Goal: Task Accomplishment & Management: Complete application form

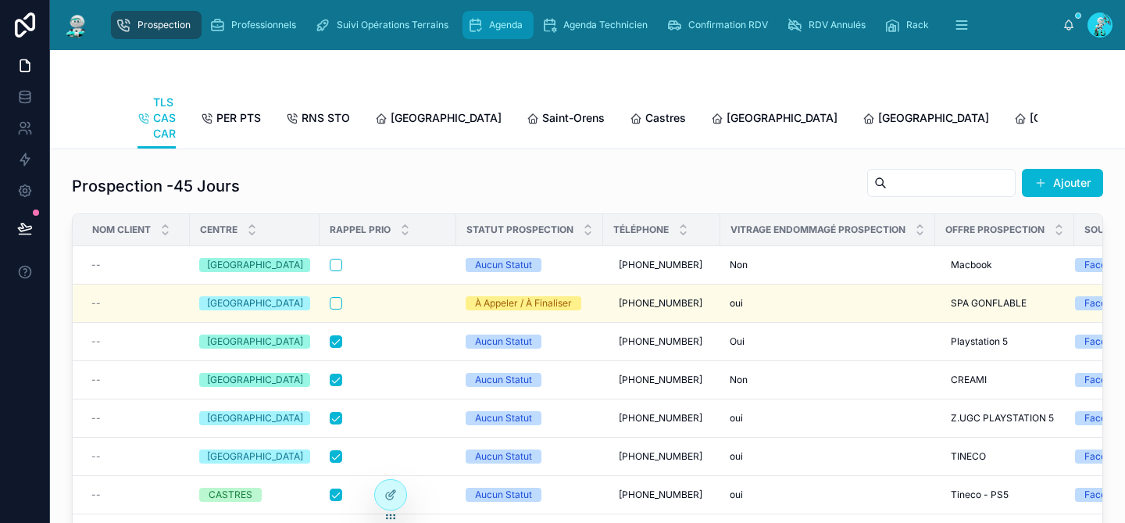
click at [486, 18] on div "Agenda" at bounding box center [498, 25] width 62 height 25
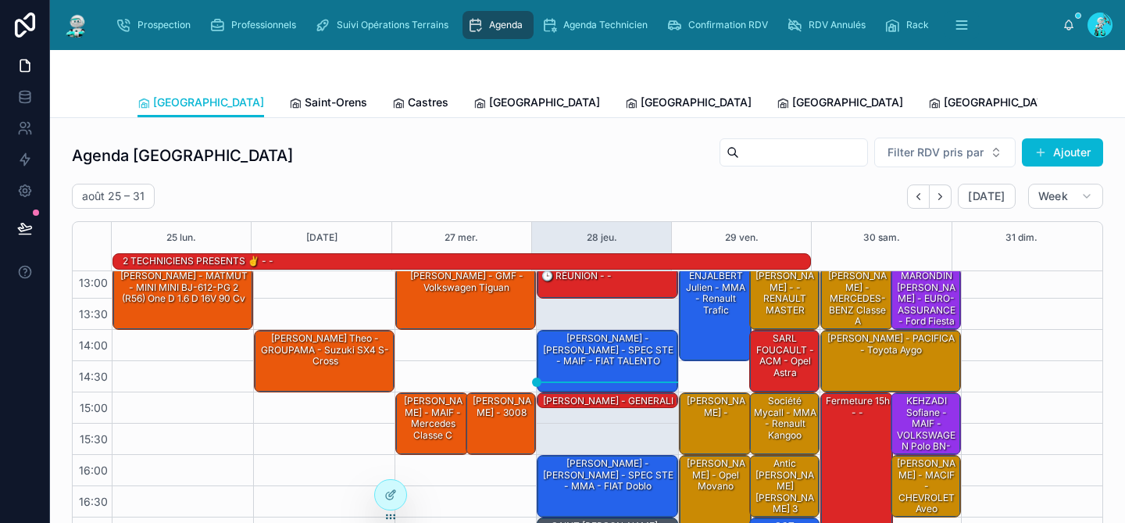
scroll to position [264, 0]
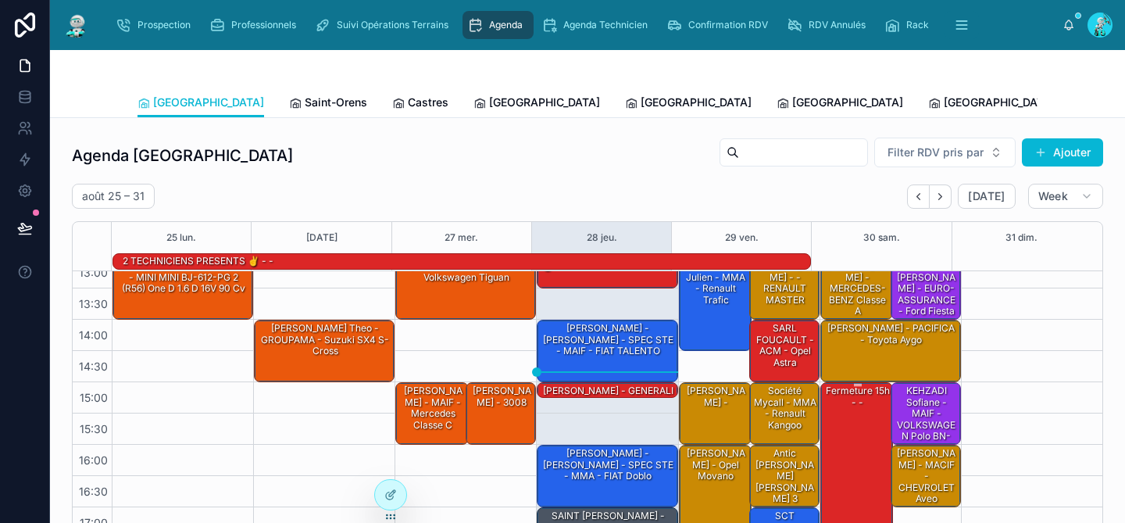
click at [849, 412] on div "Fermeture 15h - -" at bounding box center [858, 475] width 69 height 184
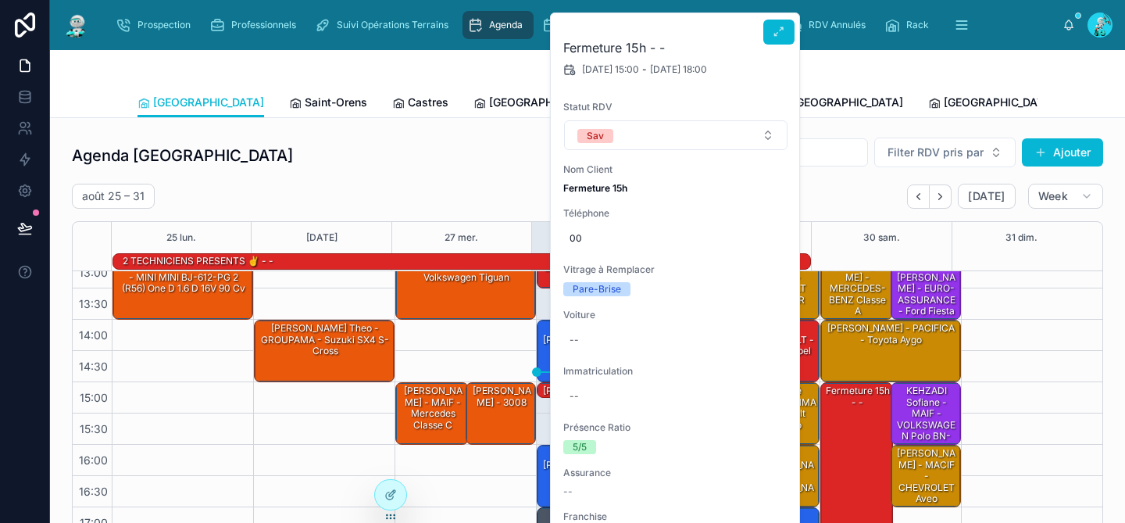
click at [646, 48] on h2 "Fermeture 15h - -" at bounding box center [675, 47] width 225 height 19
click at [770, 32] on button at bounding box center [778, 32] width 31 height 25
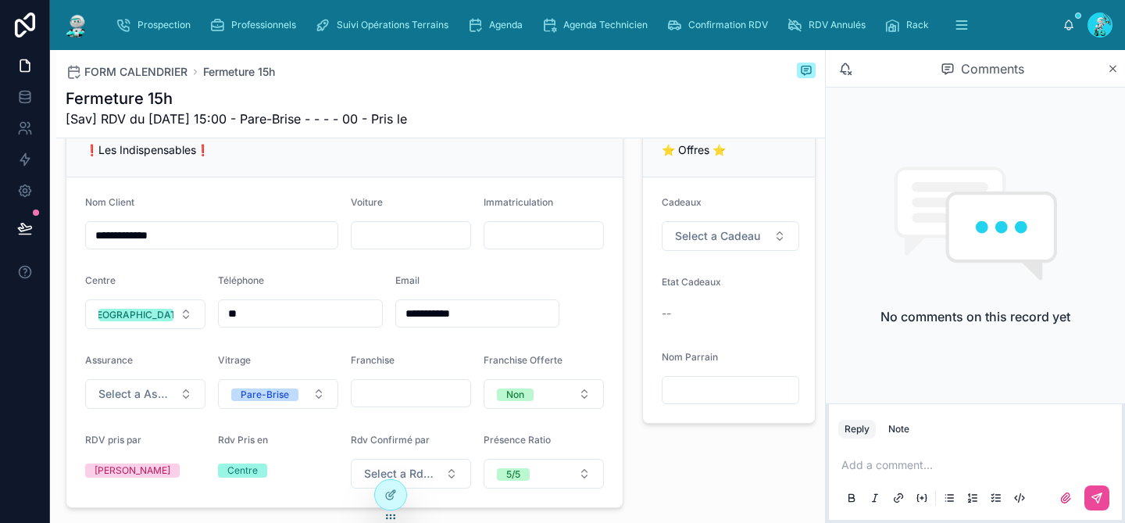
scroll to position [395, 0]
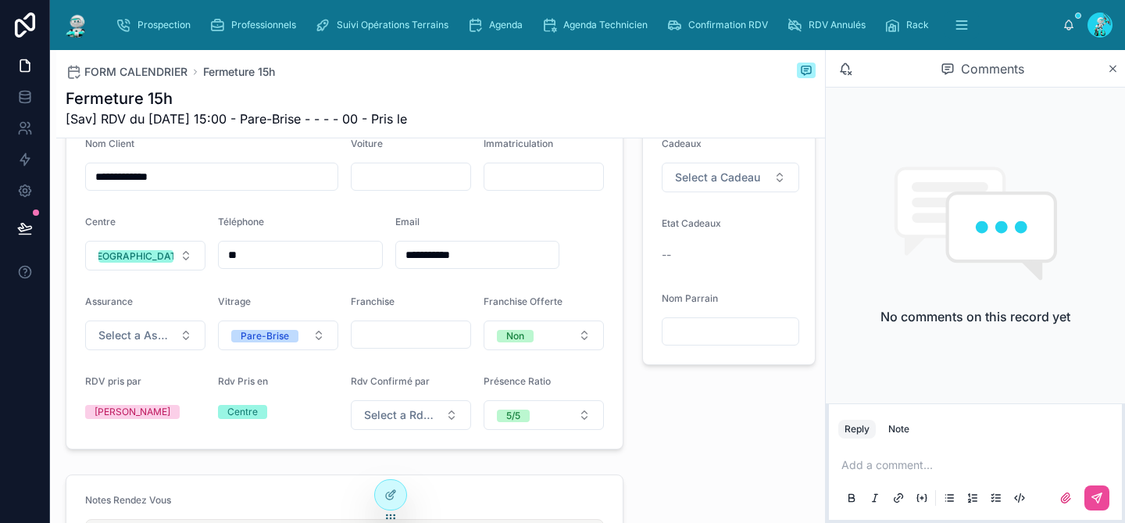
click at [159, 185] on input "**********" at bounding box center [212, 177] width 252 height 22
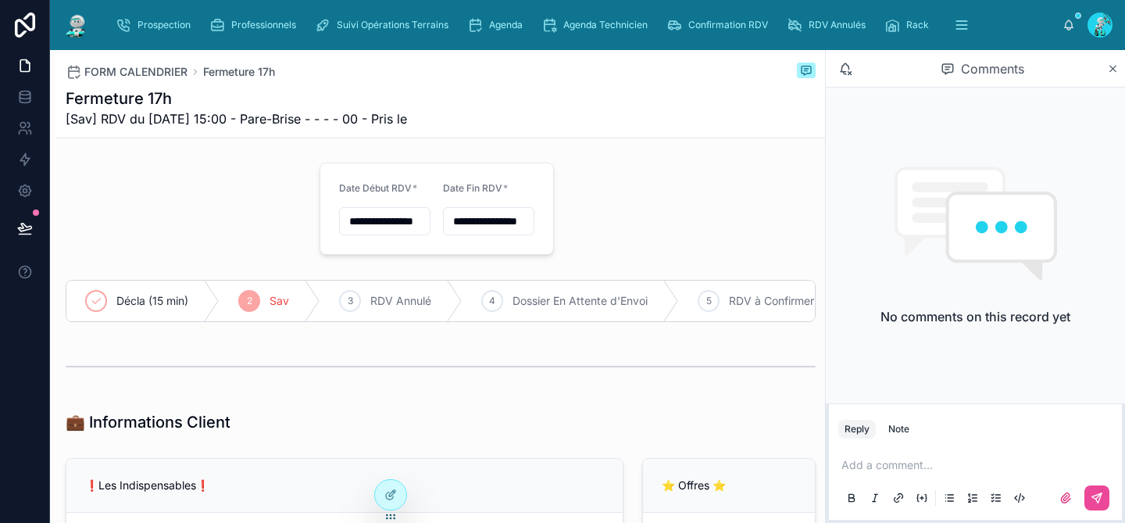
scroll to position [0, 0]
type input "**********"
click at [490, 219] on input "**********" at bounding box center [489, 222] width 90 height 22
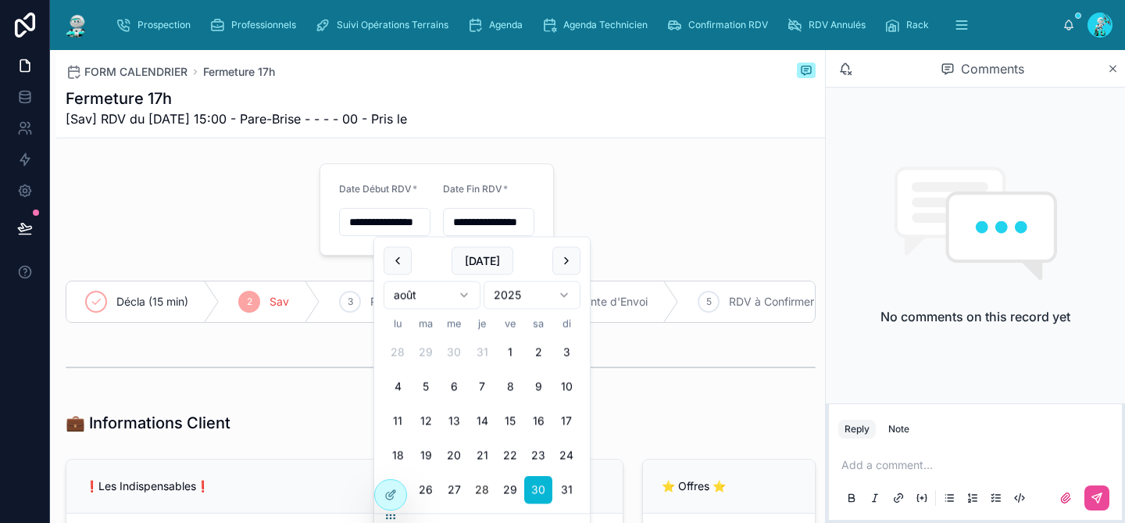
click at [377, 218] on input "**********" at bounding box center [385, 222] width 90 height 22
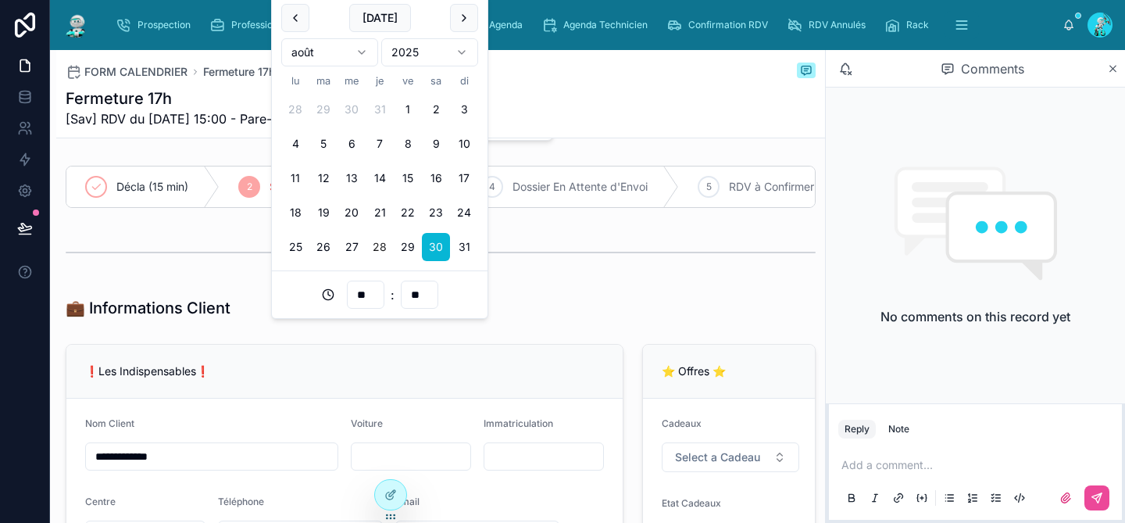
scroll to position [242, 0]
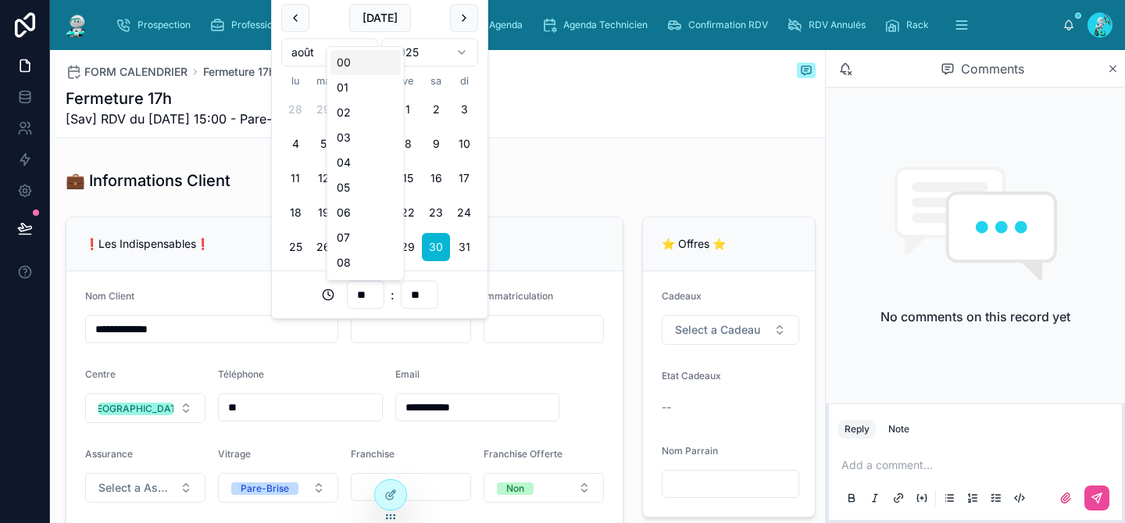
drag, startPoint x: 371, startPoint y: 295, endPoint x: 341, endPoint y: 296, distance: 29.7
click at [341, 296] on div "** : **" at bounding box center [379, 295] width 197 height 28
type input "**********"
type input "**"
type input "**********"
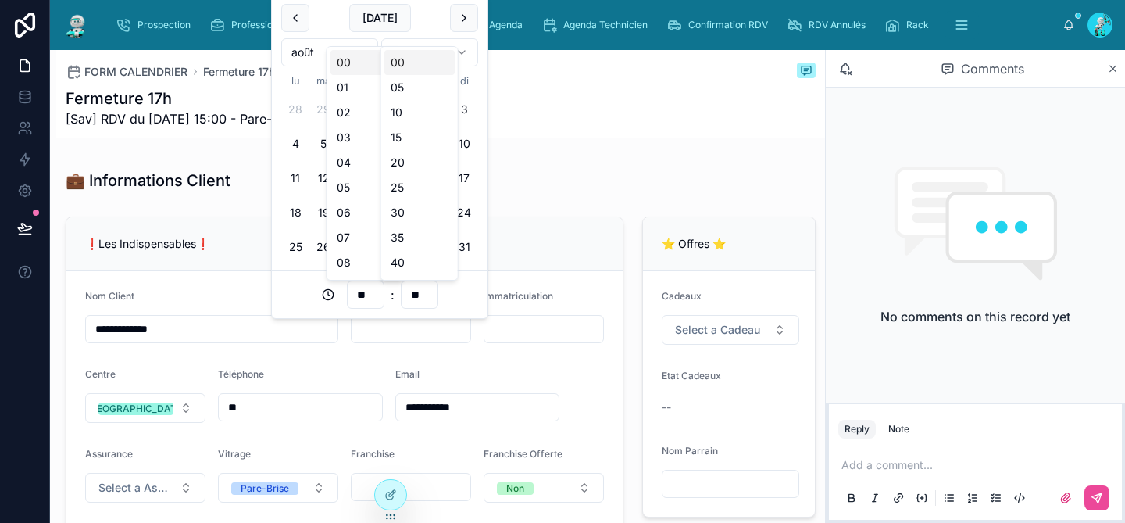
type input "**"
type input "**********"
type input "**"
type input "**********"
type input "**"
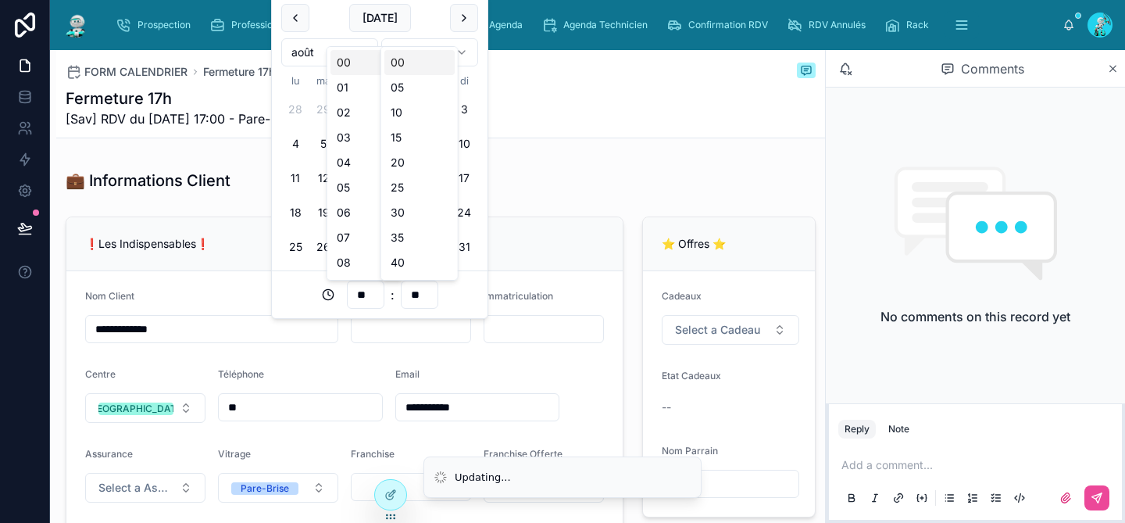
click at [657, 181] on div "💼 Informations Client" at bounding box center [441, 181] width 750 height 22
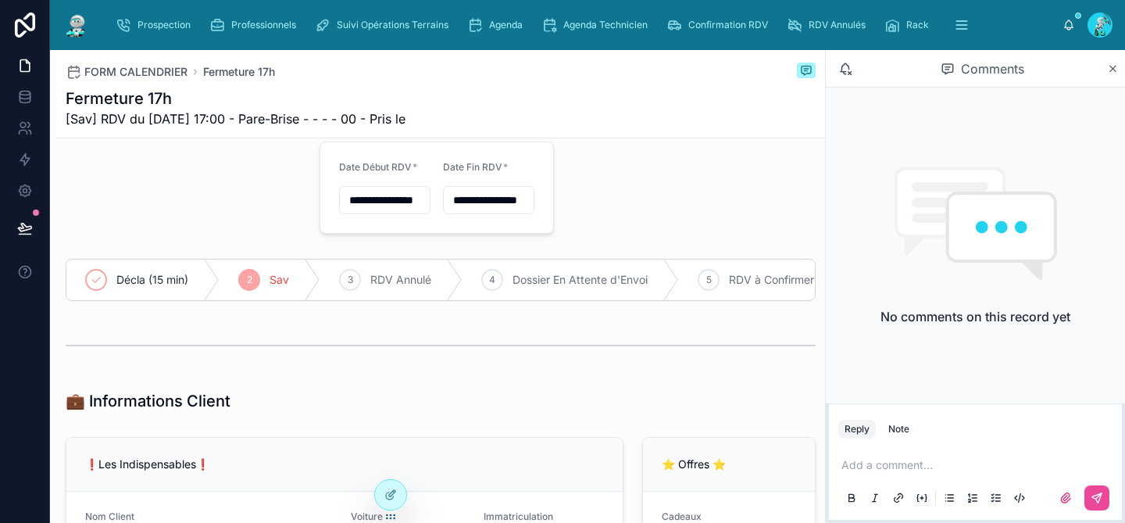
scroll to position [0, 0]
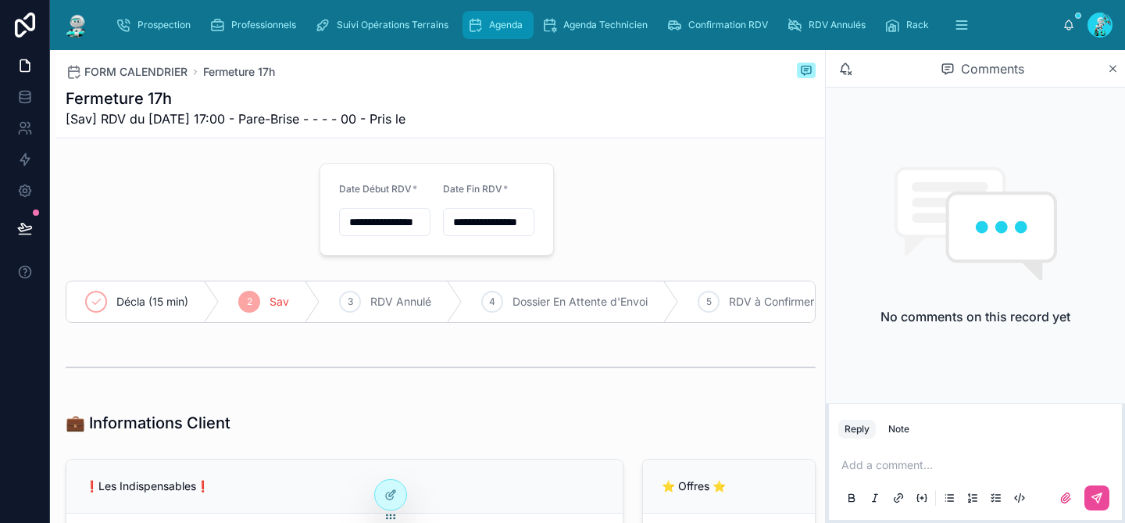
click at [494, 27] on span "Agenda" at bounding box center [506, 25] width 34 height 13
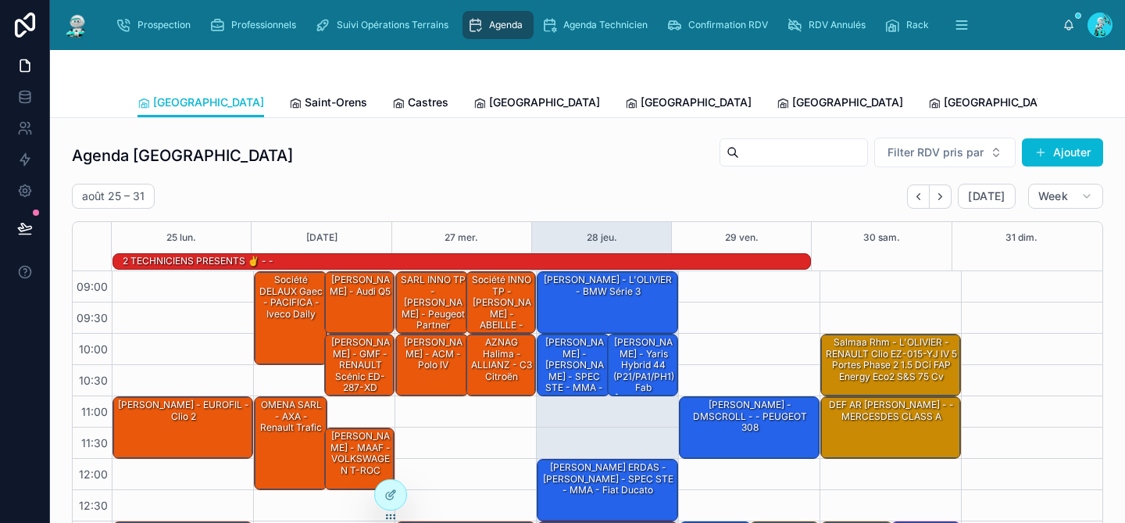
click at [1054, 145] on button "Ajouter" at bounding box center [1062, 152] width 81 height 28
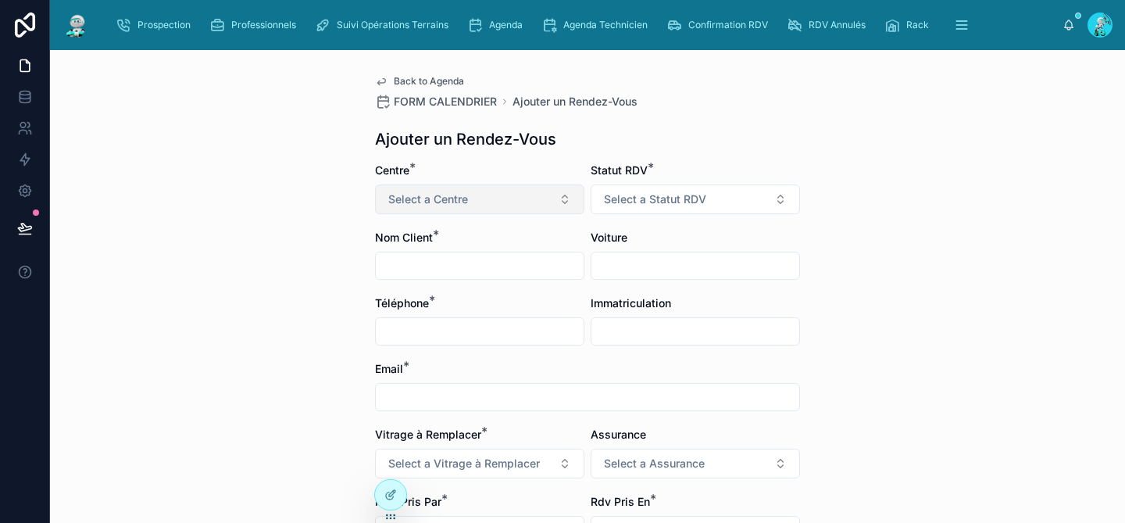
click at [488, 195] on button "Select a Centre" at bounding box center [479, 199] width 209 height 30
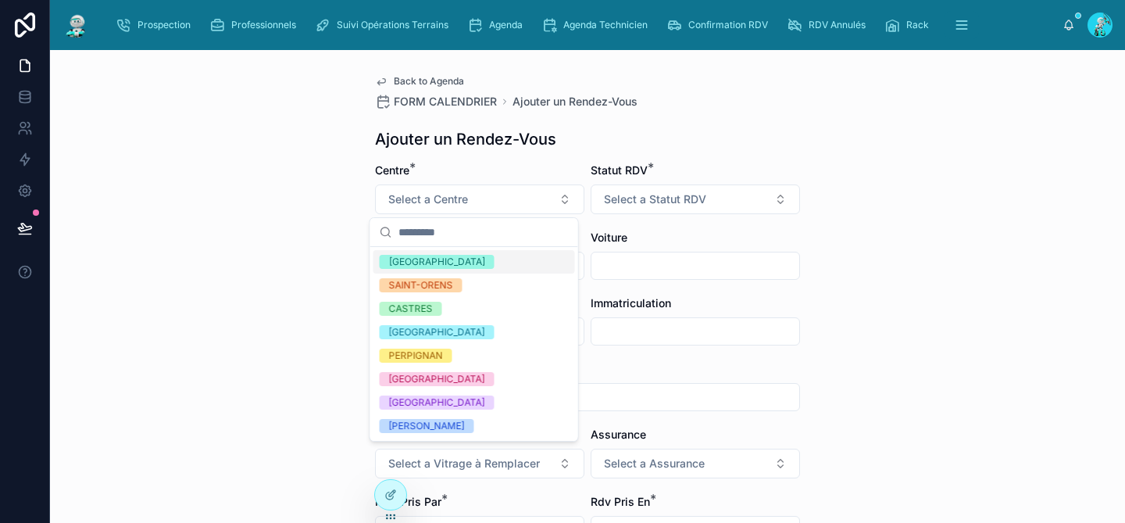
click at [483, 251] on div "[GEOGRAPHIC_DATA]" at bounding box center [474, 261] width 202 height 23
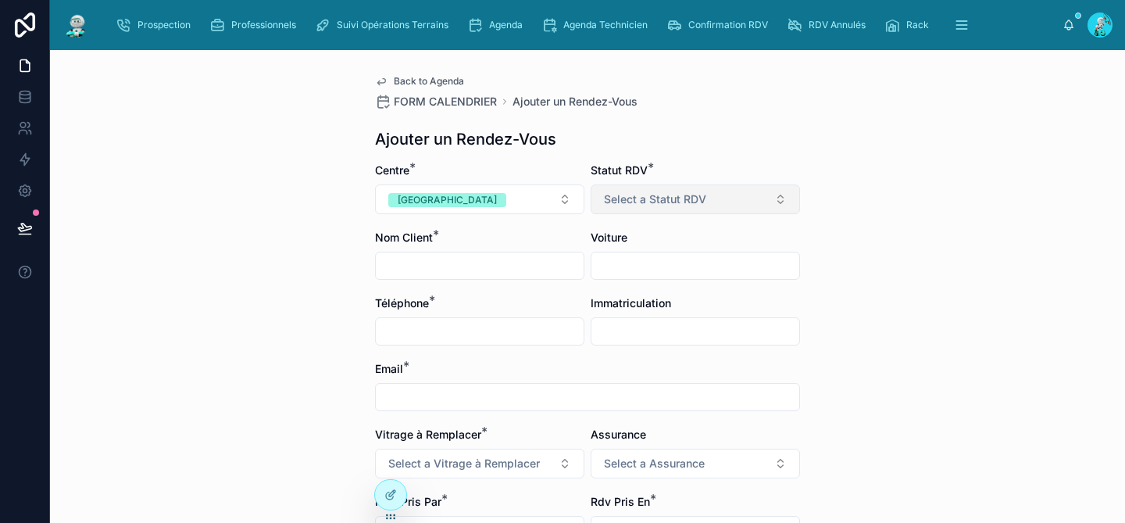
click at [665, 199] on span "Select a Statut RDV" at bounding box center [655, 199] width 102 height 16
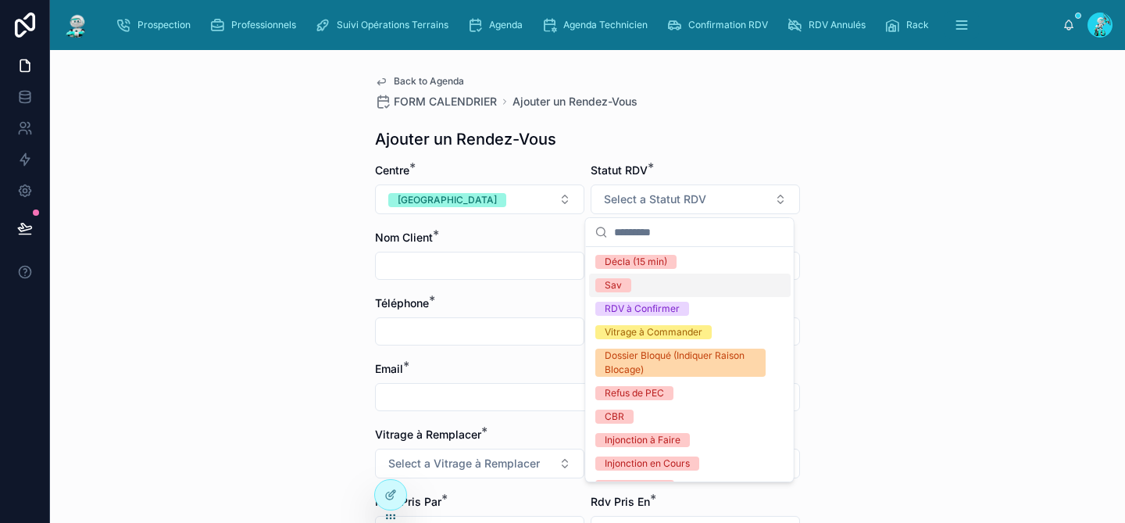
click at [653, 286] on div "Sav" at bounding box center [690, 284] width 202 height 23
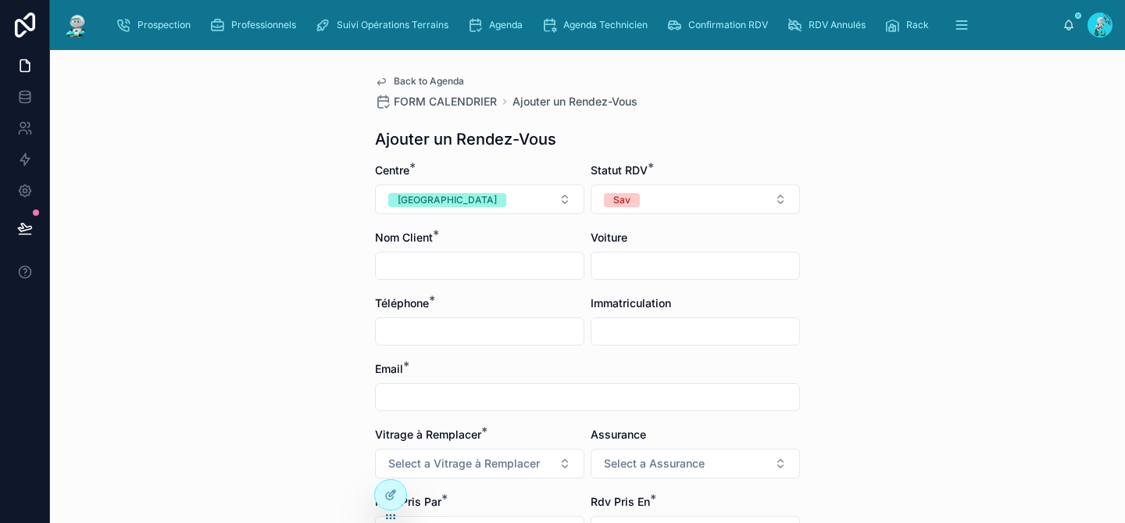
click at [483, 270] on input "text" at bounding box center [480, 266] width 208 height 22
type input "**********"
click at [494, 325] on input "text" at bounding box center [480, 331] width 208 height 22
type input "**********"
click at [523, 393] on input "text" at bounding box center [587, 397] width 423 height 22
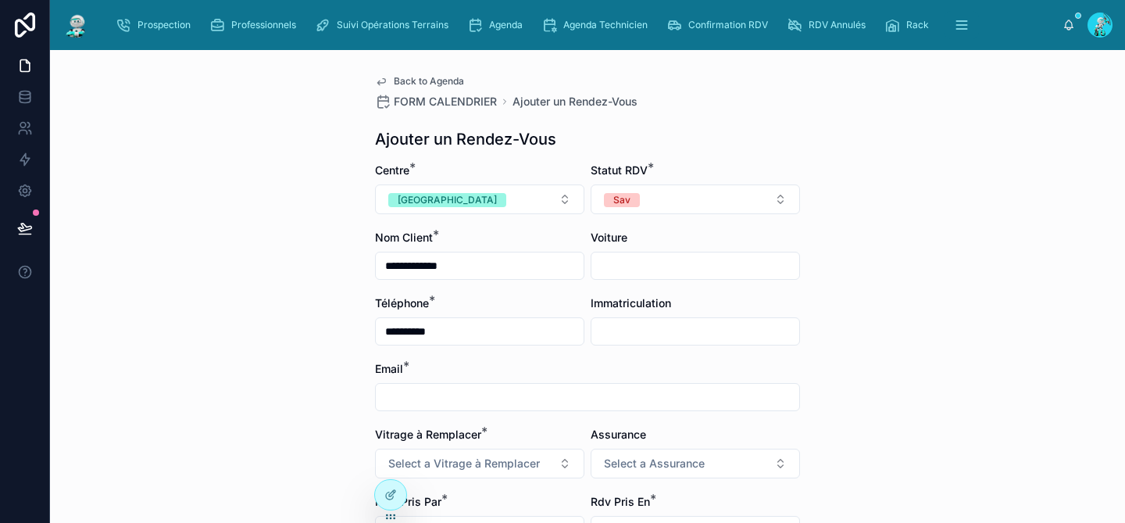
type input "**********"
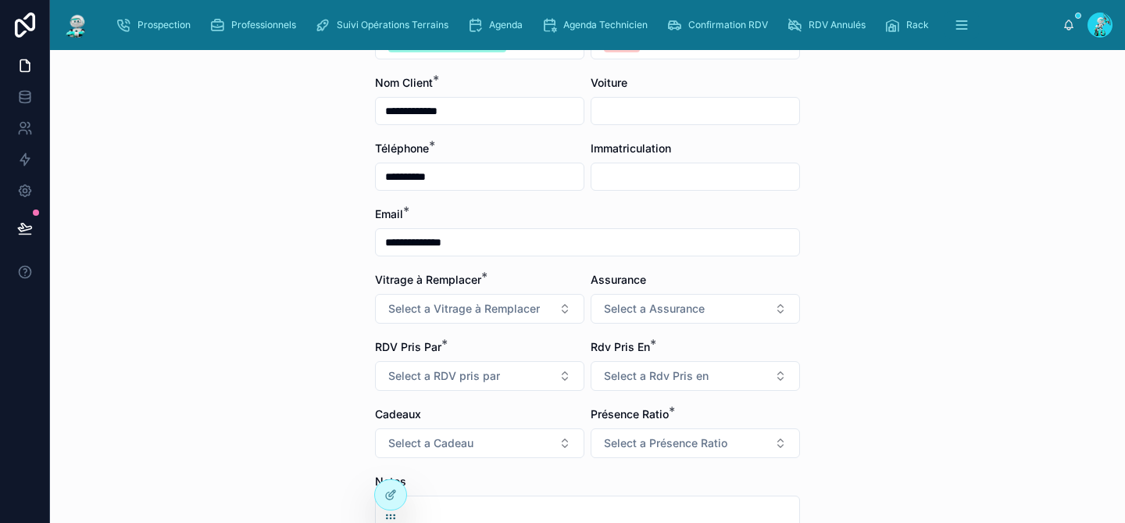
scroll to position [196, 0]
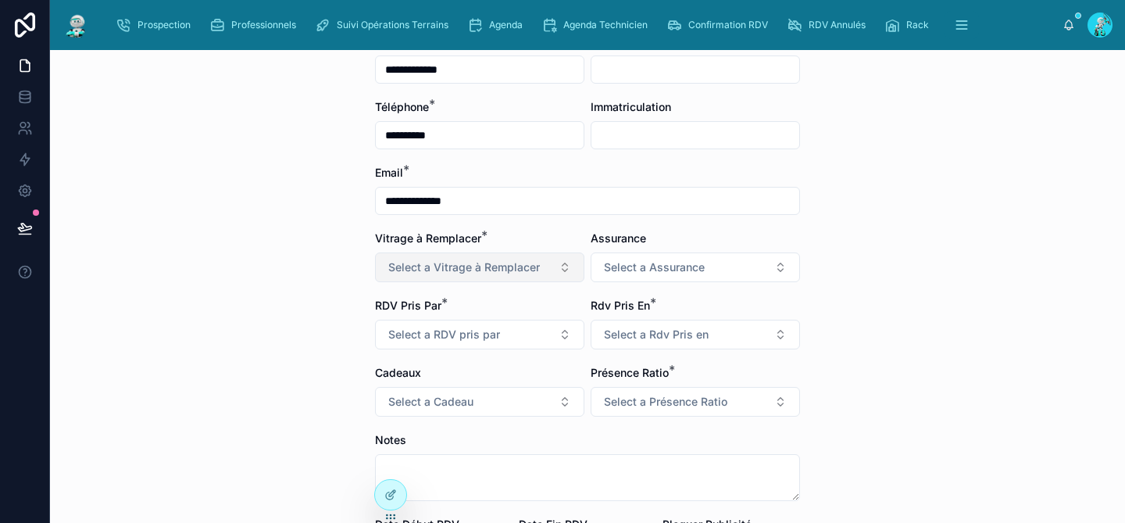
click at [481, 255] on button "Select a Vitrage à Remplacer" at bounding box center [479, 267] width 209 height 30
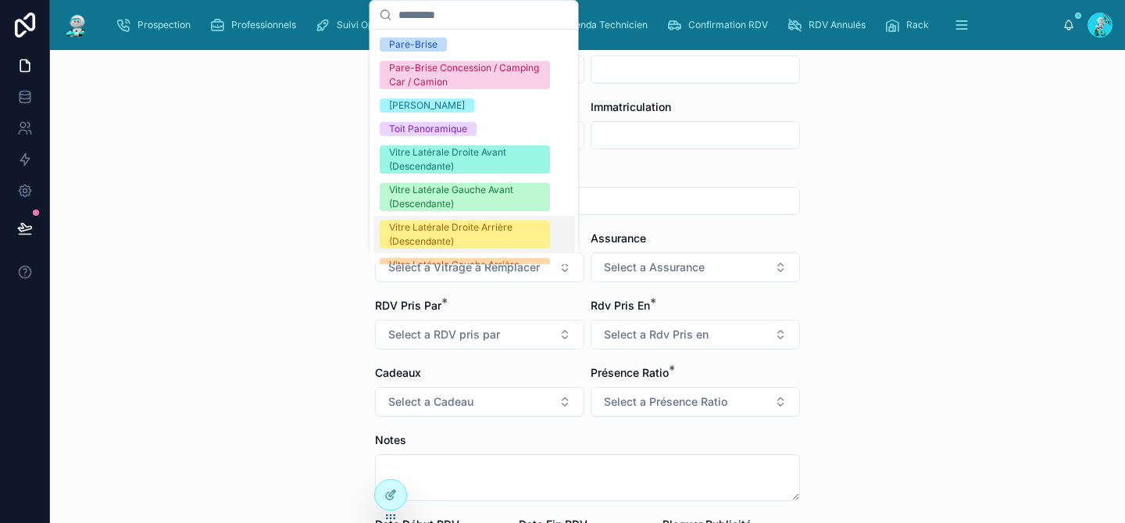
click at [465, 244] on div "Vitre Latérale Droite Arrière (Descendante)" at bounding box center [465, 234] width 152 height 28
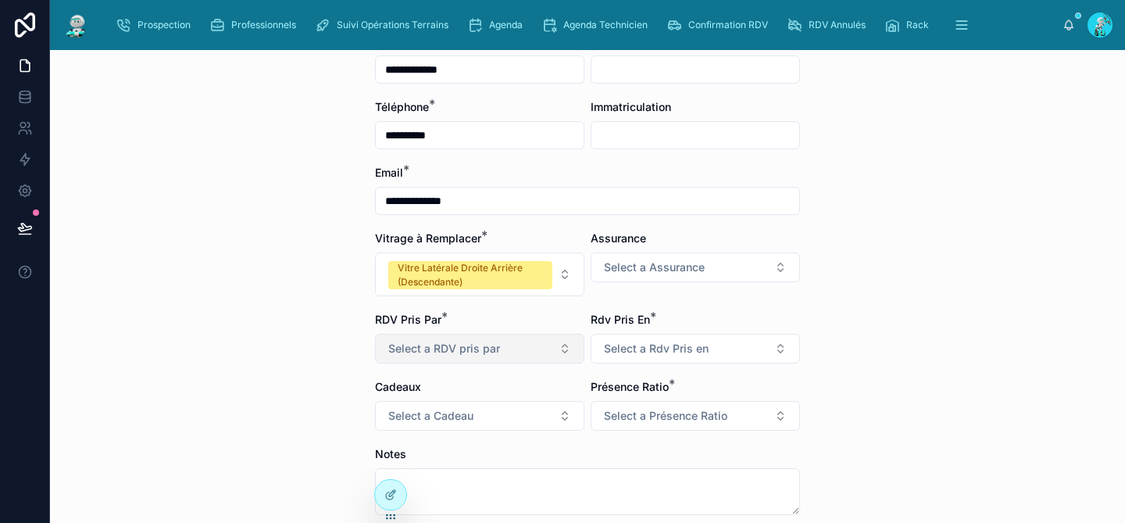
click at [473, 352] on span "Select a RDV pris par" at bounding box center [444, 349] width 112 height 16
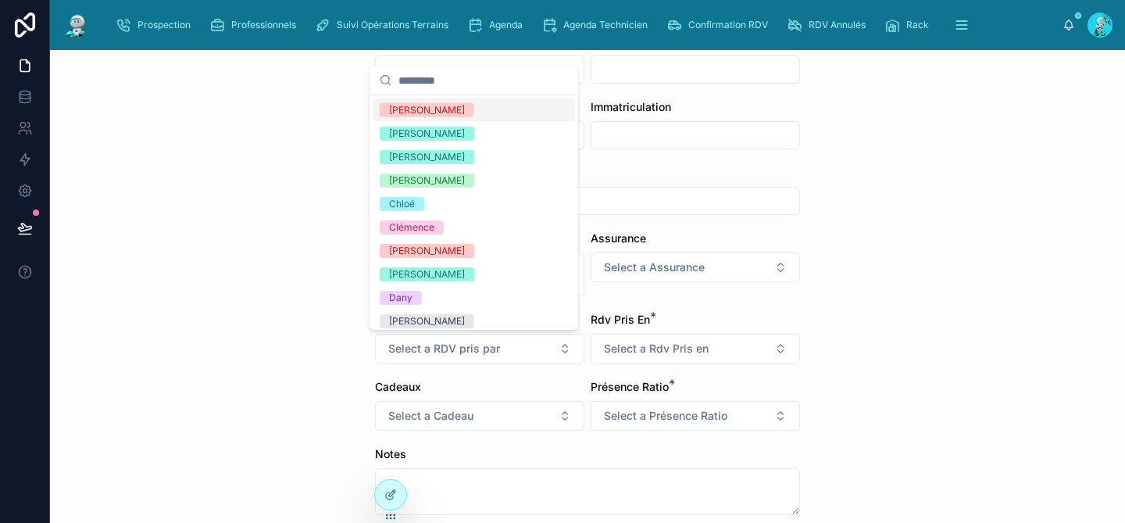
click at [509, 112] on div "[PERSON_NAME]" at bounding box center [474, 109] width 202 height 23
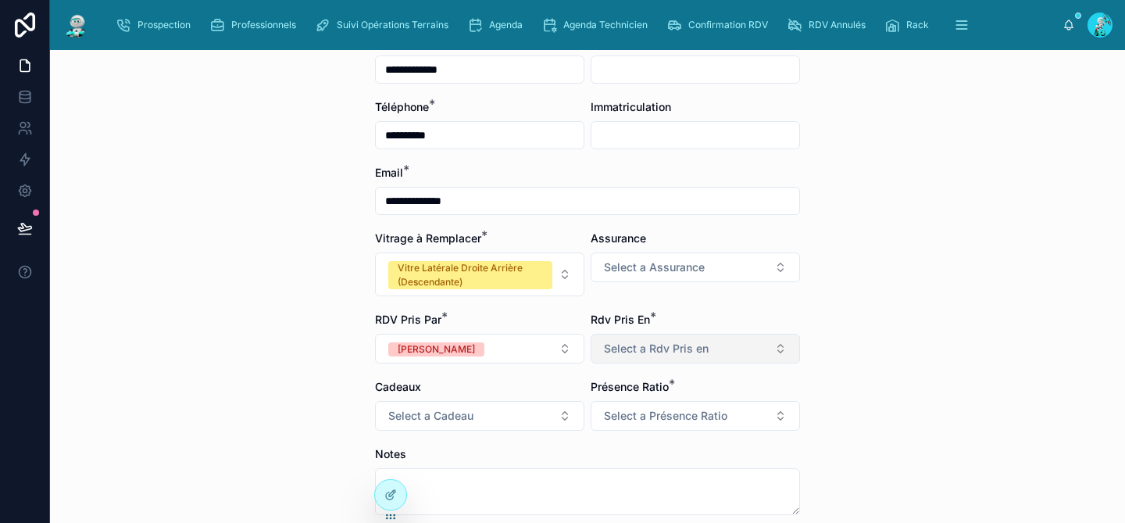
click at [639, 360] on button "Select a Rdv Pris en" at bounding box center [695, 349] width 209 height 30
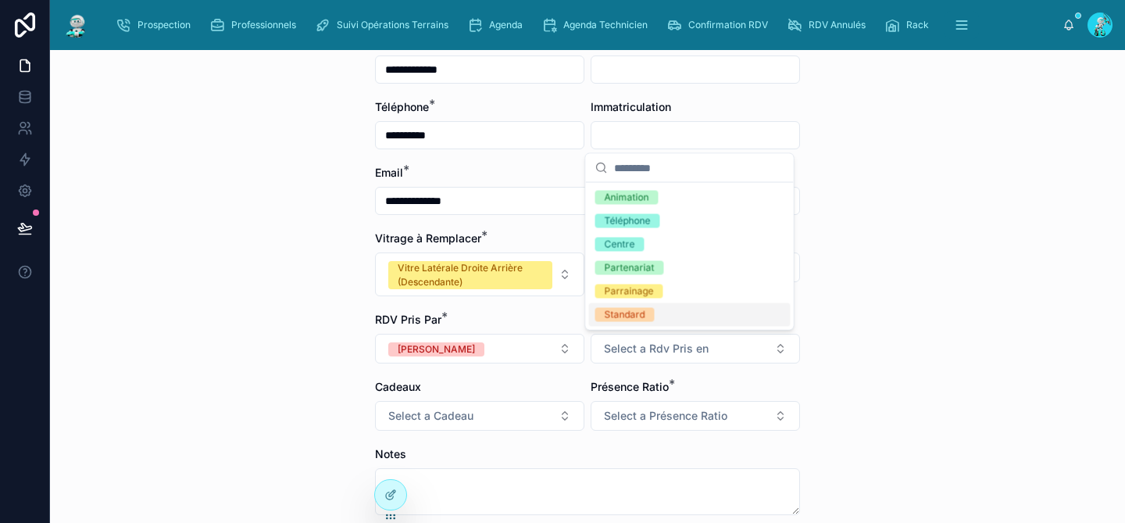
click at [661, 316] on div "Standard" at bounding box center [690, 314] width 202 height 23
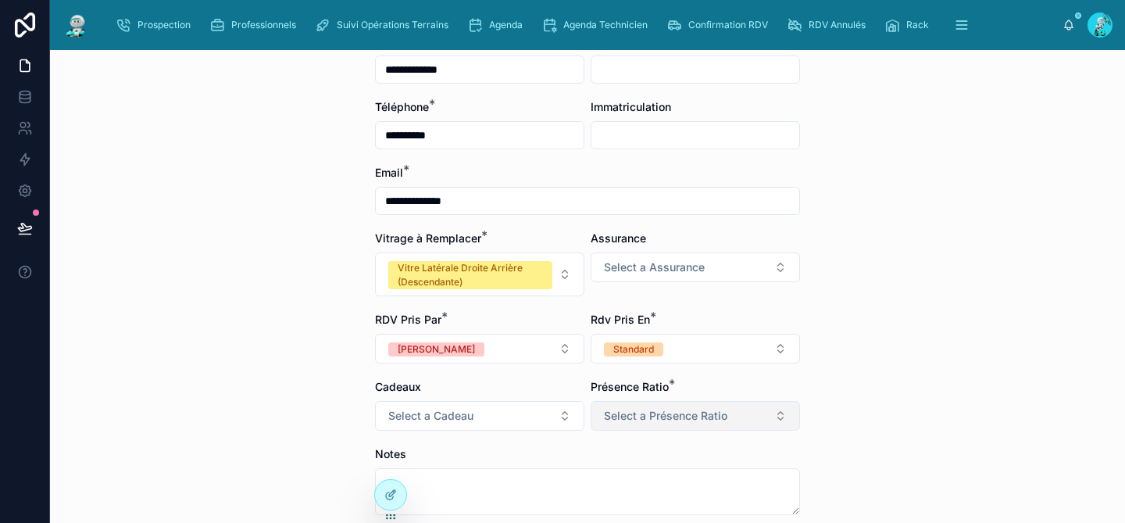
click at [655, 414] on span "Select a Présence Ratio" at bounding box center [665, 416] width 123 height 16
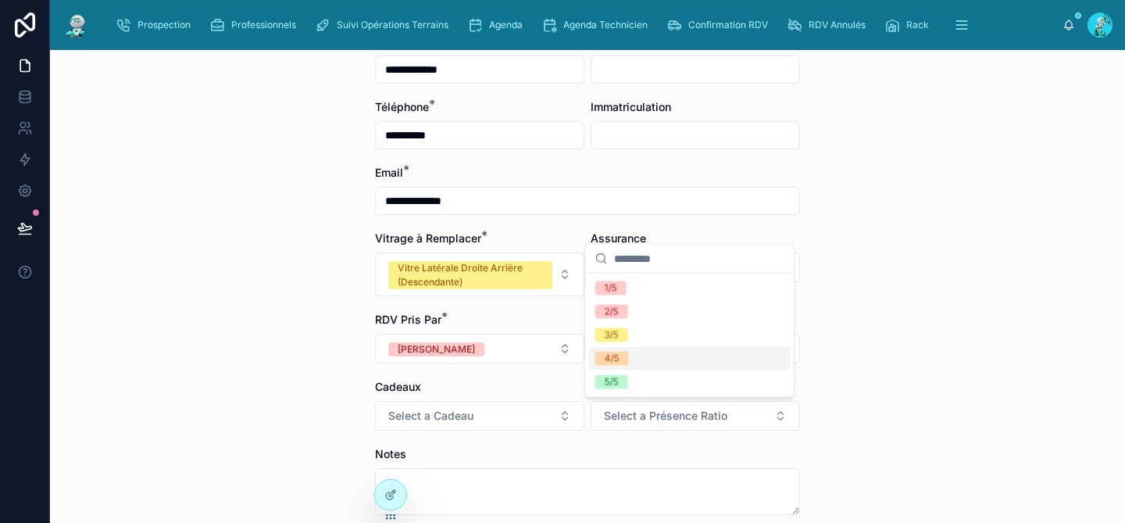
click at [661, 356] on div "4/5" at bounding box center [690, 358] width 202 height 23
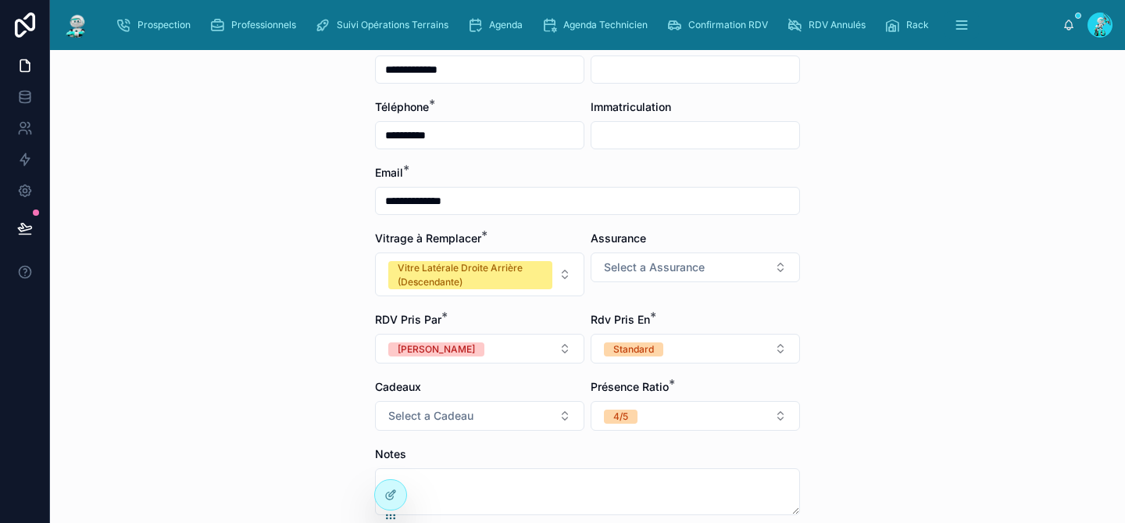
click at [863, 403] on div "**********" at bounding box center [587, 286] width 1075 height 473
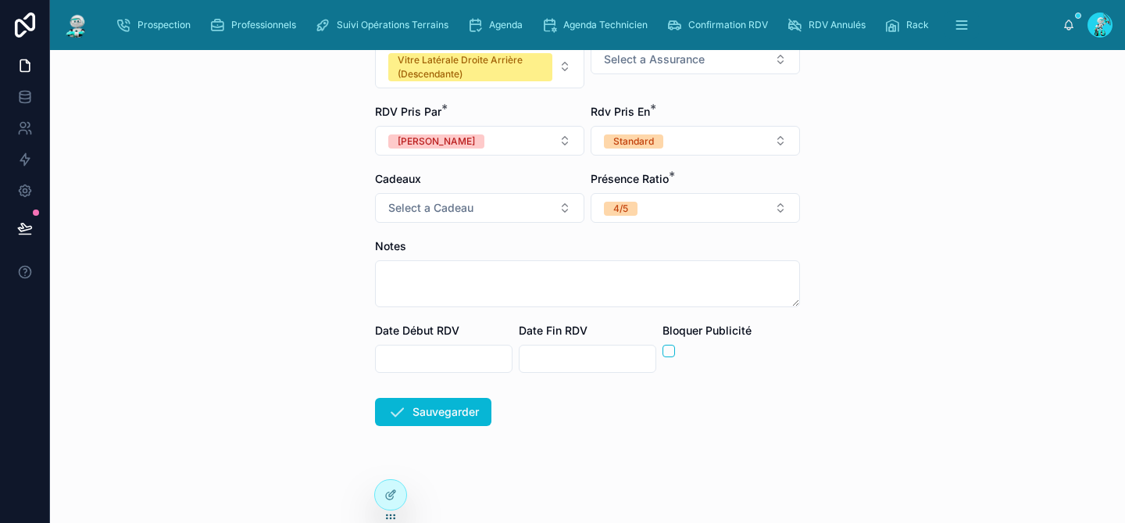
scroll to position [407, 0]
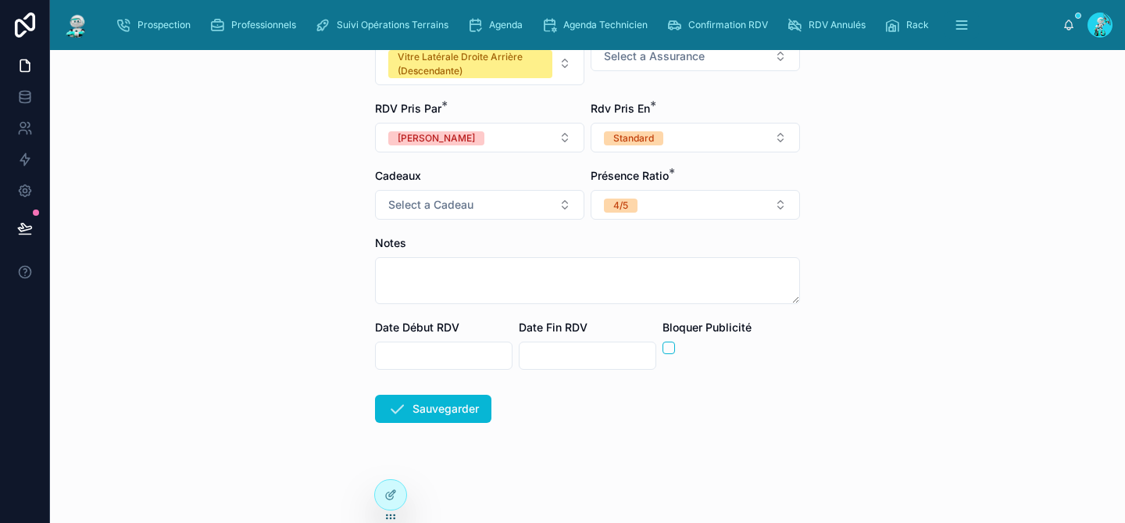
click at [423, 358] on input "text" at bounding box center [444, 356] width 136 height 22
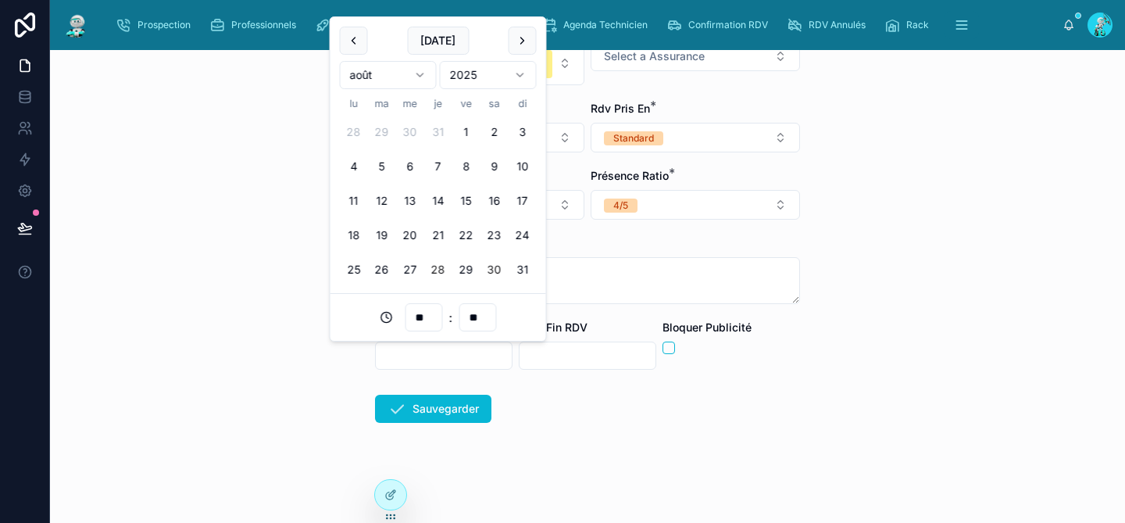
click at [493, 276] on button "30" at bounding box center [495, 269] width 28 height 28
click at [431, 322] on input "**" at bounding box center [424, 317] width 36 height 22
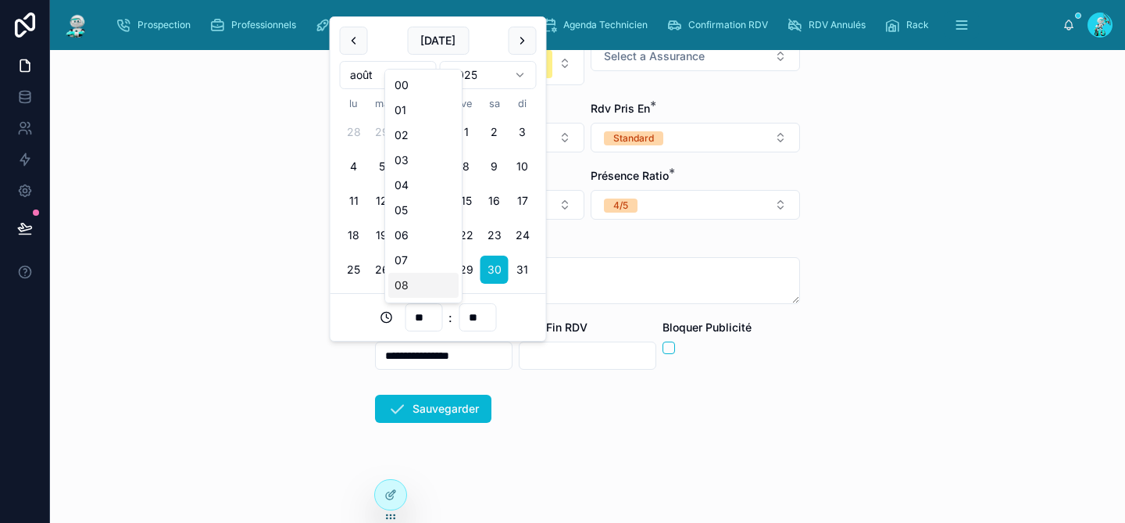
click at [427, 295] on div "08" at bounding box center [423, 285] width 70 height 25
type input "**********"
type input "**"
click at [558, 363] on input "text" at bounding box center [588, 356] width 136 height 22
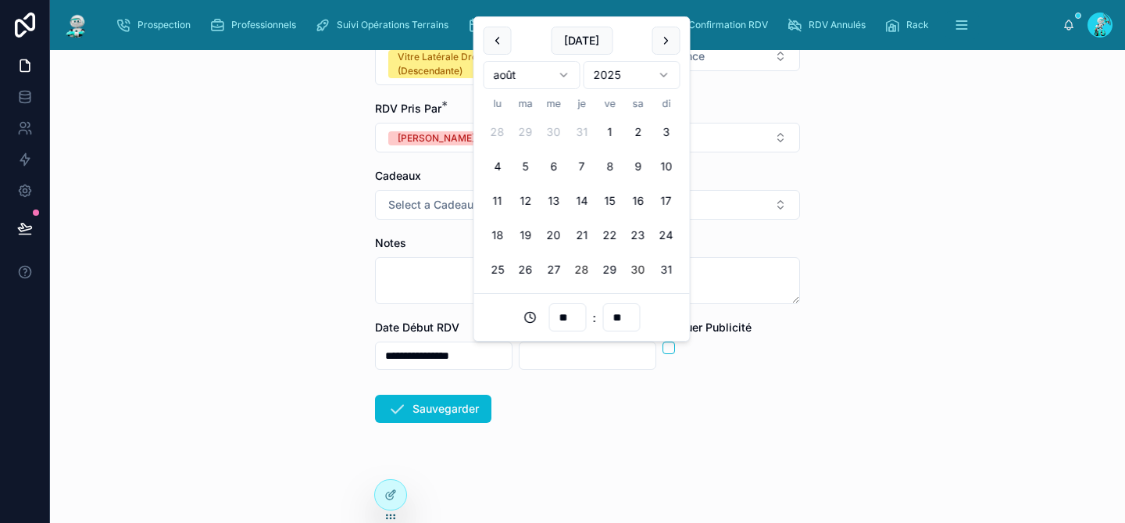
click at [636, 273] on button "30" at bounding box center [638, 269] width 28 height 28
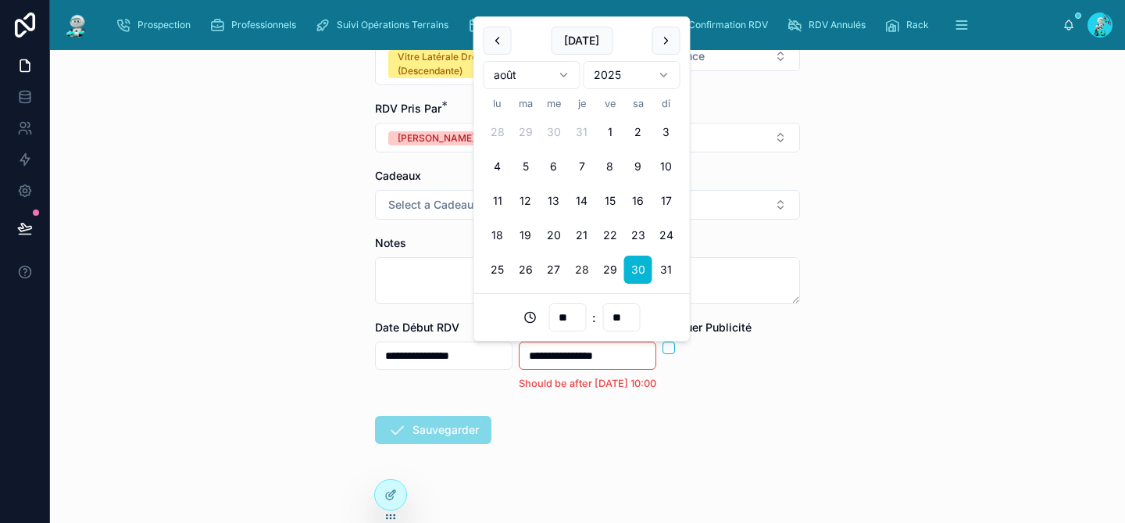
click at [573, 314] on input "**" at bounding box center [567, 317] width 36 height 22
click at [585, 115] on div "10" at bounding box center [567, 110] width 70 height 25
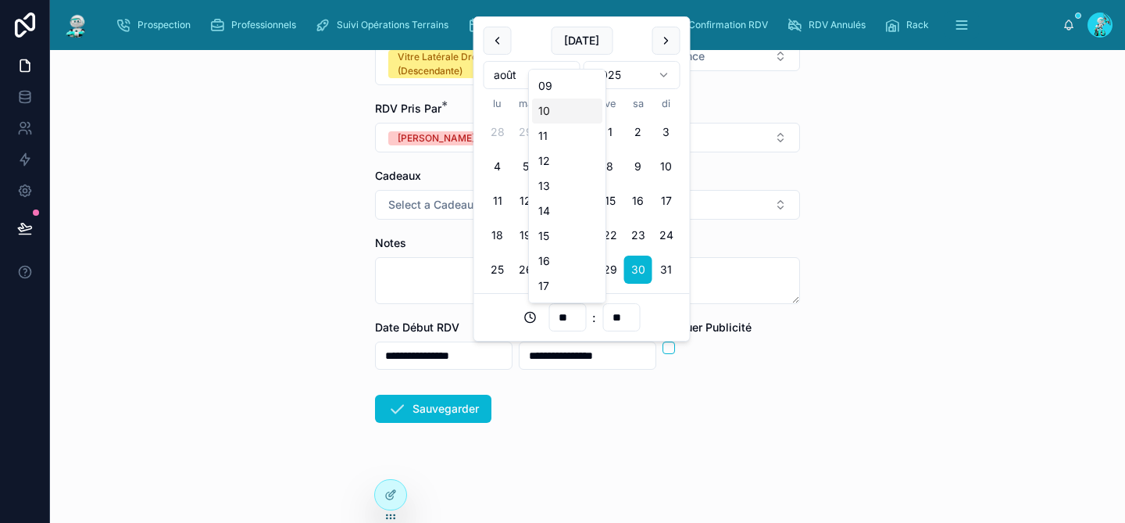
type input "**********"
type input "**"
click at [441, 405] on button "Sauvegarder" at bounding box center [433, 409] width 116 height 28
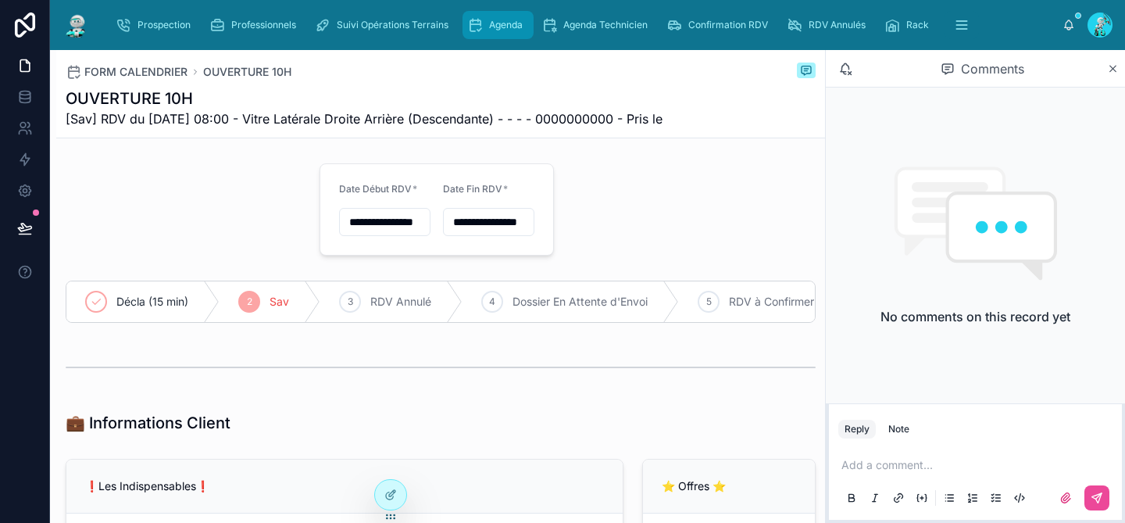
click at [514, 28] on span "Agenda" at bounding box center [506, 25] width 34 height 13
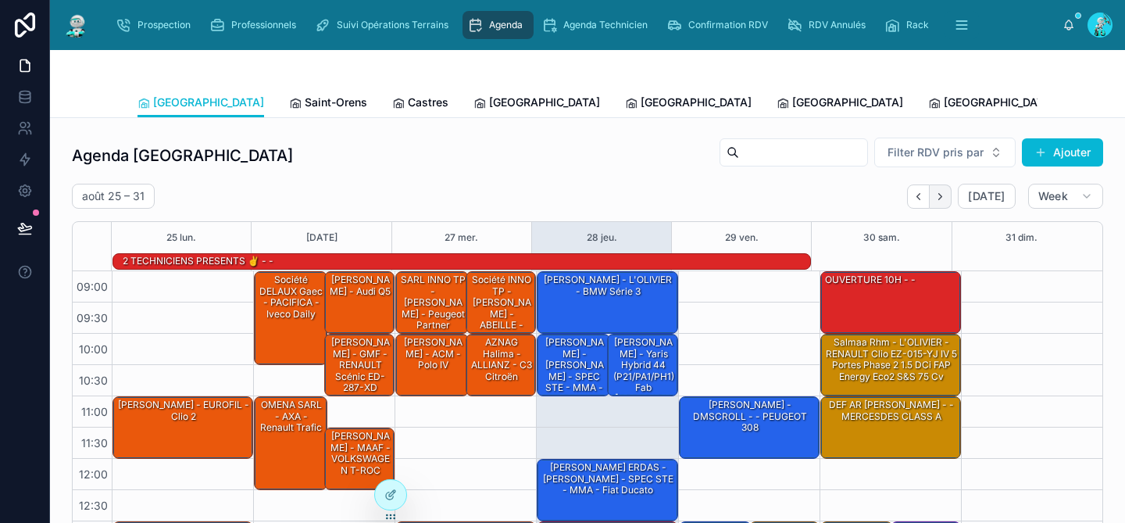
click at [934, 201] on icon "Next" at bounding box center [940, 197] width 12 height 12
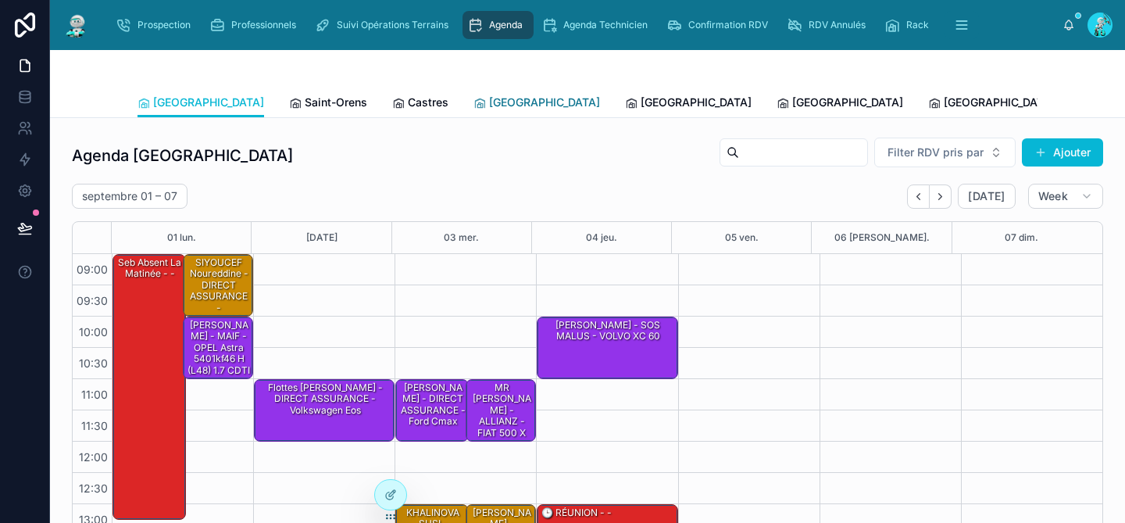
click at [489, 103] on span "[GEOGRAPHIC_DATA]" at bounding box center [544, 103] width 111 height 16
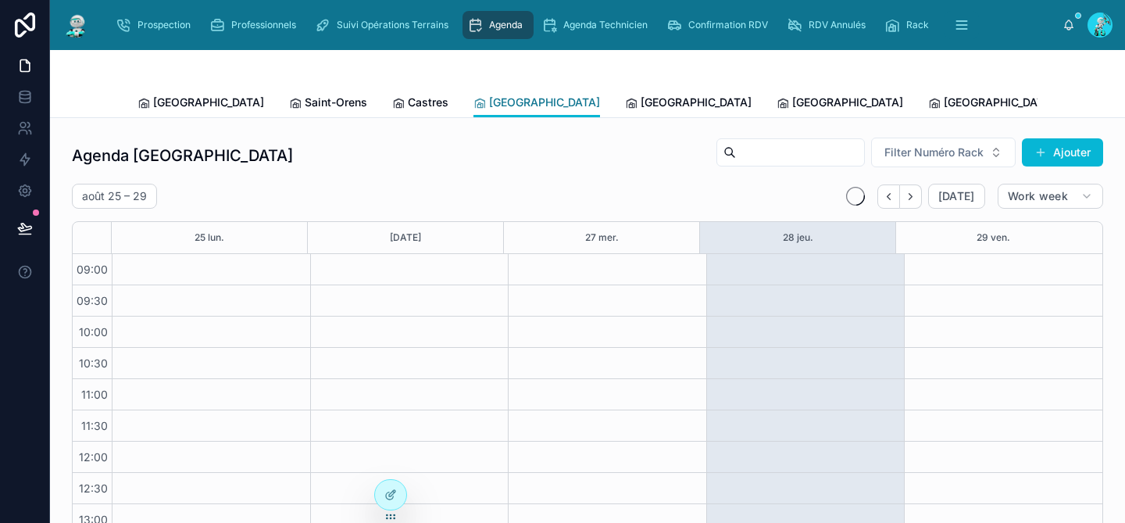
scroll to position [246, 0]
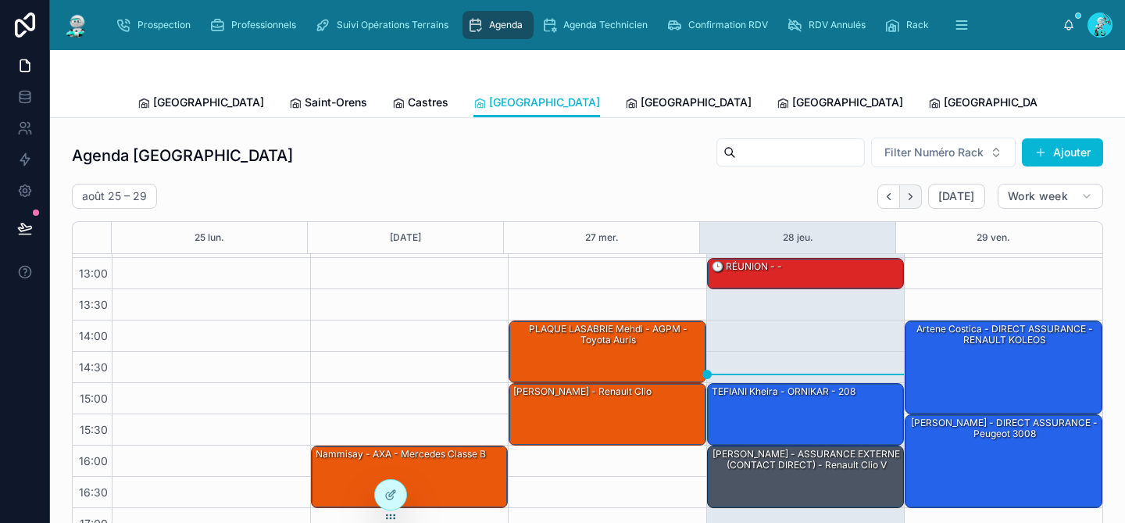
click at [905, 202] on button "Next" at bounding box center [911, 196] width 22 height 24
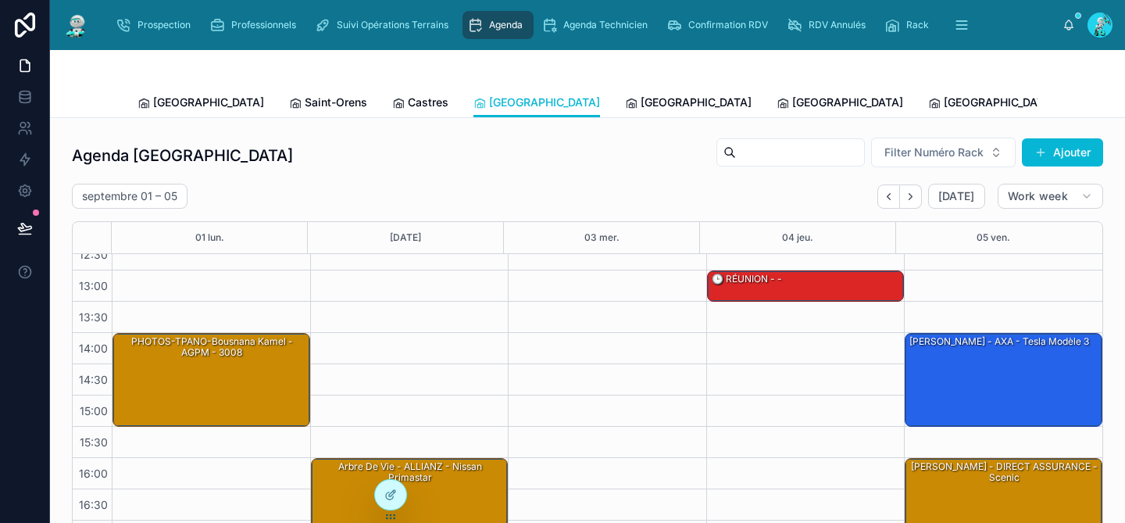
scroll to position [234, 0]
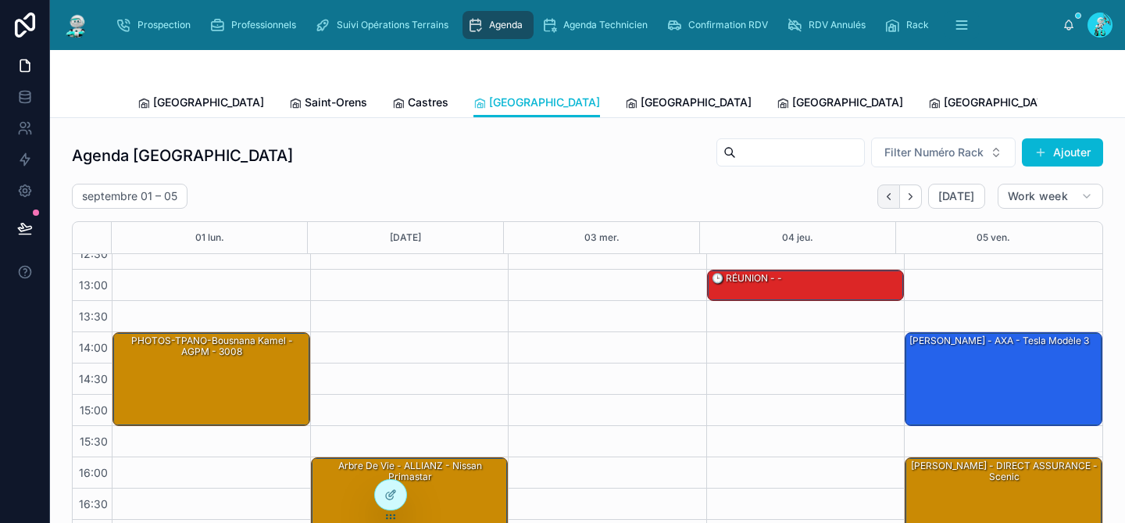
click at [883, 198] on icon "Back" at bounding box center [889, 197] width 12 height 12
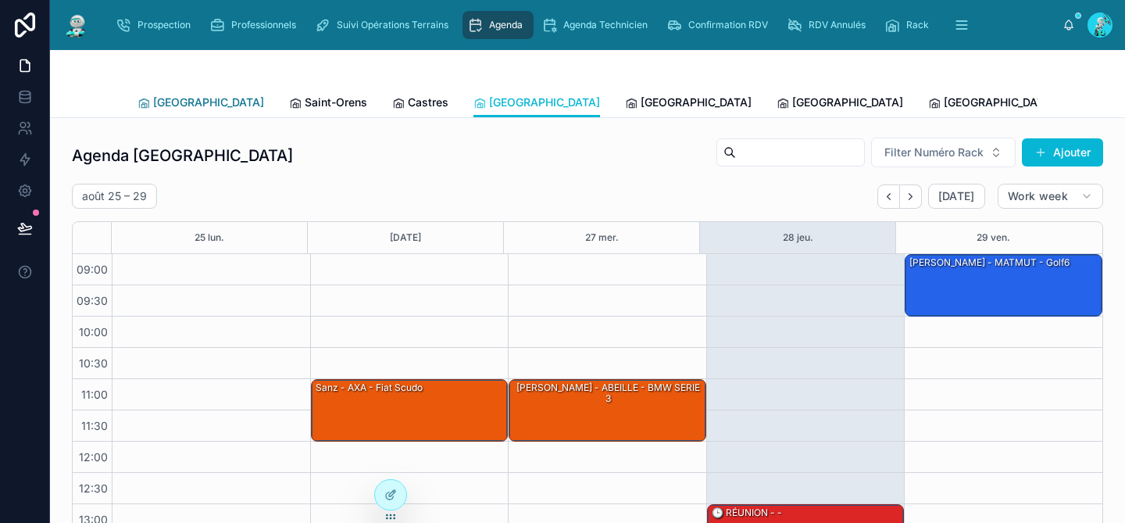
click at [183, 101] on span "[GEOGRAPHIC_DATA]" at bounding box center [208, 103] width 111 height 16
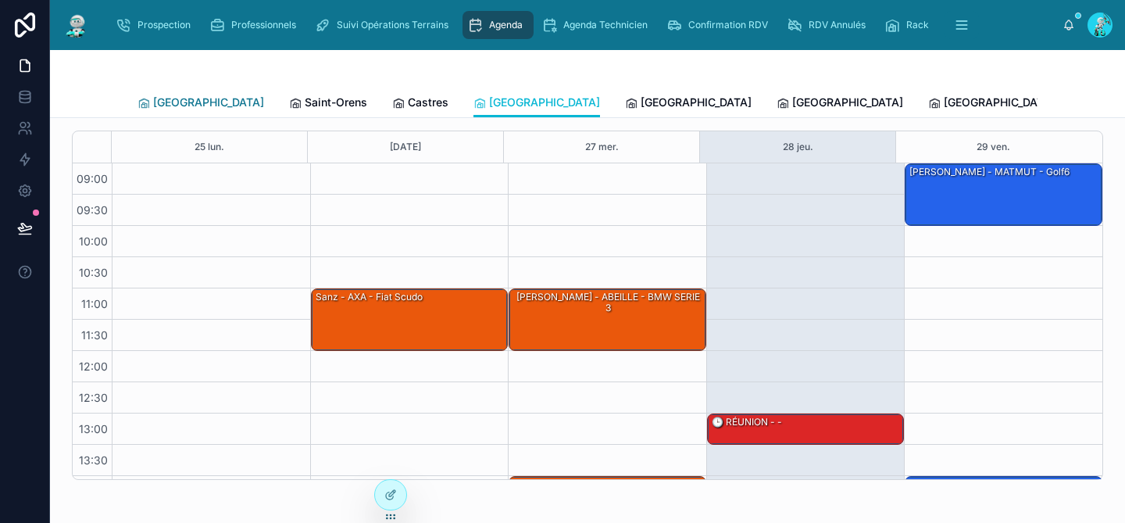
scroll to position [246, 0]
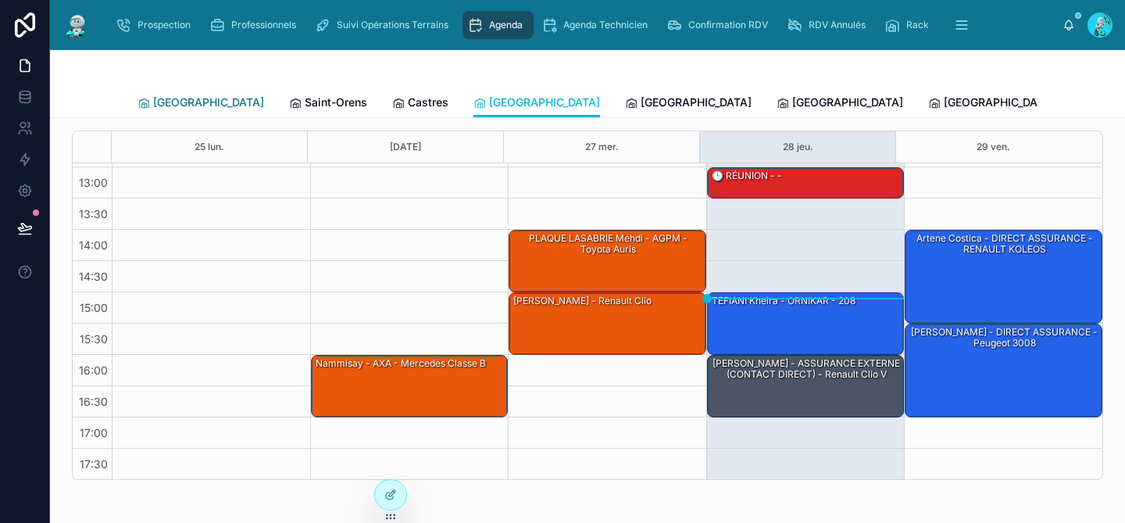
click at [191, 100] on span "[GEOGRAPHIC_DATA]" at bounding box center [208, 103] width 111 height 16
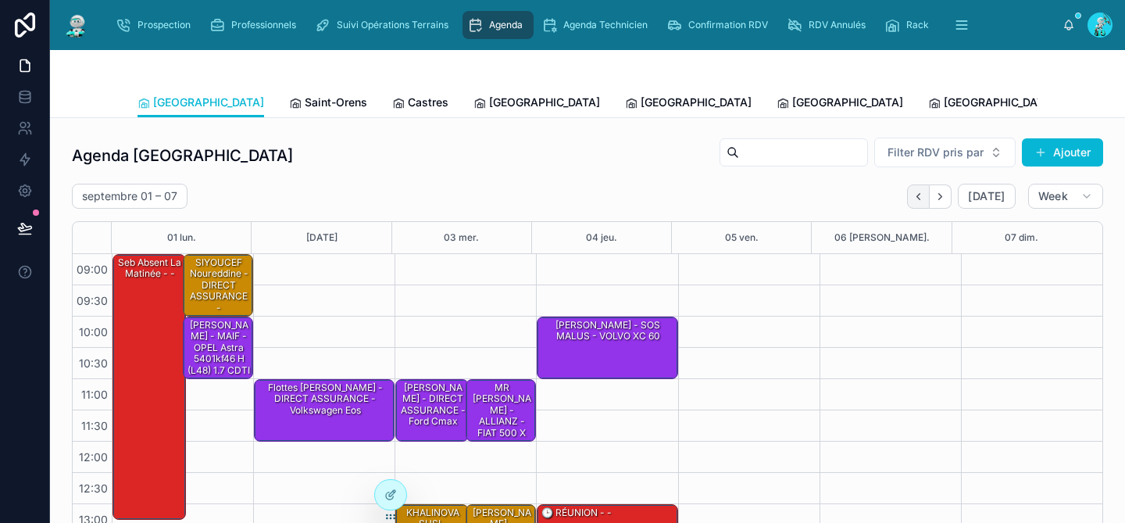
click at [913, 200] on icon "Back" at bounding box center [919, 197] width 12 height 12
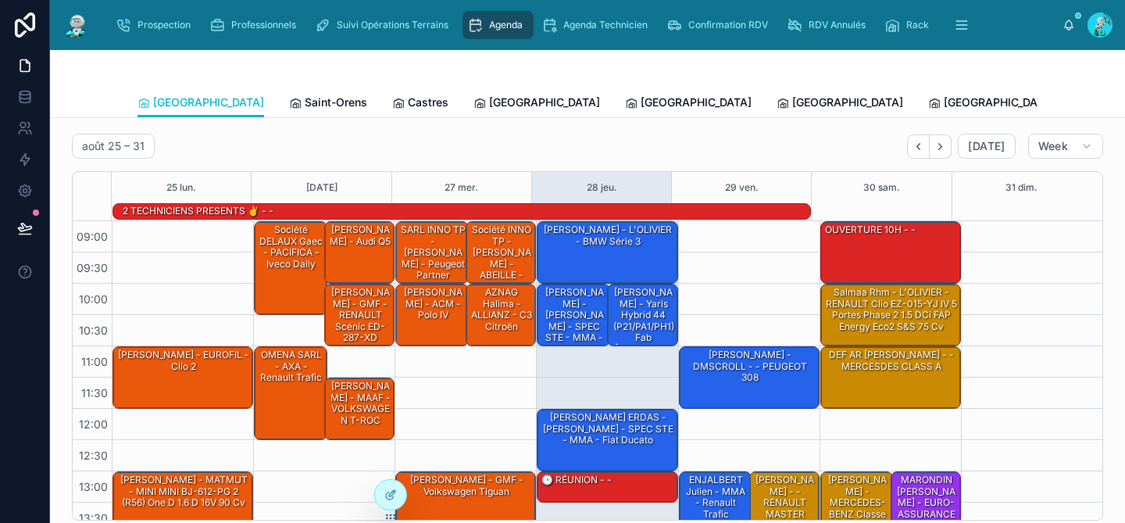
scroll to position [47, 0]
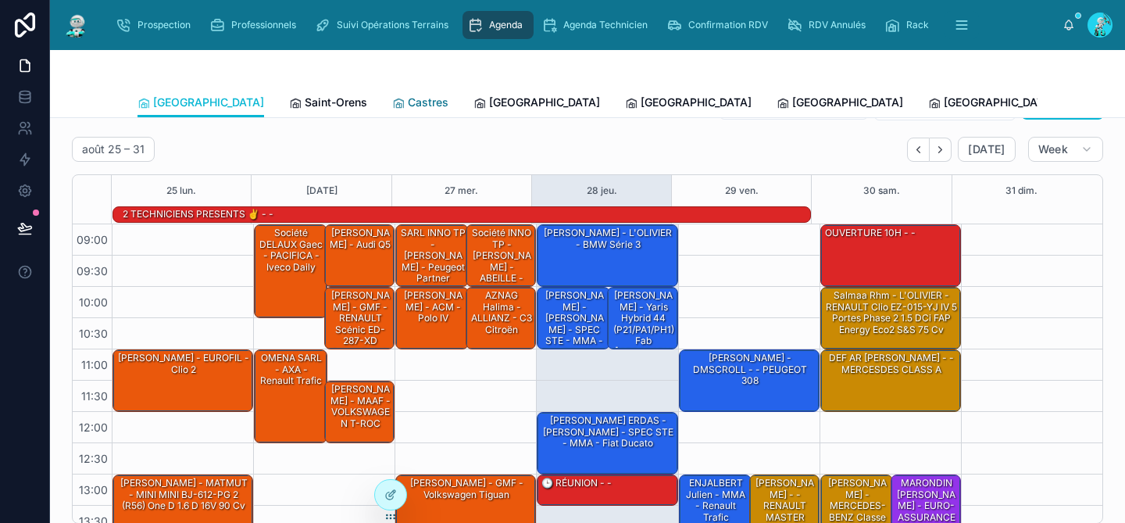
click at [408, 98] on span "Castres" at bounding box center [428, 103] width 41 height 16
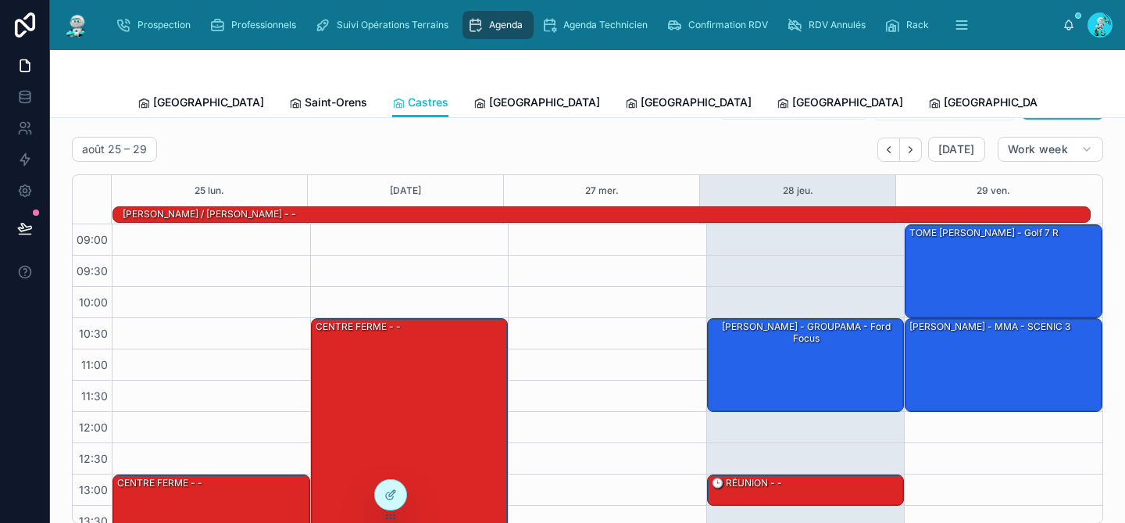
click at [1080, 99] on icon at bounding box center [1086, 103] width 13 height 13
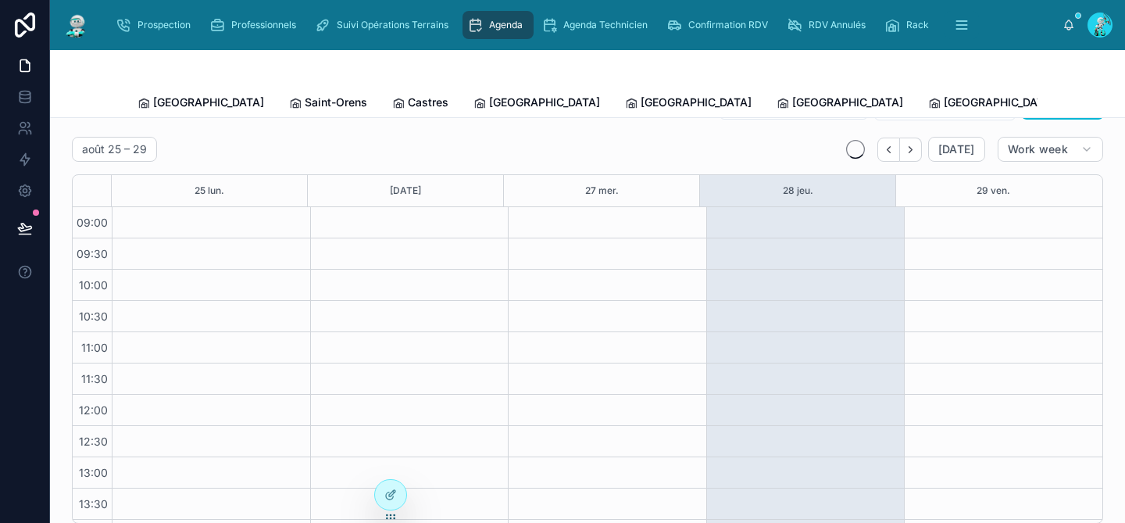
scroll to position [246, 0]
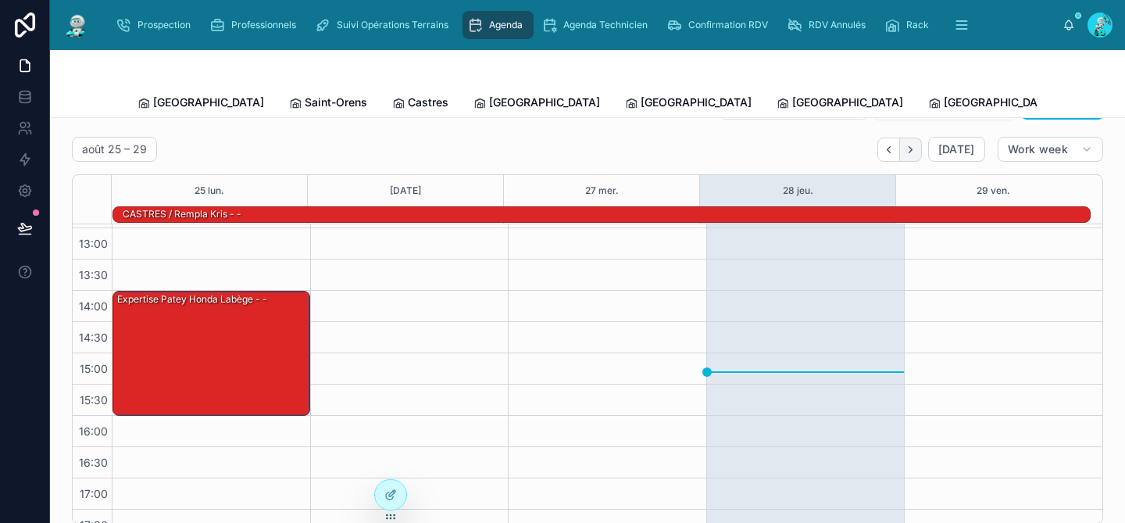
click at [905, 151] on icon "Next" at bounding box center [911, 150] width 12 height 12
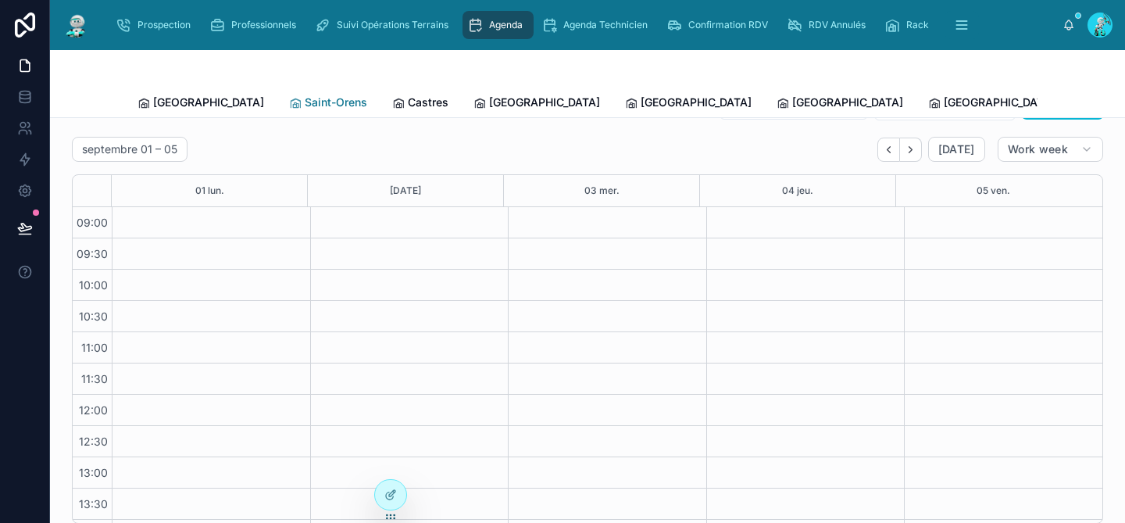
click at [305, 99] on span "Saint-Orens" at bounding box center [336, 103] width 63 height 16
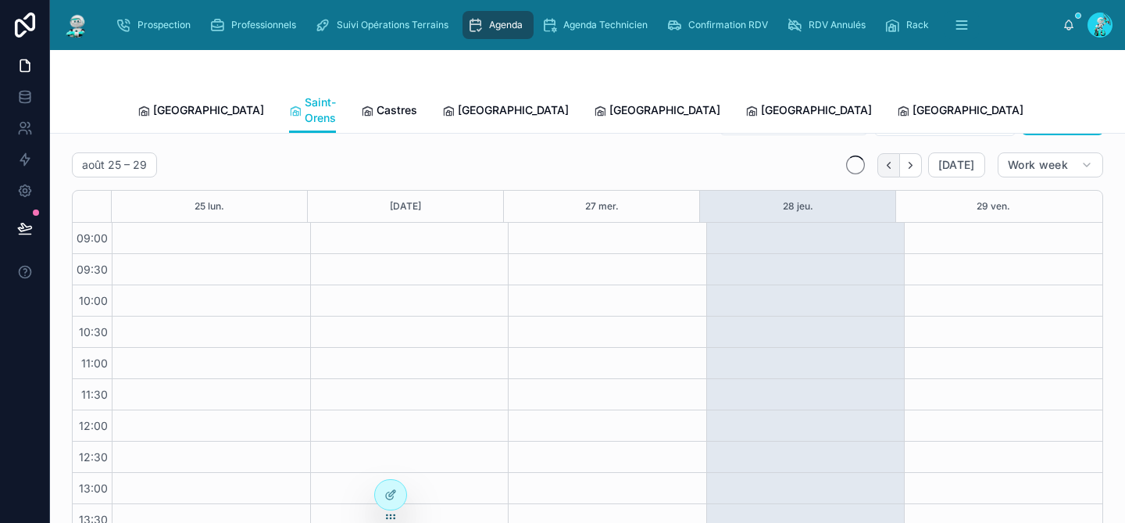
click at [885, 159] on icon "Back" at bounding box center [889, 165] width 12 height 12
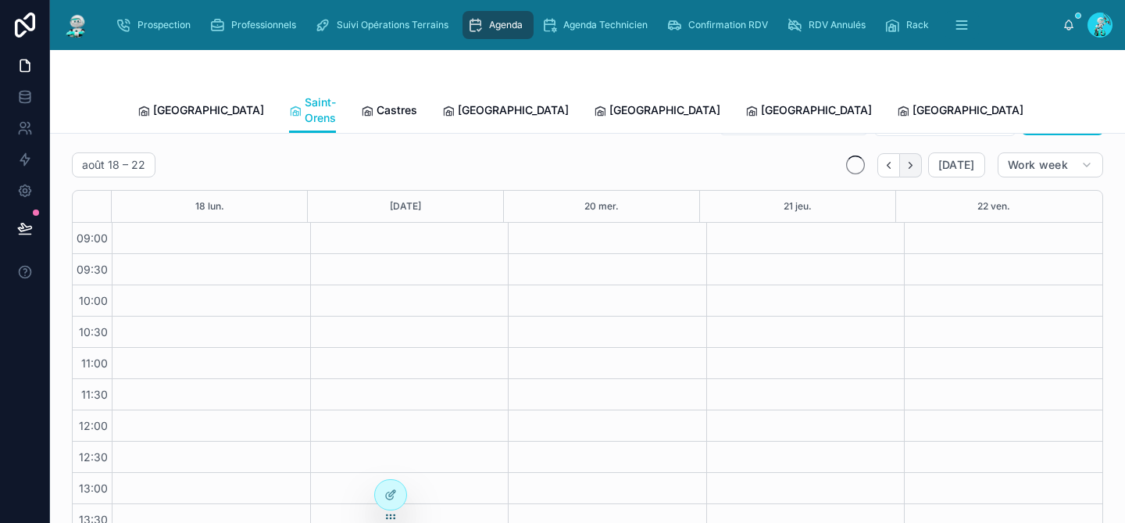
click at [905, 159] on icon "Next" at bounding box center [911, 165] width 12 height 12
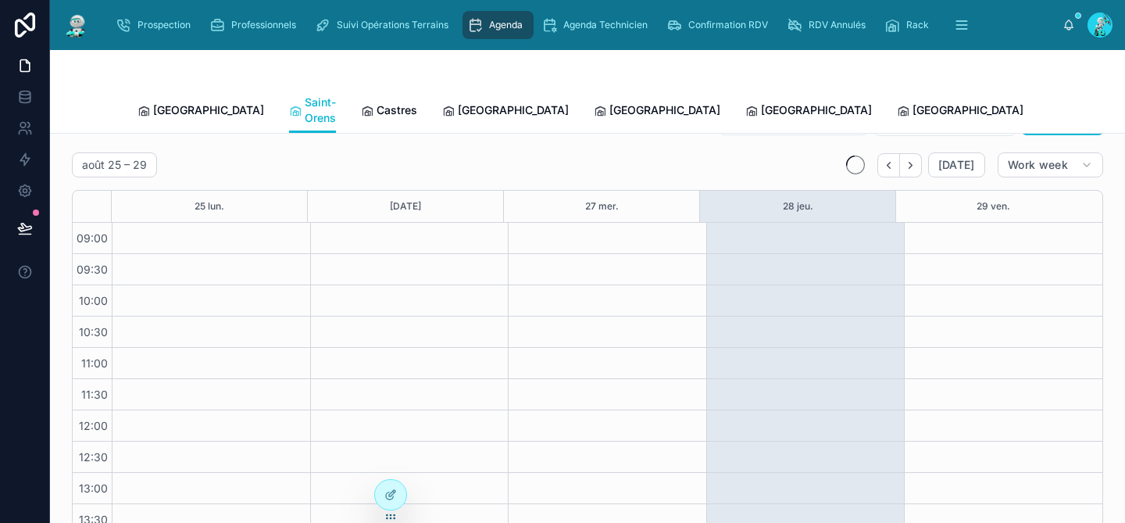
click at [905, 159] on icon "Next" at bounding box center [911, 165] width 12 height 12
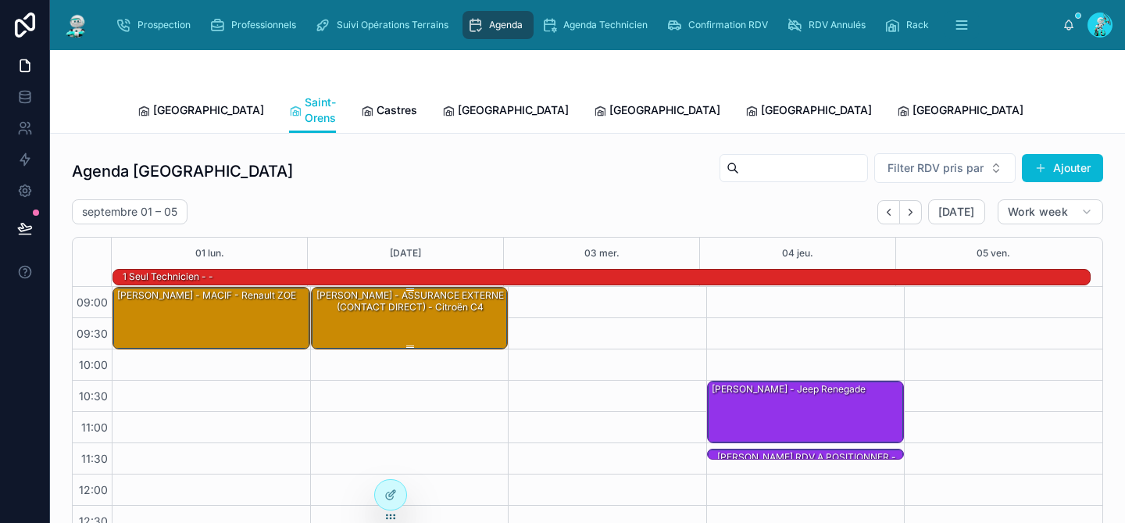
click at [459, 316] on div "[PERSON_NAME] - ASSURANCE EXTERNE (CONTACT DIRECT) - Citroën C4" at bounding box center [410, 317] width 193 height 59
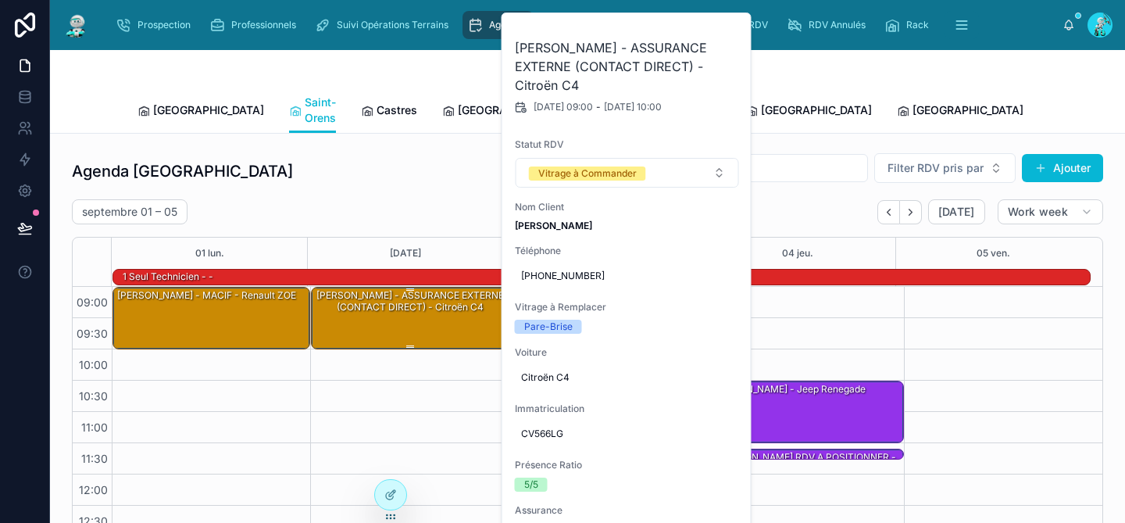
click at [459, 316] on div "[PERSON_NAME] - ASSURANCE EXTERNE (CONTACT DIRECT) - Citroën C4" at bounding box center [410, 317] width 193 height 59
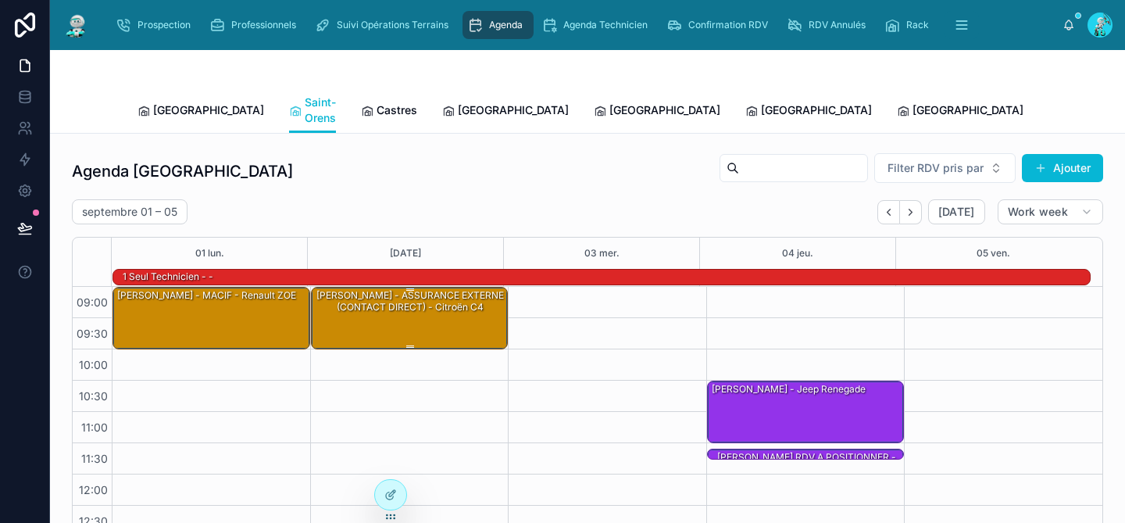
click at [459, 316] on div "[PERSON_NAME] - ASSURANCE EXTERNE (CONTACT DIRECT) - Citroën C4" at bounding box center [410, 317] width 193 height 59
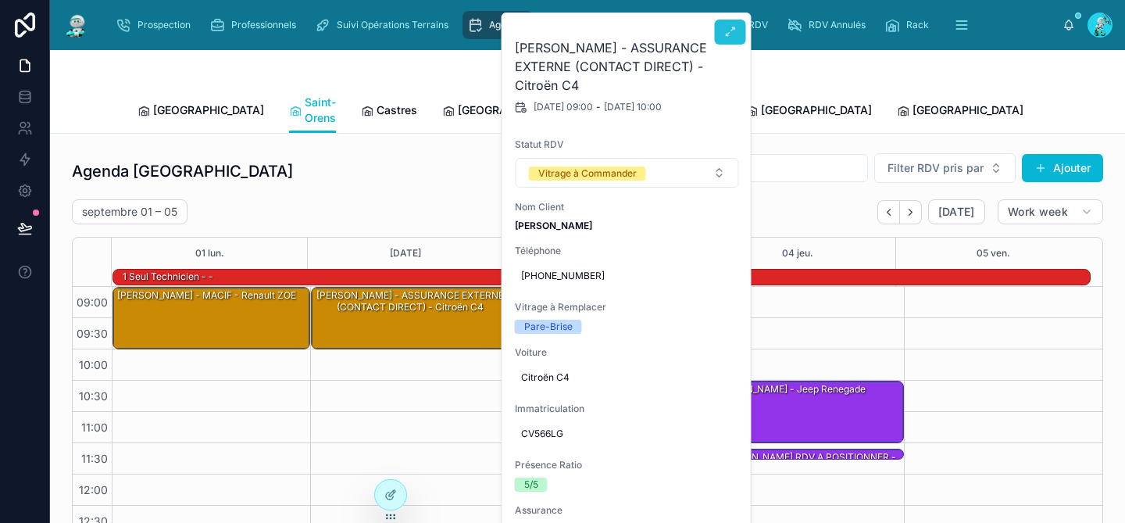
click at [737, 30] on button at bounding box center [730, 32] width 31 height 25
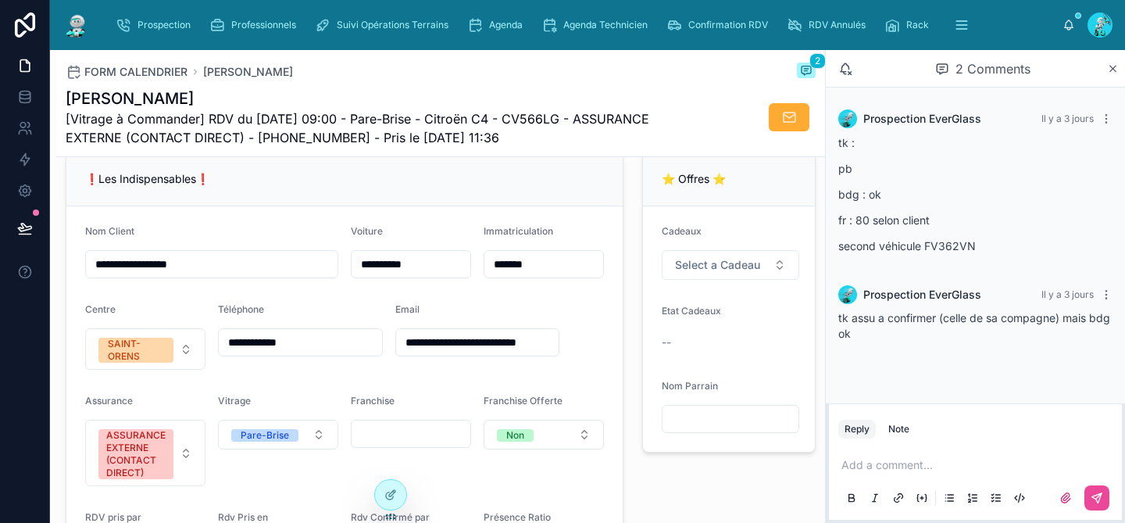
scroll to position [305, 0]
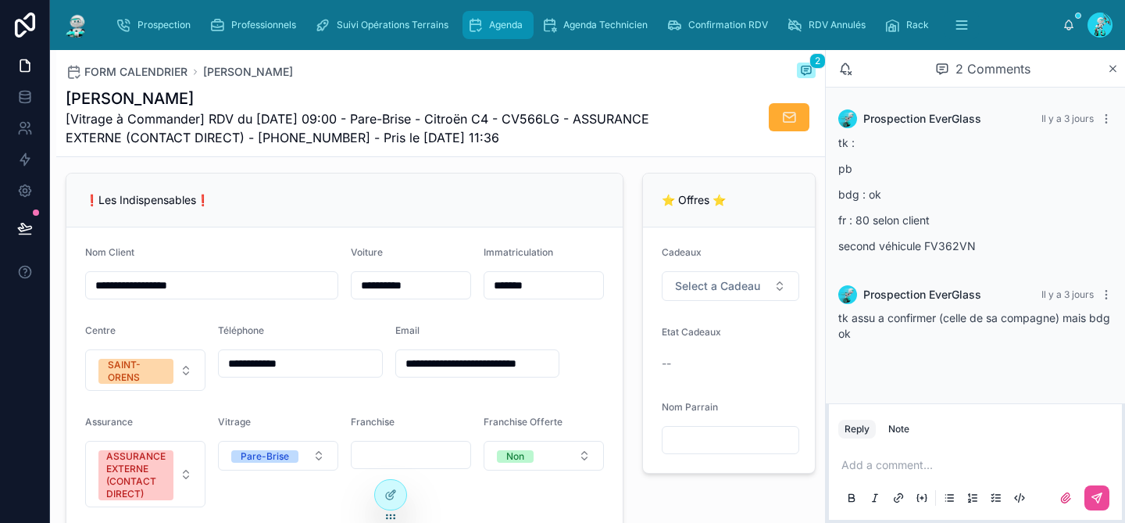
click at [506, 20] on span "Agenda" at bounding box center [506, 25] width 34 height 13
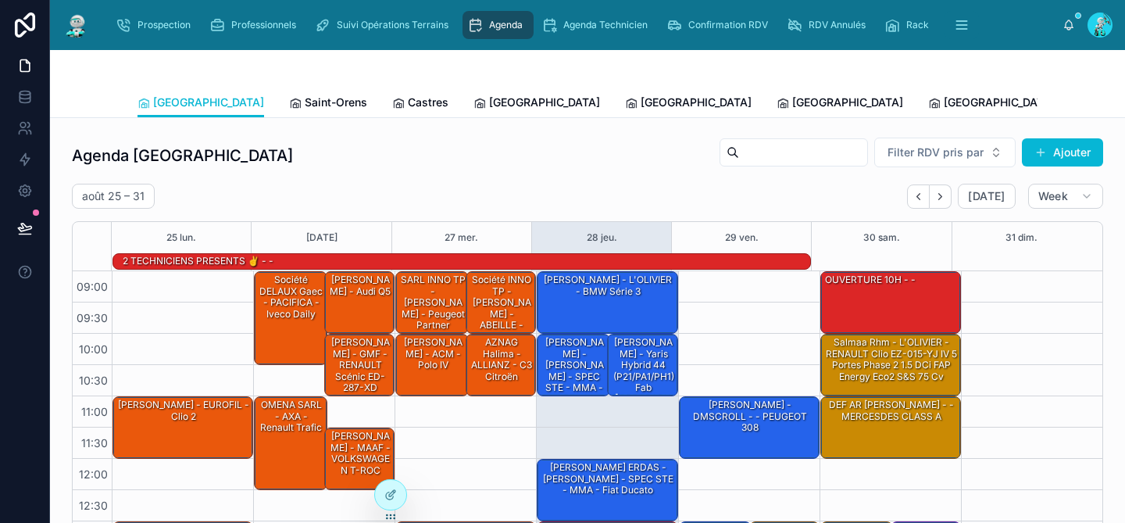
scroll to position [264, 0]
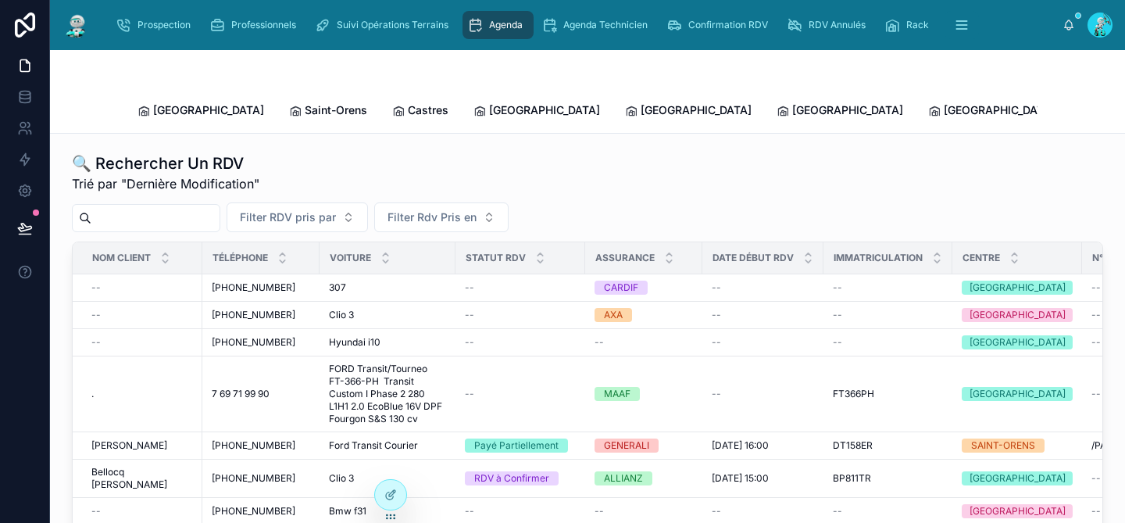
click at [143, 207] on input "text" at bounding box center [155, 218] width 128 height 22
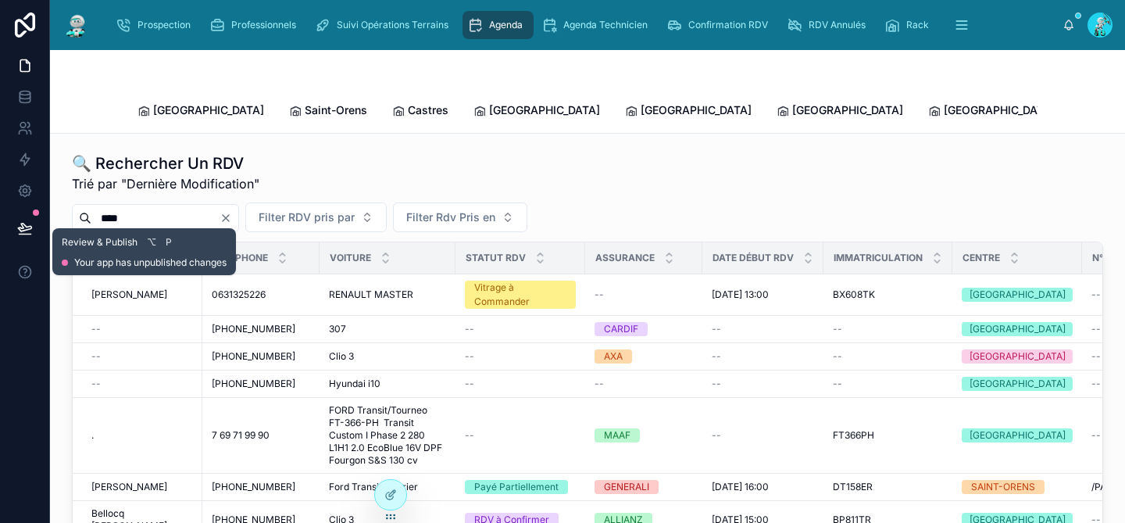
type input "****"
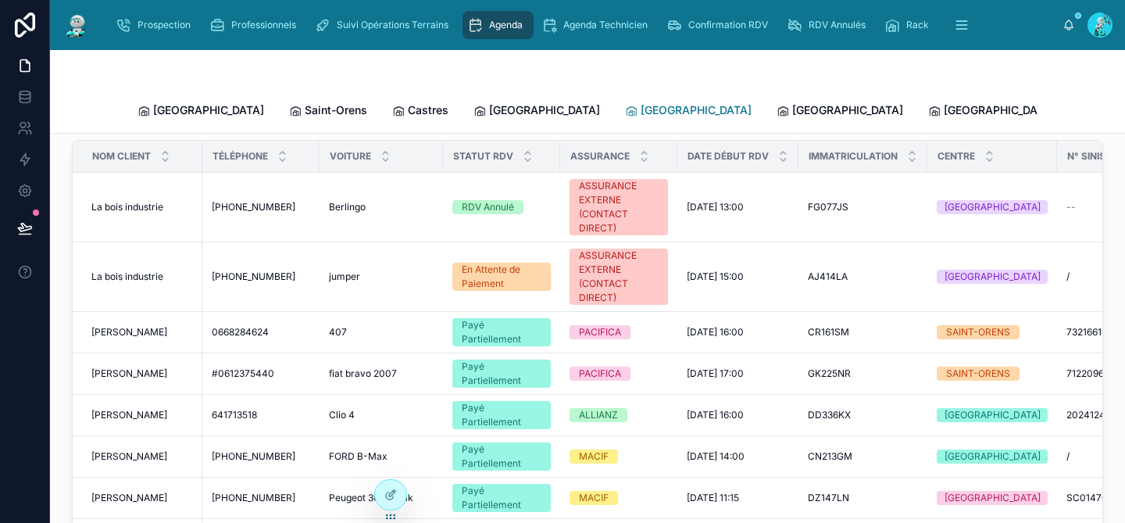
click at [641, 102] on span "[GEOGRAPHIC_DATA]" at bounding box center [696, 110] width 111 height 16
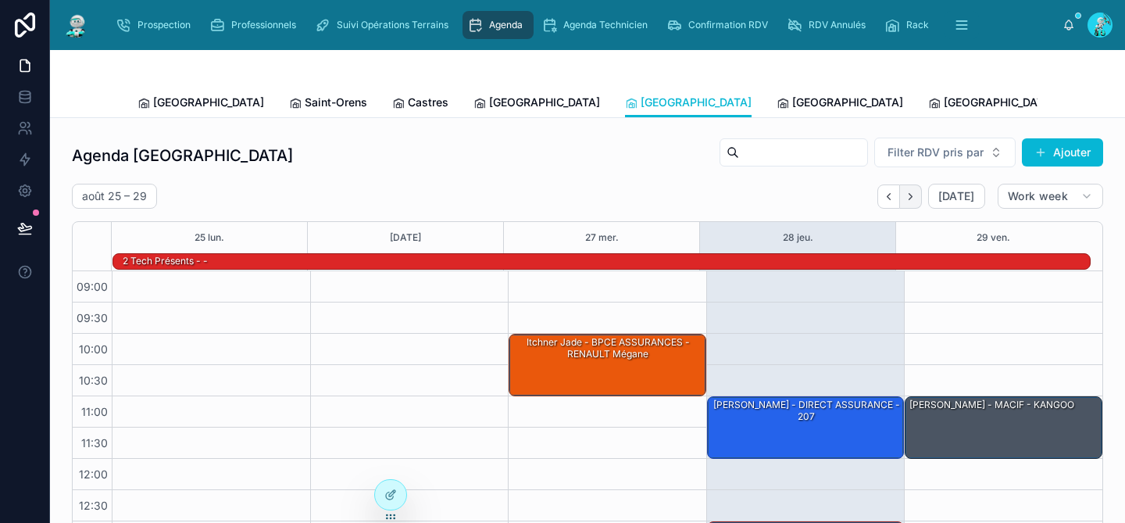
click at [907, 198] on icon "Next" at bounding box center [911, 197] width 12 height 12
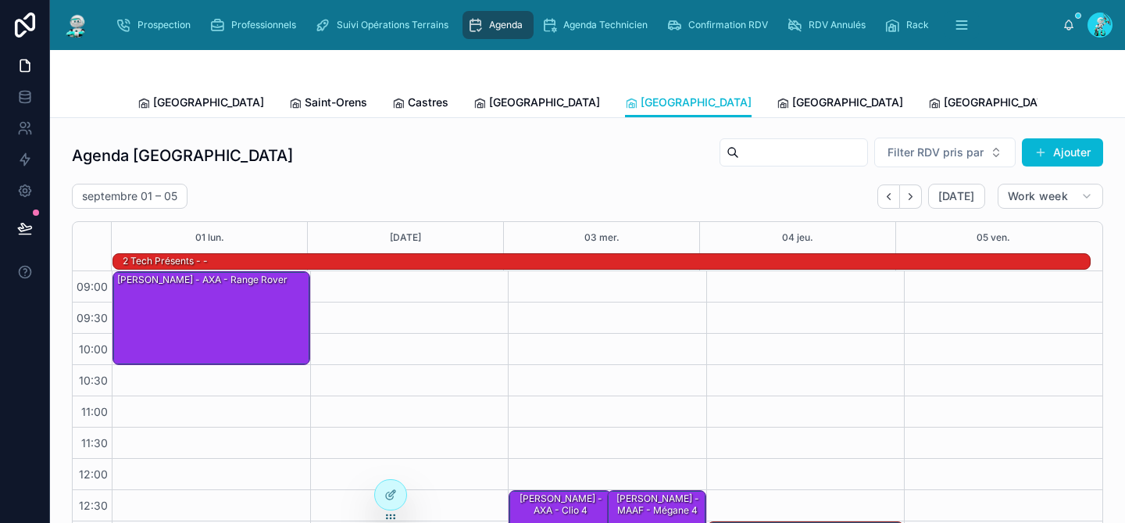
click at [907, 198] on icon "Next" at bounding box center [911, 197] width 12 height 12
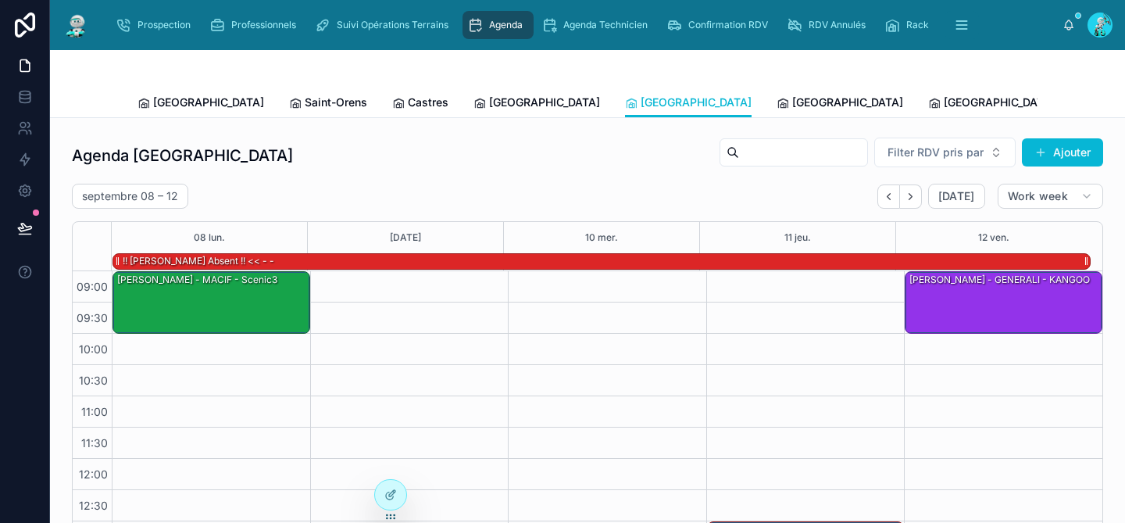
click at [252, 263] on div "!! [PERSON_NAME] absent !! << - -" at bounding box center [605, 261] width 969 height 15
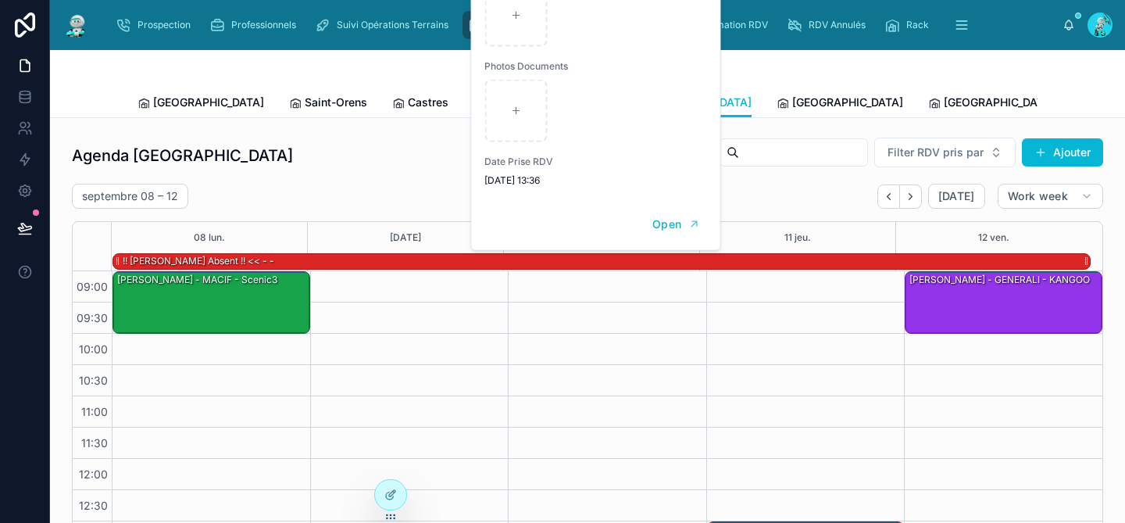
click at [253, 261] on div "!! [PERSON_NAME] absent !! << - -" at bounding box center [605, 261] width 969 height 15
click at [655, 229] on span "Open" at bounding box center [666, 224] width 29 height 14
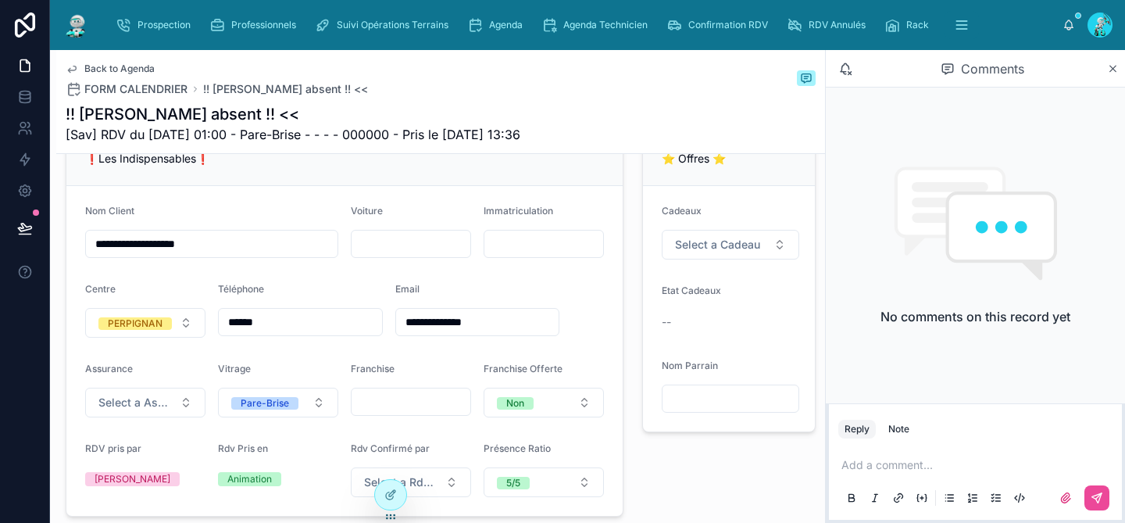
scroll to position [344, 0]
click at [238, 252] on input "**********" at bounding box center [212, 243] width 252 height 22
click at [105, 254] on input "**********" at bounding box center [212, 243] width 252 height 22
click at [179, 254] on input "**********" at bounding box center [212, 243] width 252 height 22
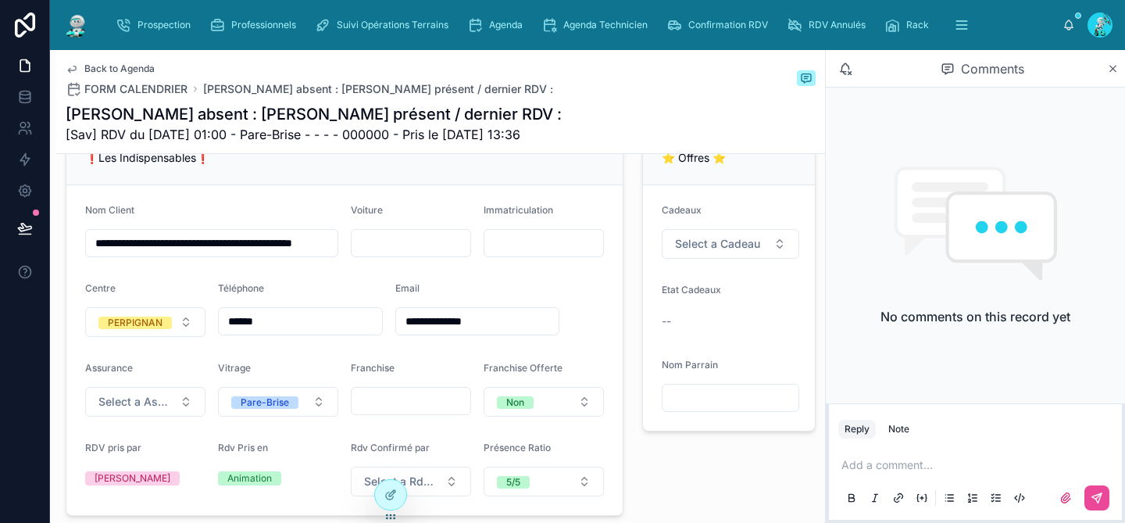
scroll to position [0, 27]
type input "**********"
click at [349, 286] on form "**********" at bounding box center [344, 350] width 556 height 330
click at [491, 21] on span "Agenda" at bounding box center [506, 25] width 34 height 13
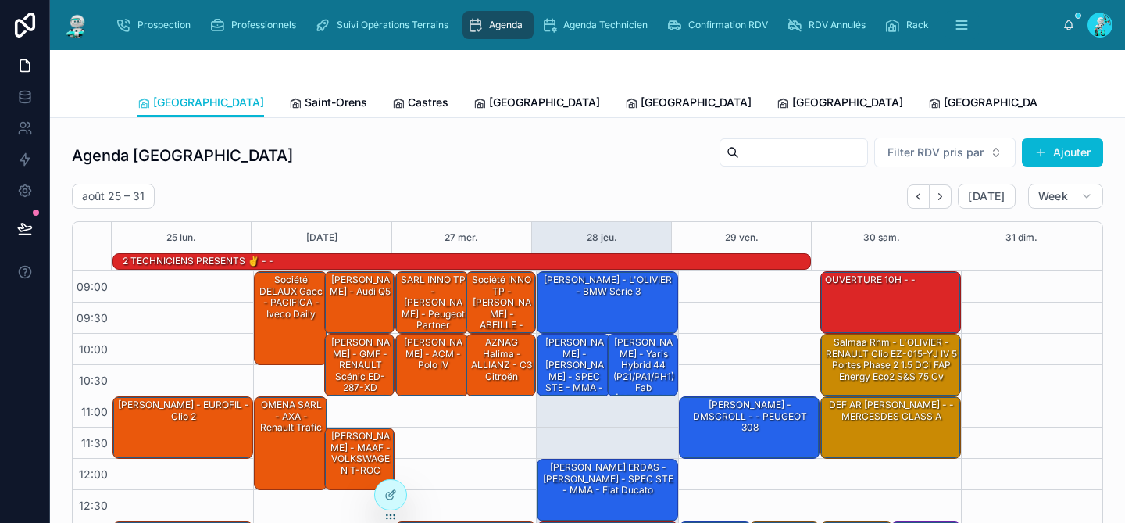
scroll to position [264, 0]
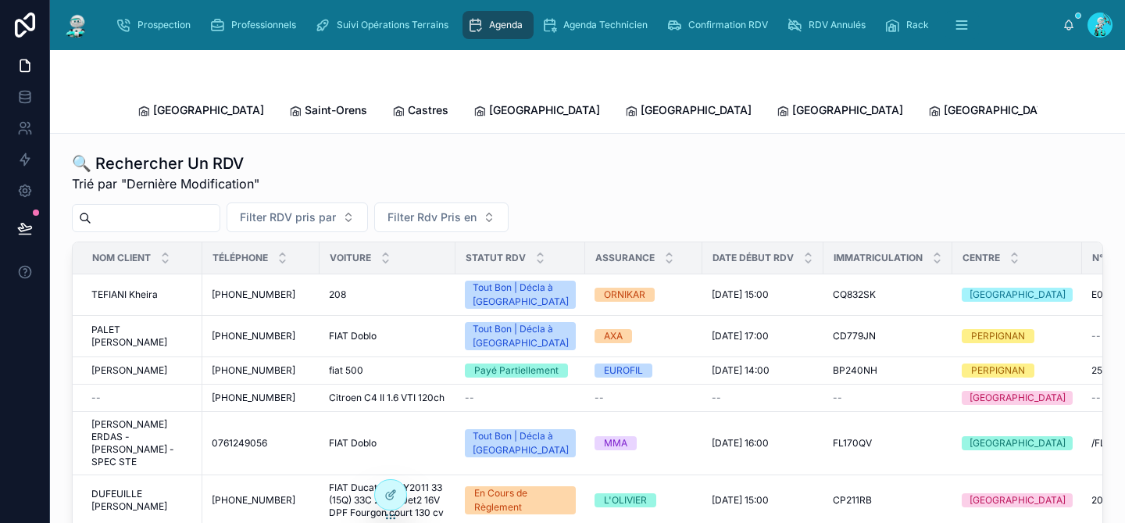
click at [147, 207] on input "text" at bounding box center [155, 218] width 128 height 22
paste input "*******"
type input "*******"
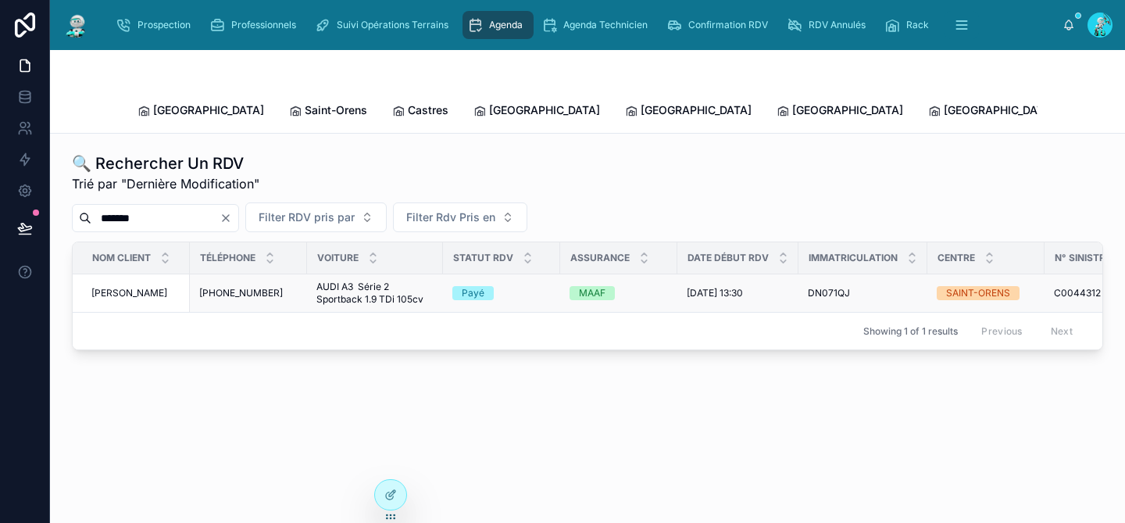
click at [533, 286] on div "Payé" at bounding box center [501, 293] width 98 height 14
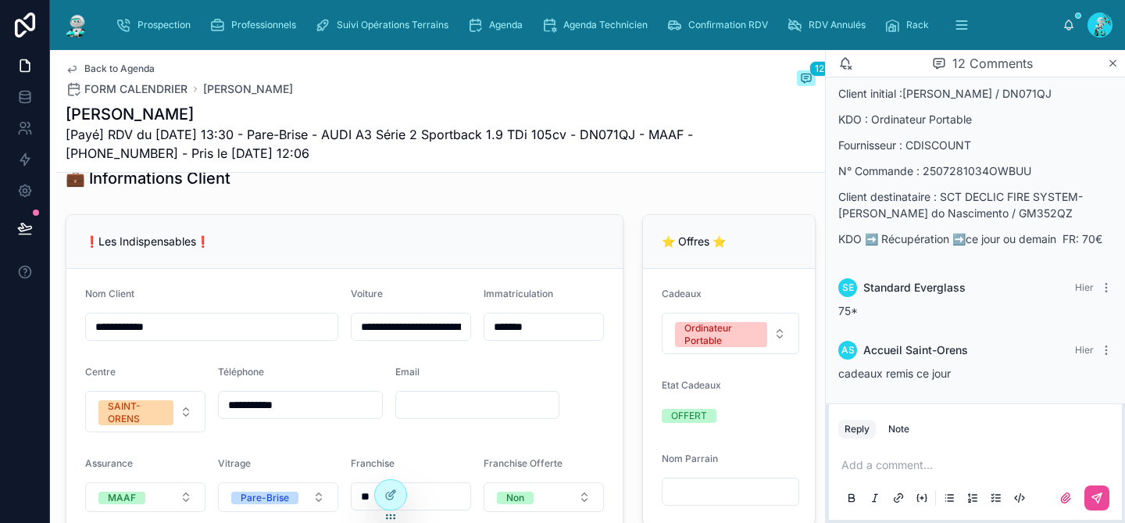
scroll to position [286, 0]
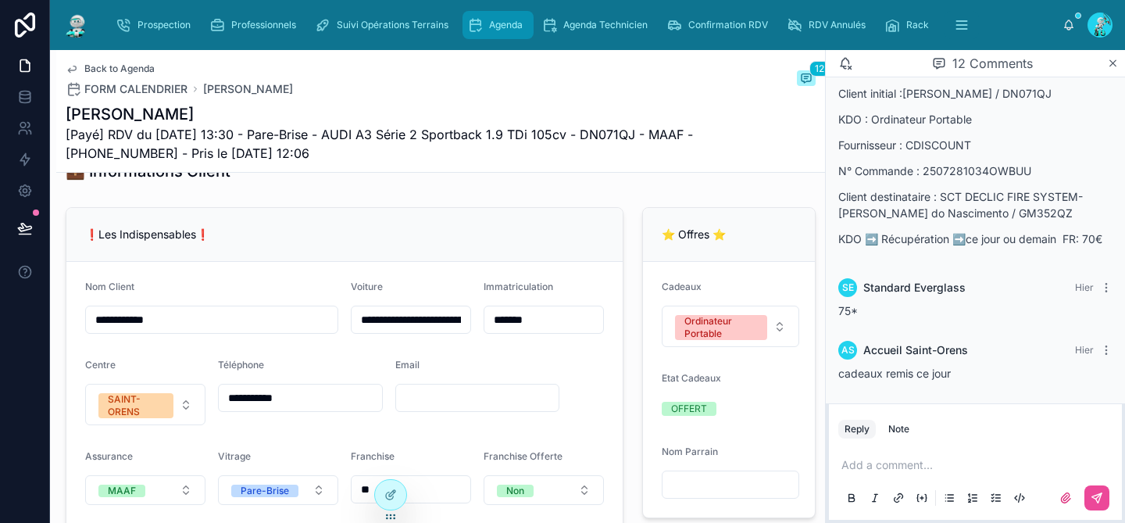
click at [507, 34] on div "Agenda" at bounding box center [498, 25] width 62 height 25
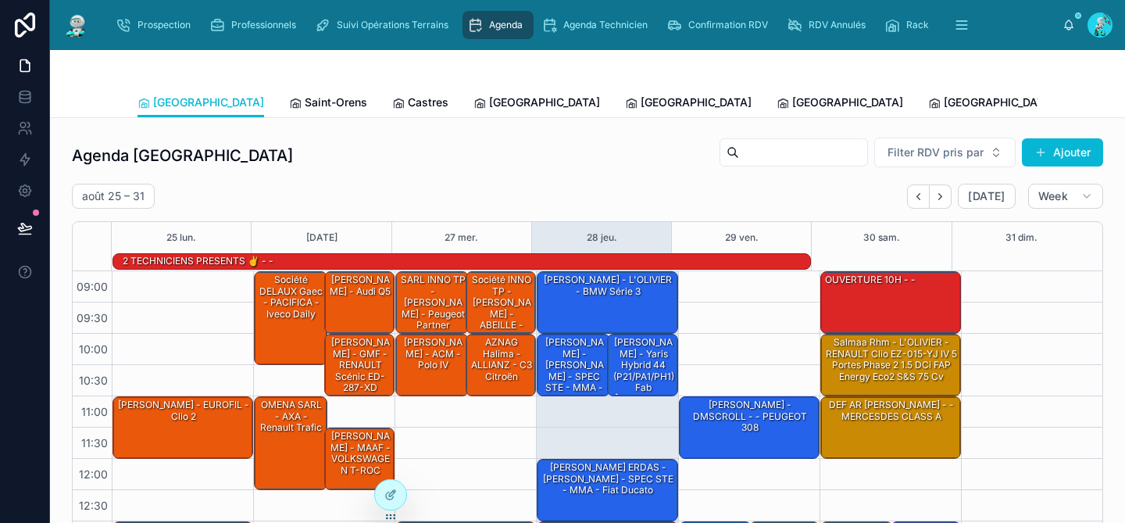
scroll to position [264, 0]
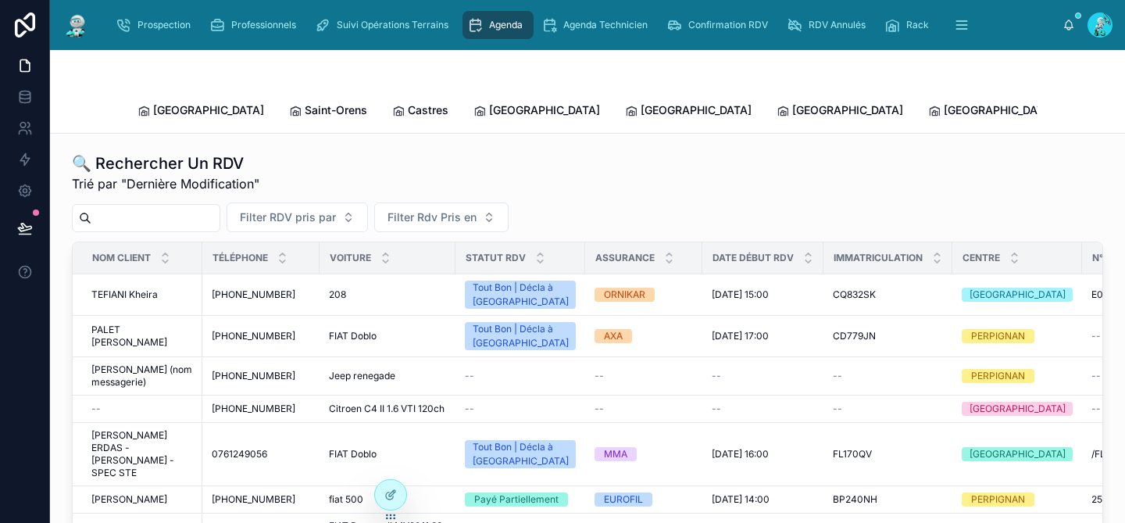
click at [127, 207] on input "text" at bounding box center [155, 218] width 128 height 22
paste input "*******"
type input "*******"
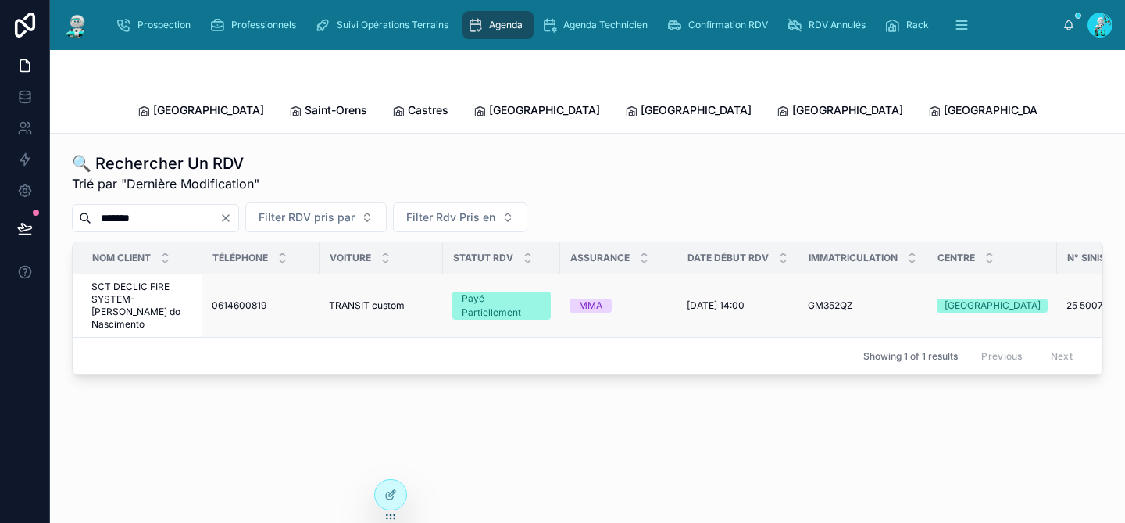
click at [638, 298] on div "MMA" at bounding box center [619, 305] width 98 height 14
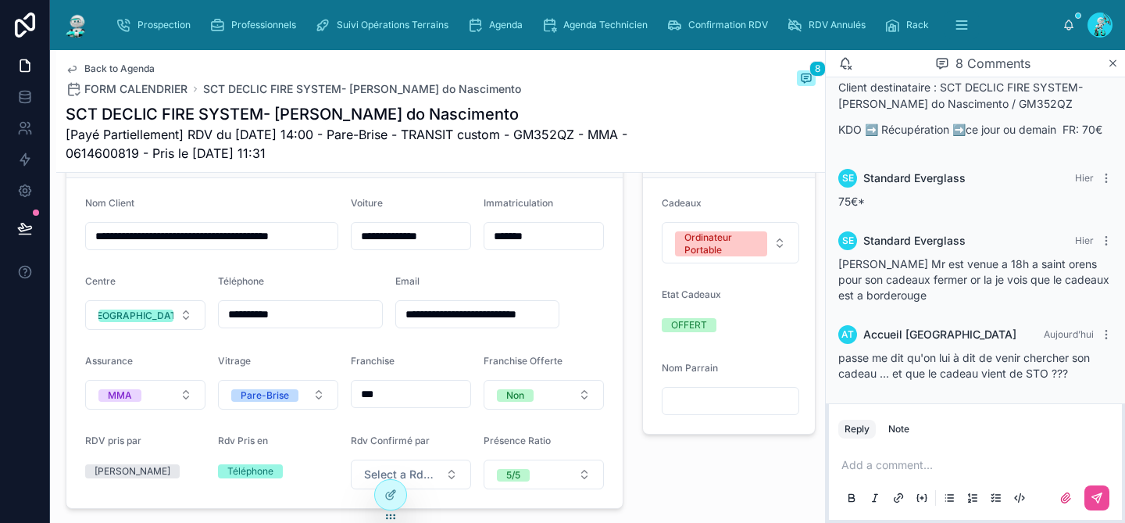
scroll to position [372, 0]
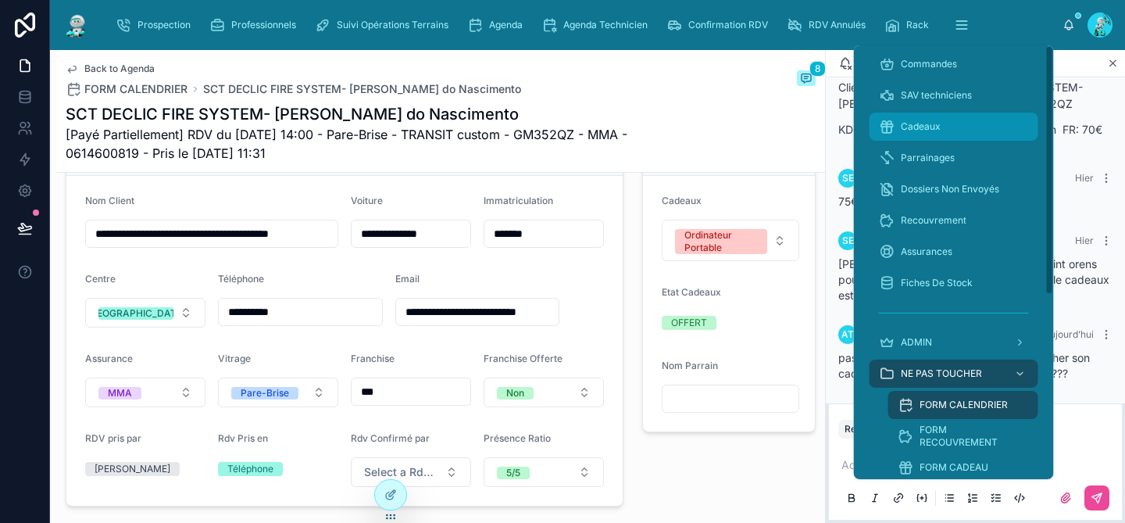
click at [920, 140] on link "Cadeaux" at bounding box center [954, 127] width 169 height 28
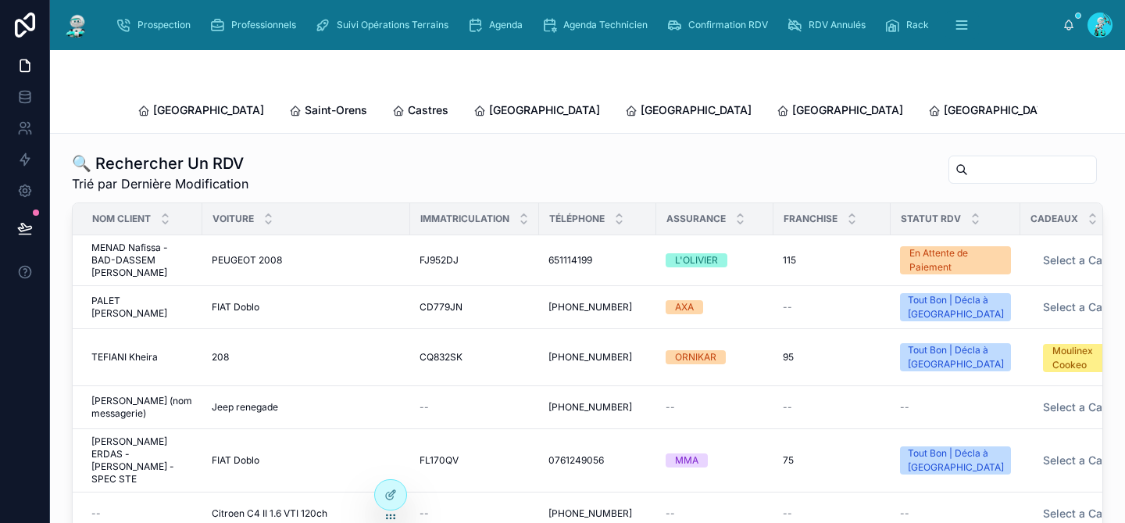
click at [977, 159] on input "text" at bounding box center [1032, 170] width 128 height 22
paste input "*******"
type input "*******"
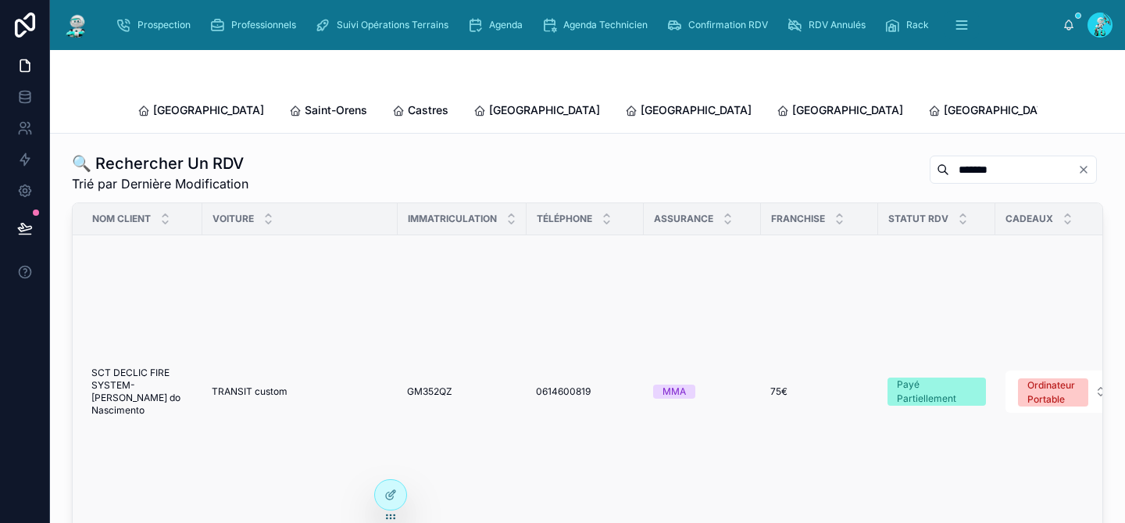
click at [568, 385] on span "0614600819" at bounding box center [563, 391] width 55 height 13
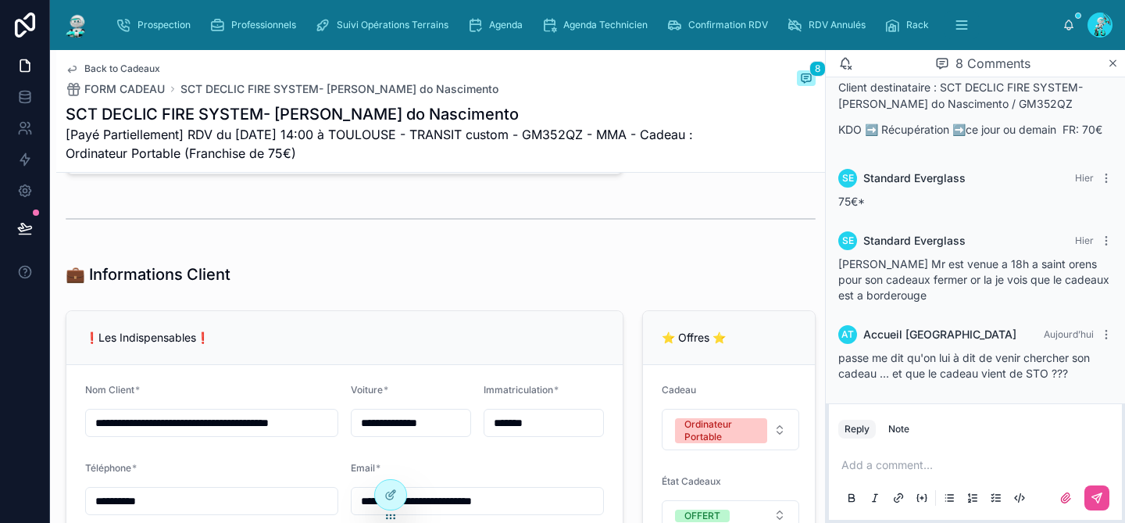
scroll to position [1329, 0]
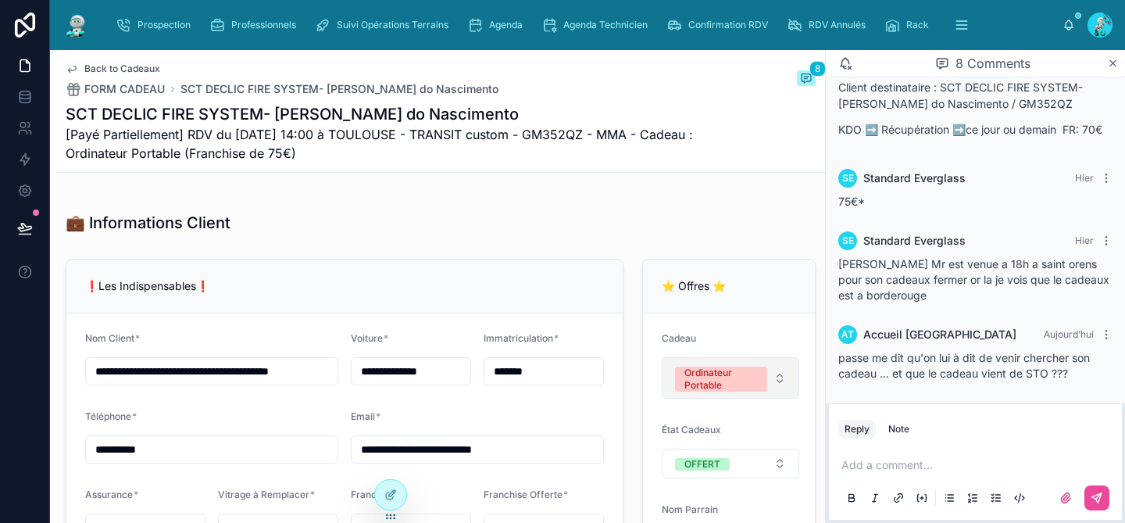
click at [762, 387] on button "Ordinateur Portable" at bounding box center [731, 377] width 138 height 41
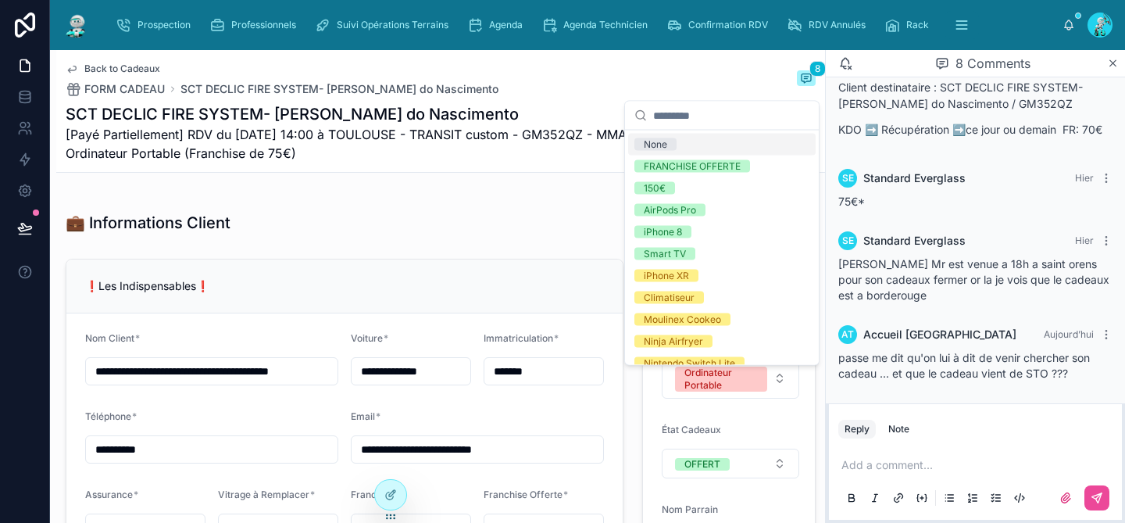
click at [780, 442] on div "État Cadeaux" at bounding box center [731, 432] width 138 height 19
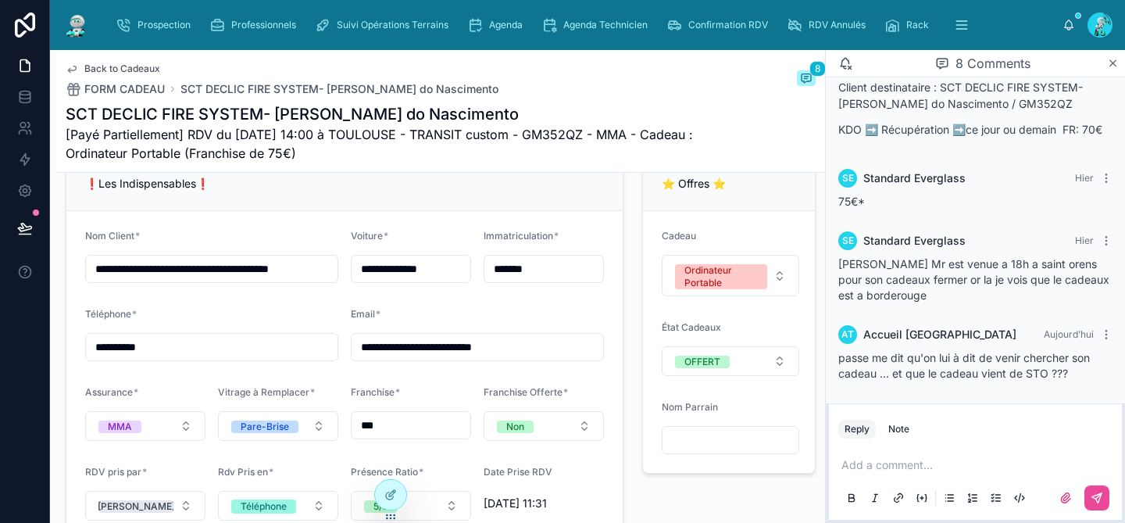
scroll to position [1435, 0]
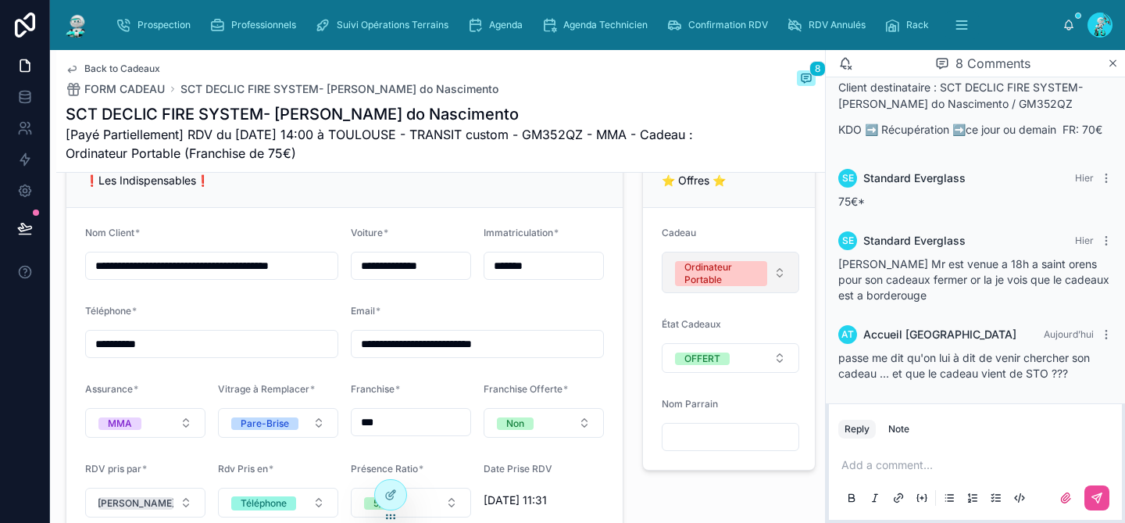
click at [771, 293] on button "Ordinateur Portable" at bounding box center [731, 272] width 138 height 41
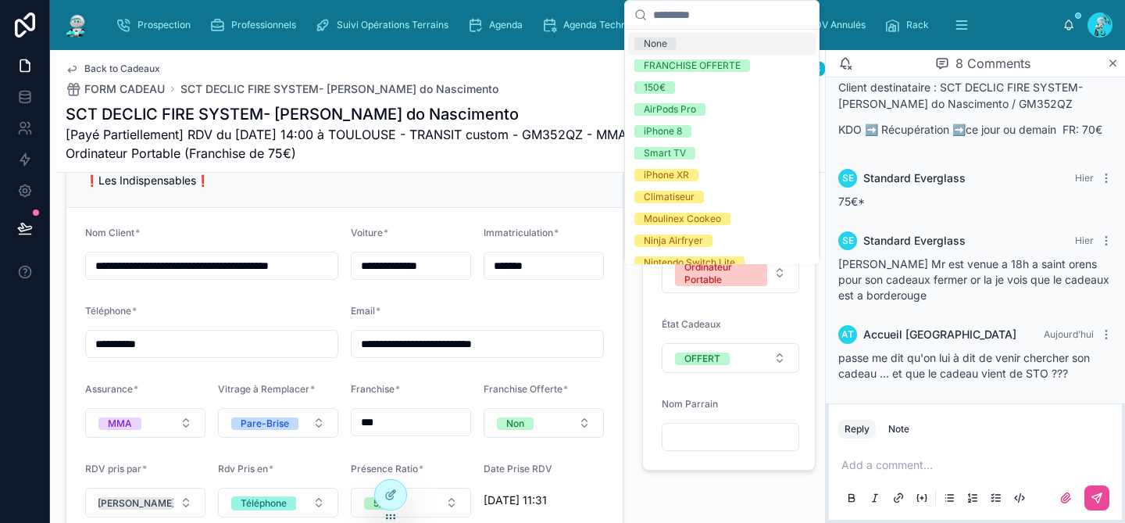
click at [779, 337] on div "État Cadeaux" at bounding box center [731, 327] width 138 height 19
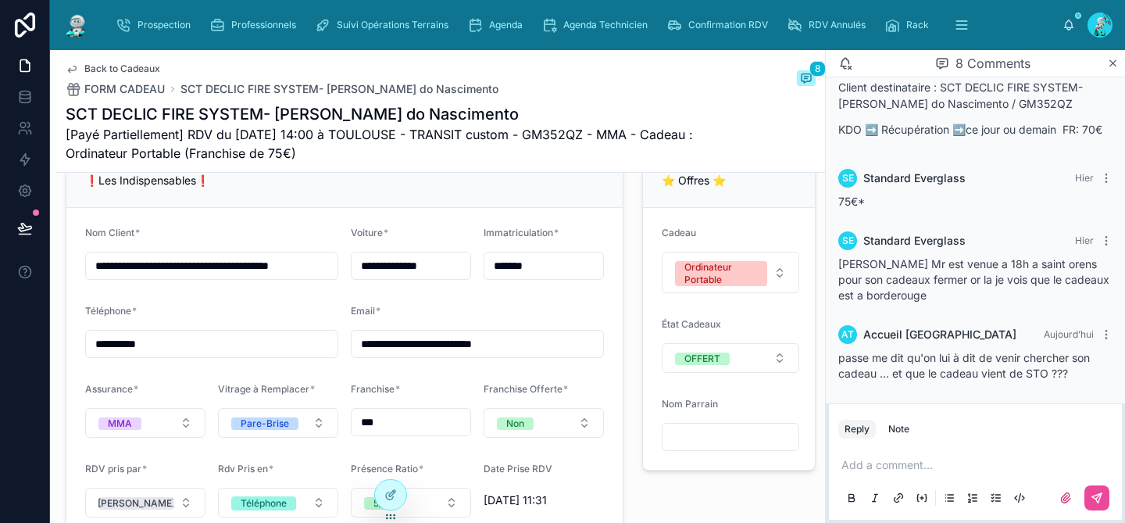
scroll to position [1460, 0]
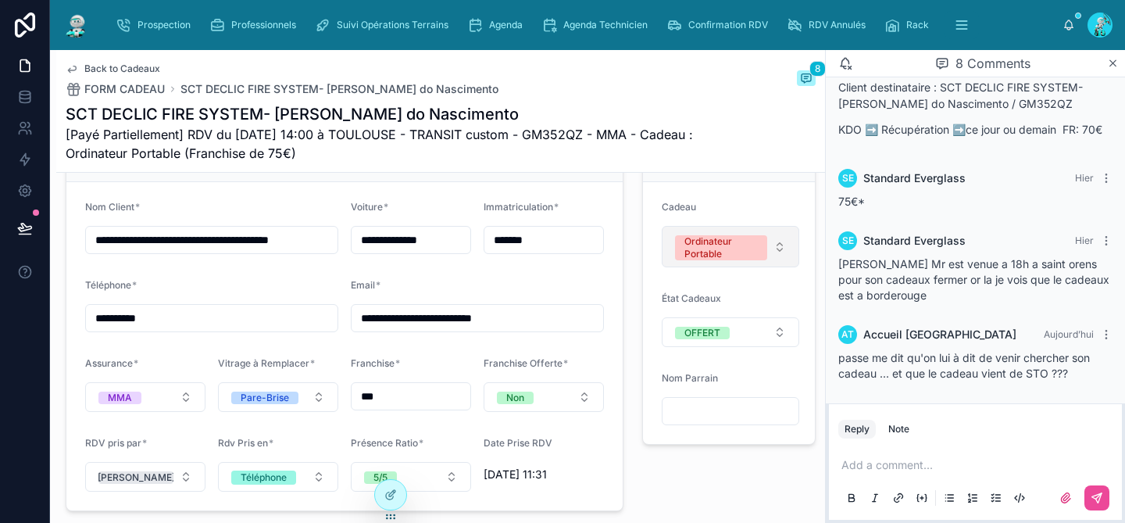
click at [770, 266] on button "Ordinateur Portable" at bounding box center [731, 246] width 138 height 41
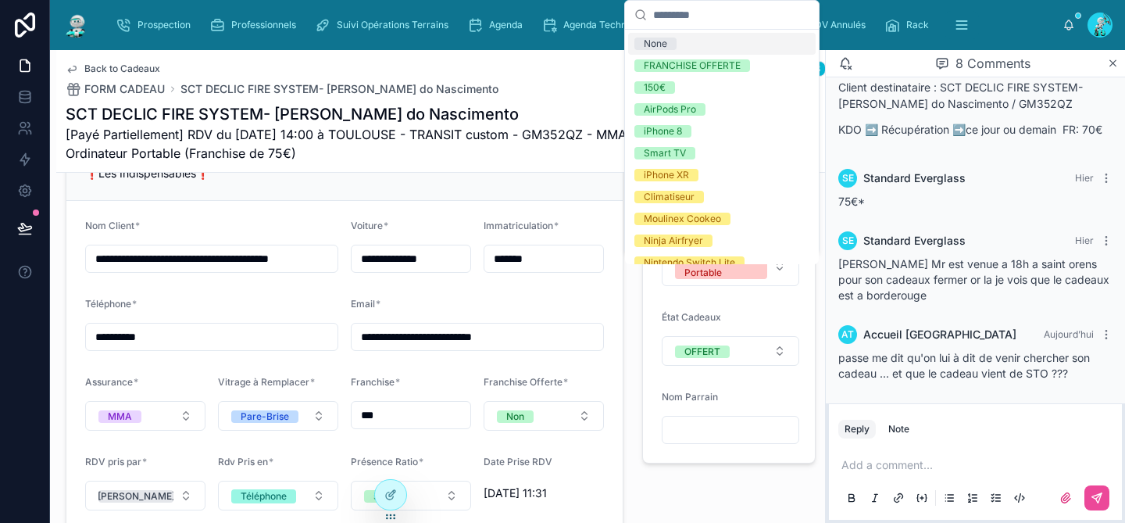
scroll to position [1441, 0]
click at [792, 334] on form "Cadeau Ordinateur Portable État Cadeaux OFFERT Nom Parrain" at bounding box center [729, 333] width 172 height 262
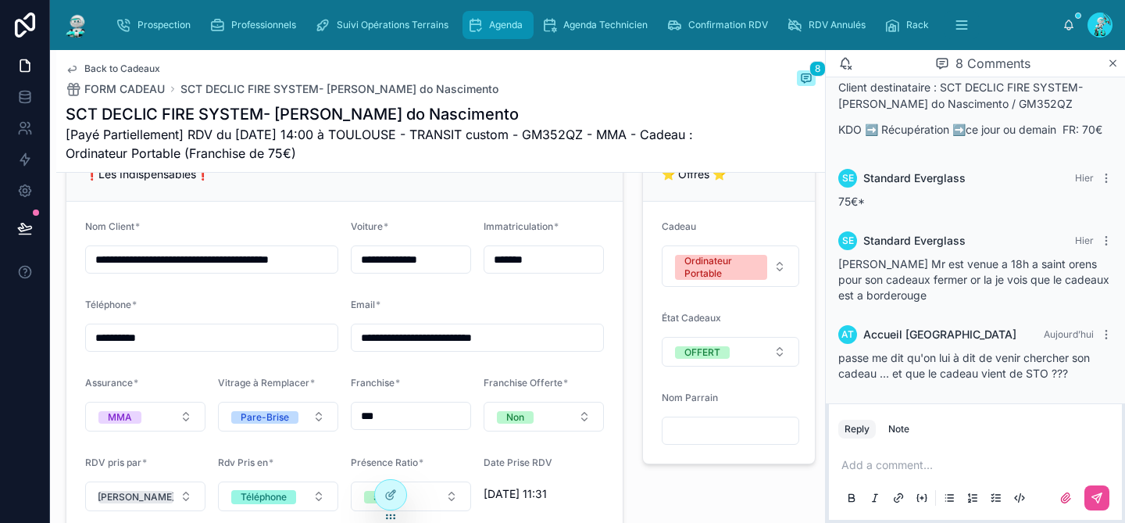
click at [514, 24] on span "Agenda" at bounding box center [506, 25] width 34 height 13
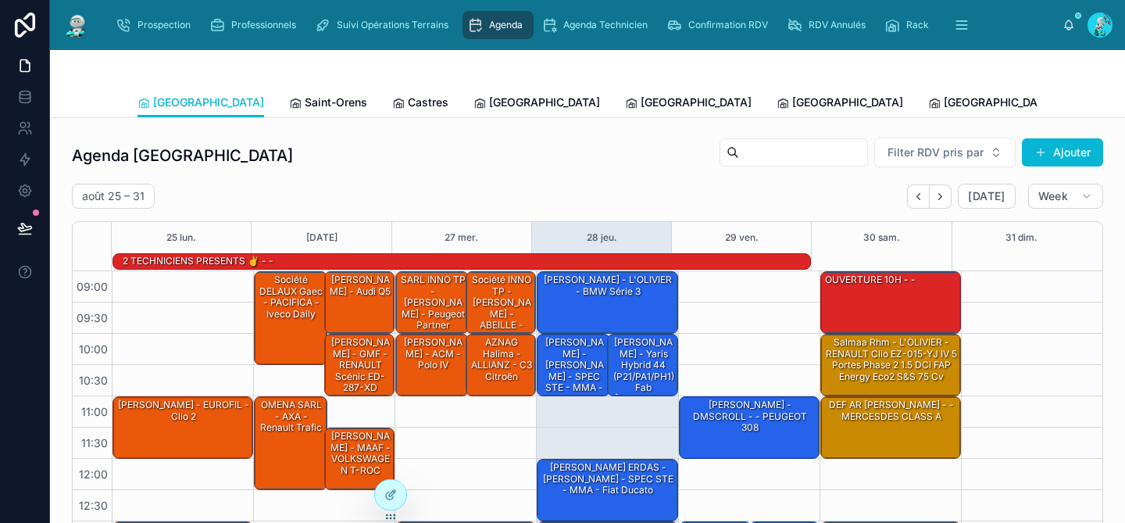
scroll to position [264, 0]
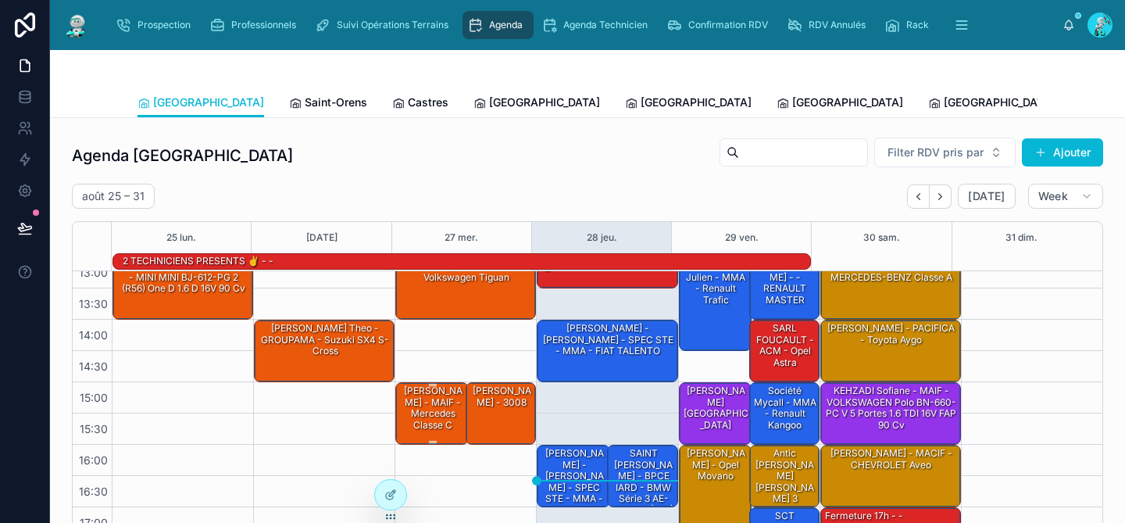
click at [408, 400] on div "[PERSON_NAME] - MAIF - Mercedes classe C" at bounding box center [432, 408] width 69 height 48
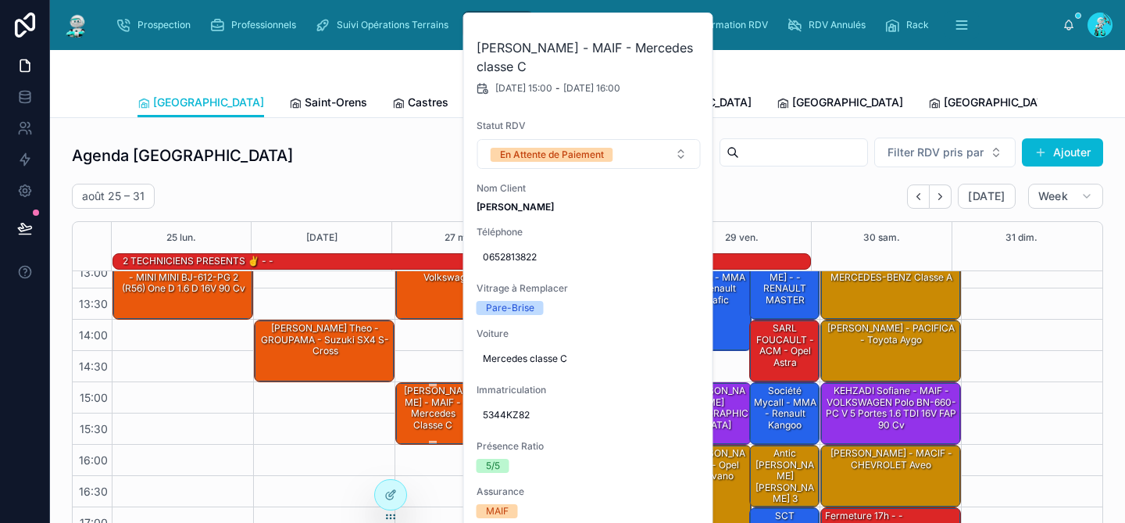
click at [408, 400] on div "[PERSON_NAME] - MAIF - Mercedes classe C" at bounding box center [432, 408] width 69 height 48
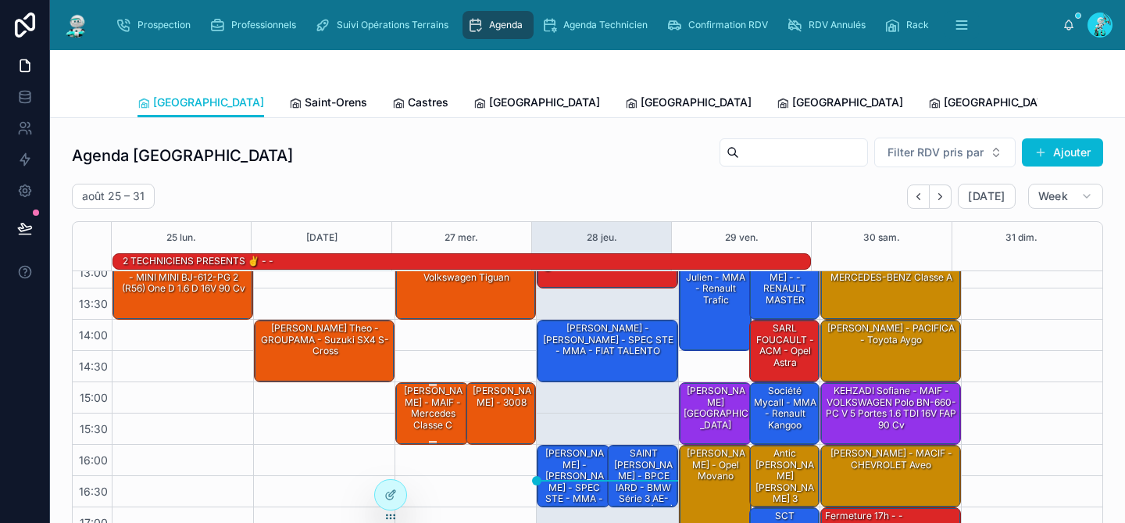
click at [408, 400] on div "[PERSON_NAME] - MAIF - Mercedes classe C" at bounding box center [432, 408] width 69 height 48
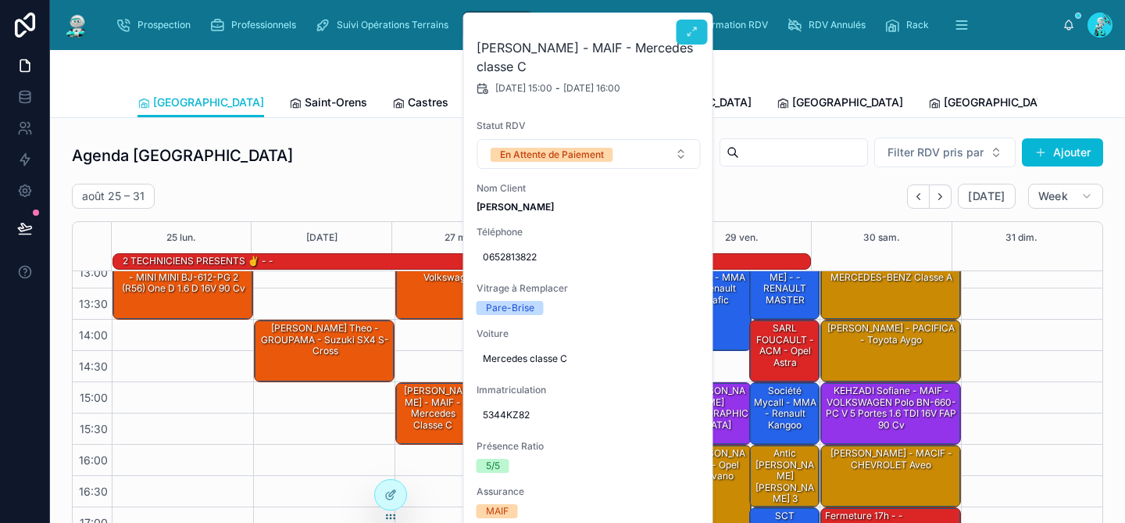
click at [687, 38] on button at bounding box center [692, 32] width 31 height 25
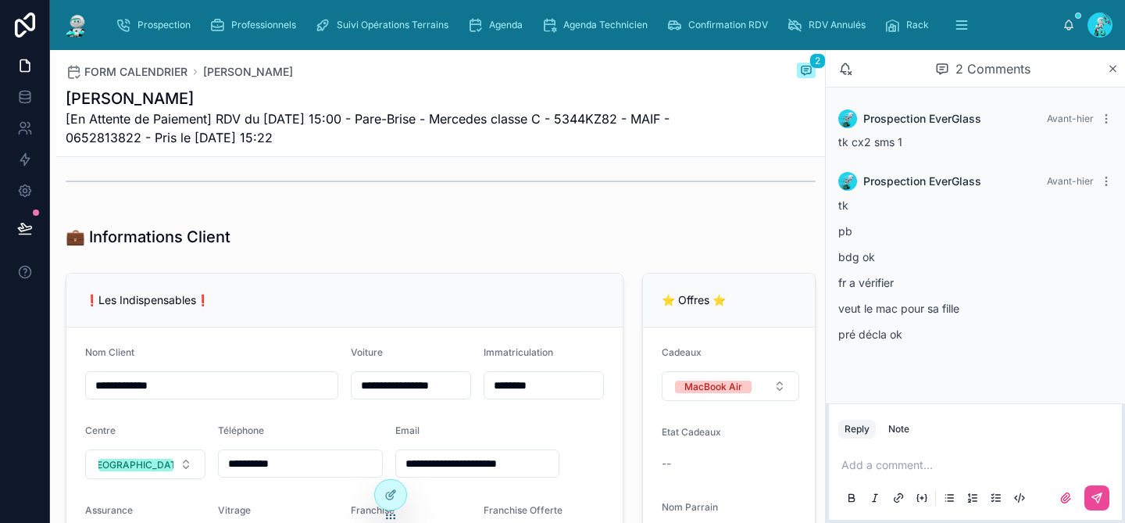
scroll to position [234, 0]
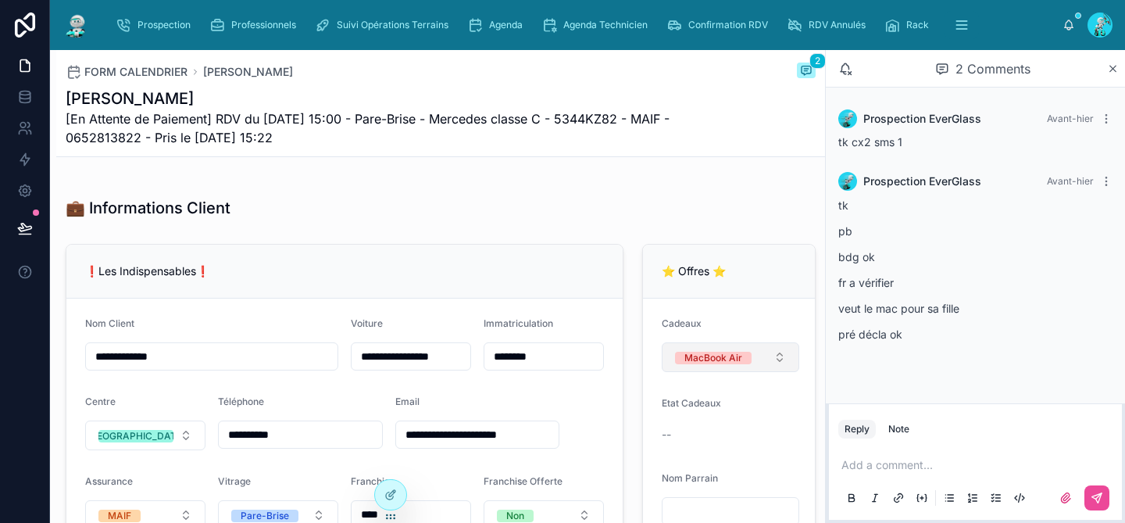
click at [783, 370] on button "MacBook Air" at bounding box center [731, 357] width 138 height 30
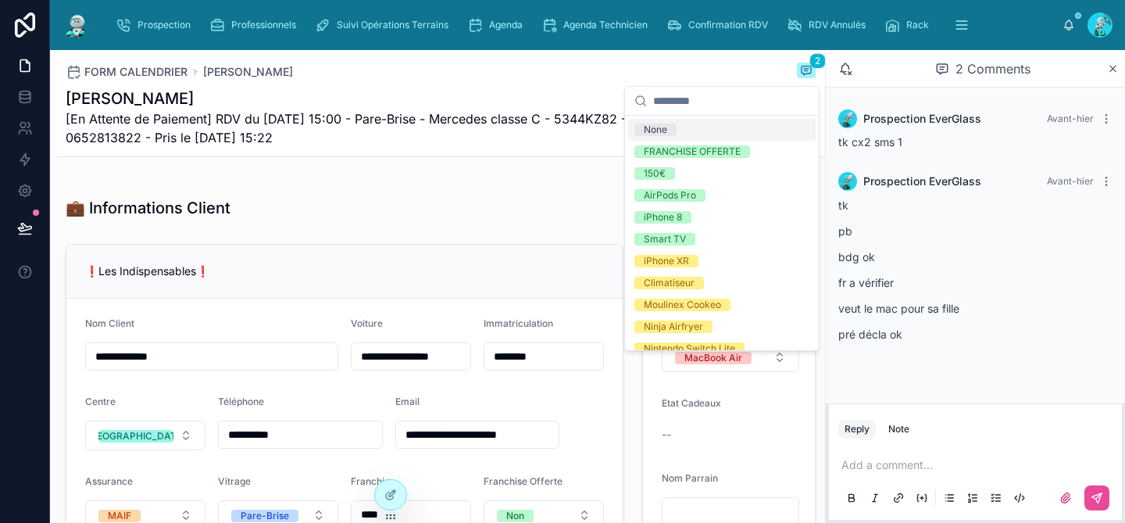
click at [786, 416] on div "Etat Cadeaux" at bounding box center [731, 406] width 138 height 19
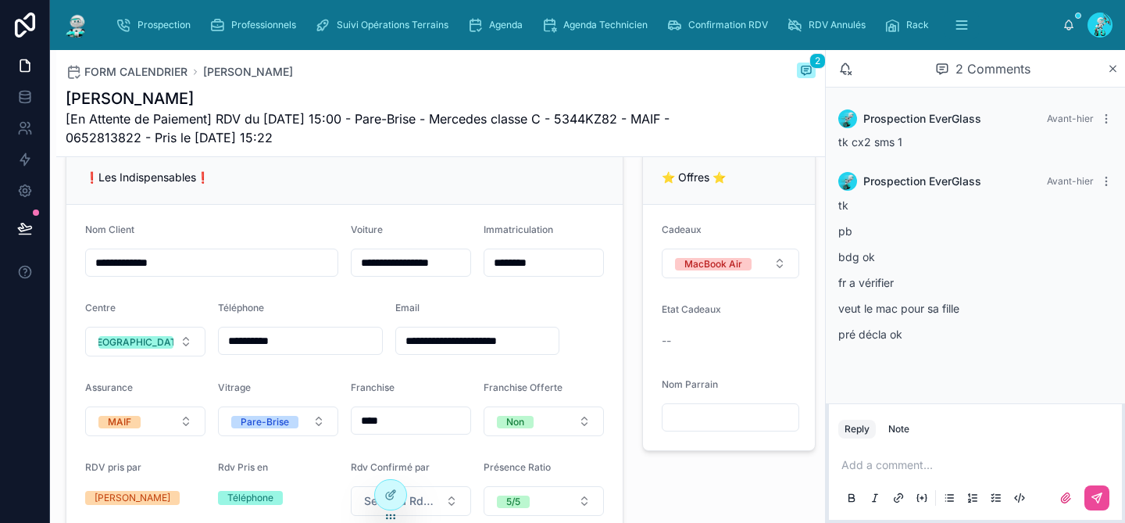
scroll to position [328, 0]
click at [784, 277] on button "MacBook Air" at bounding box center [731, 263] width 138 height 30
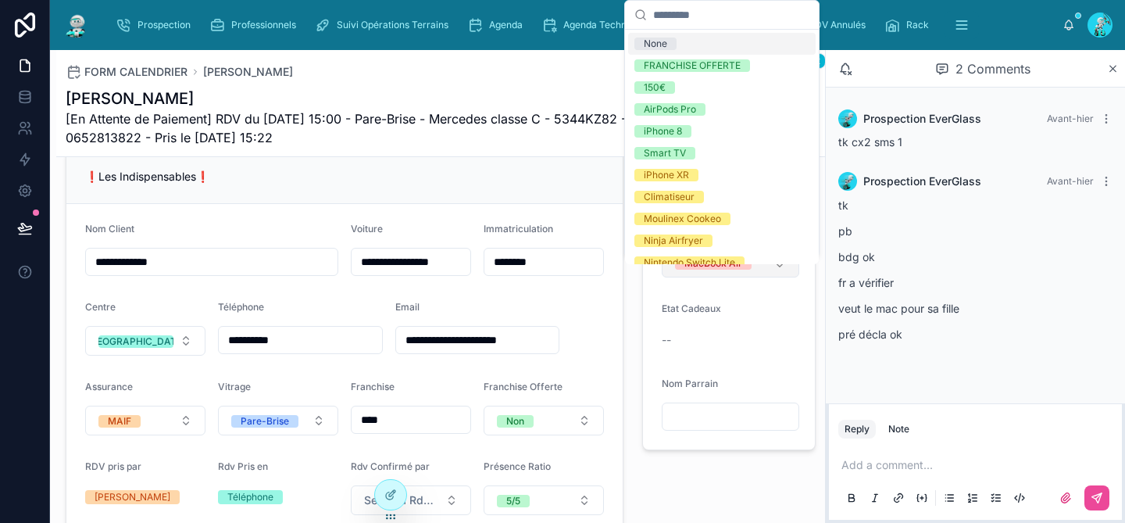
click at [784, 277] on button "MacBook Air" at bounding box center [731, 263] width 138 height 30
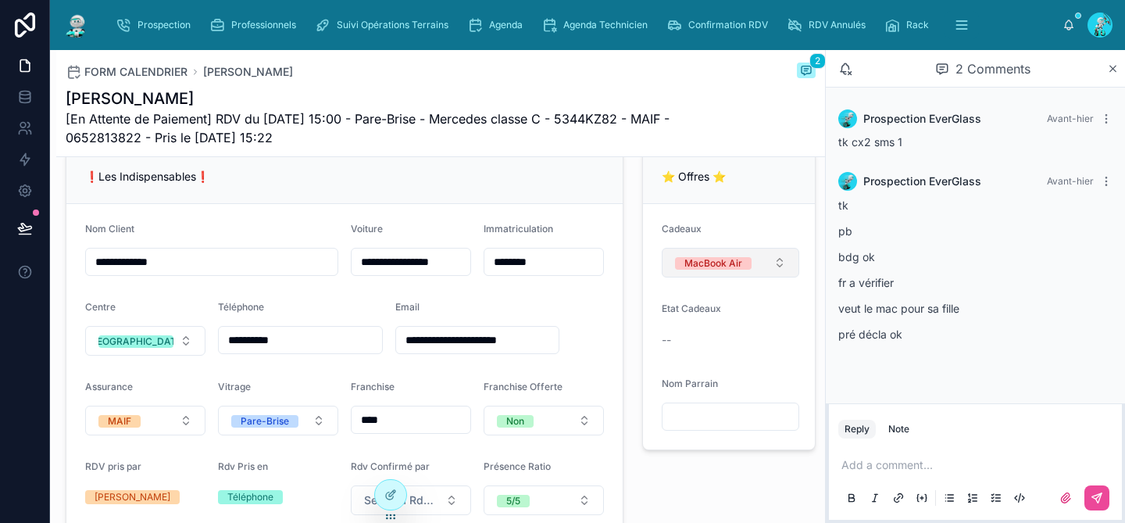
click at [784, 277] on button "MacBook Air" at bounding box center [731, 263] width 138 height 30
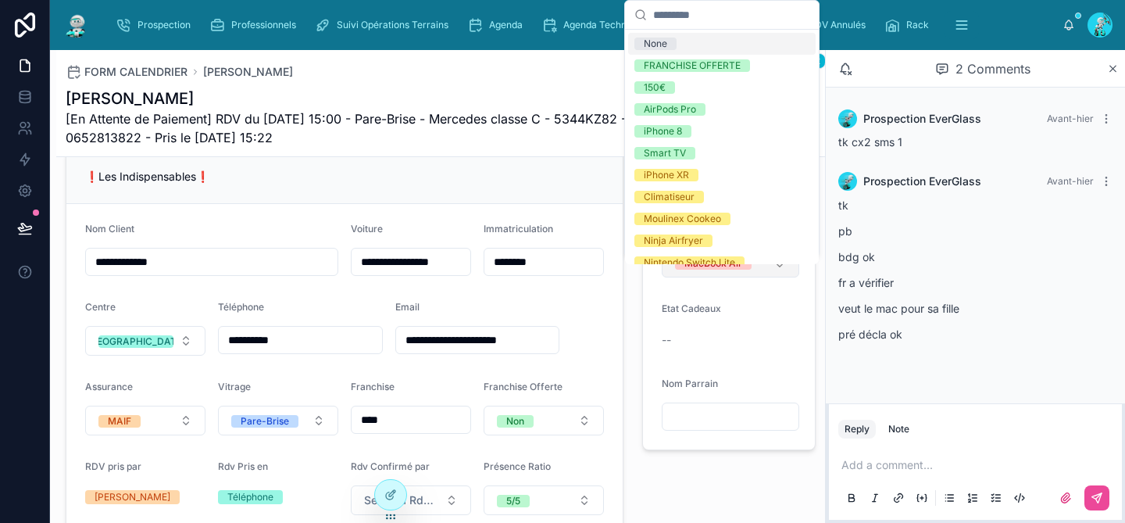
click at [784, 277] on button "MacBook Air" at bounding box center [731, 263] width 138 height 30
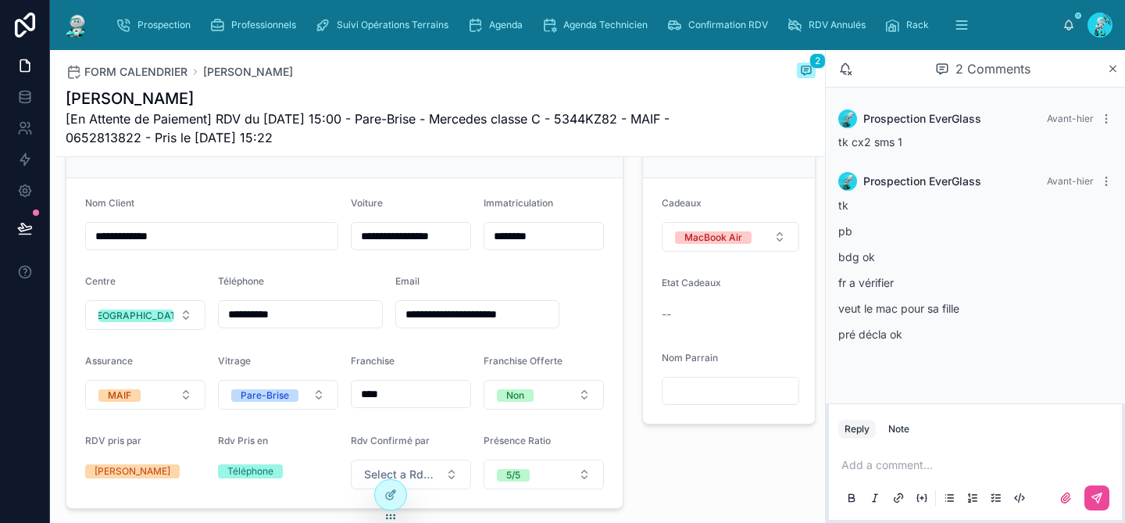
scroll to position [340, 0]
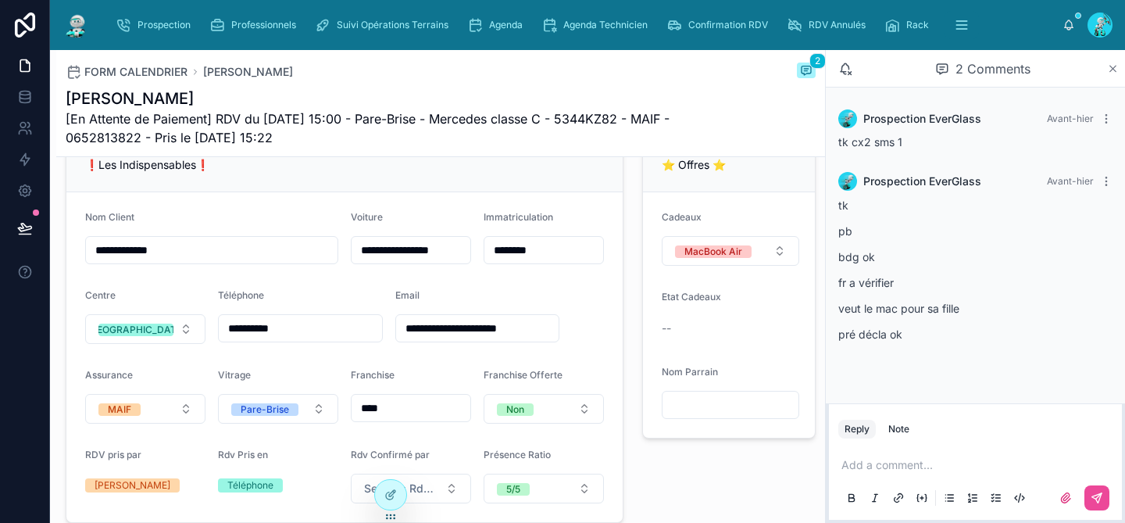
click at [1113, 73] on icon at bounding box center [1113, 69] width 12 height 13
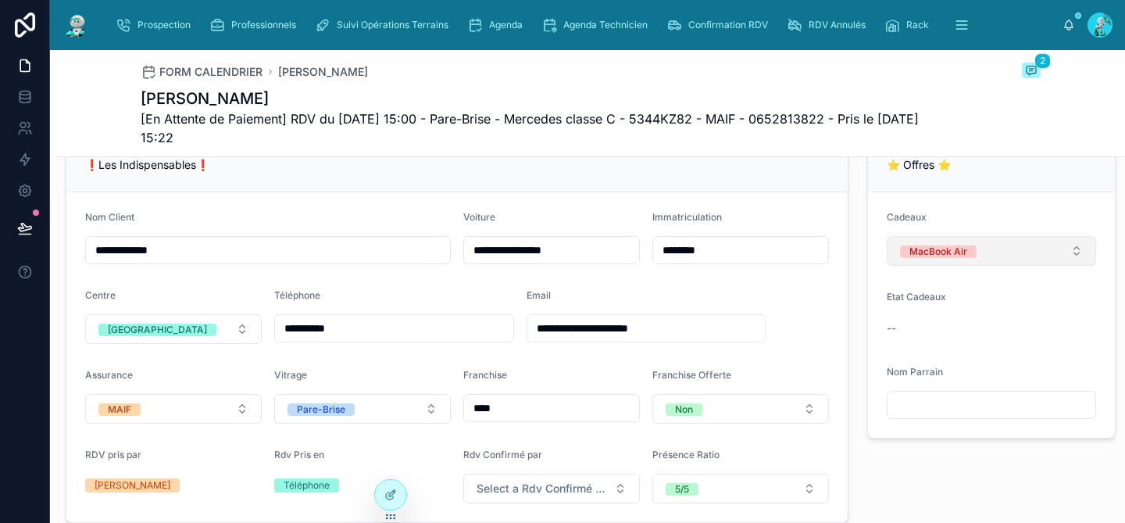
click at [1013, 266] on button "MacBook Air" at bounding box center [991, 251] width 209 height 30
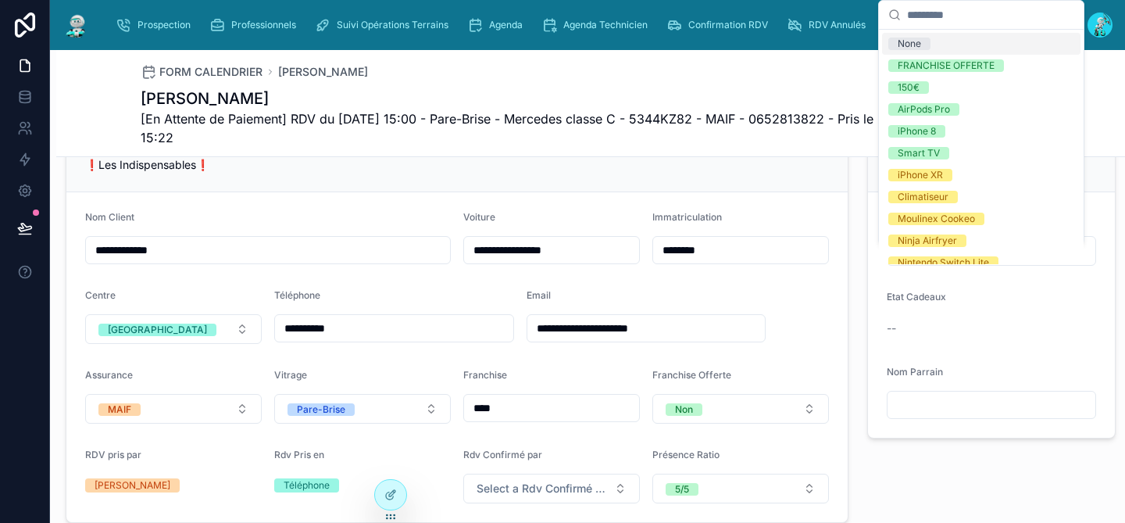
click at [1015, 309] on div "Etat Cadeaux" at bounding box center [991, 300] width 209 height 19
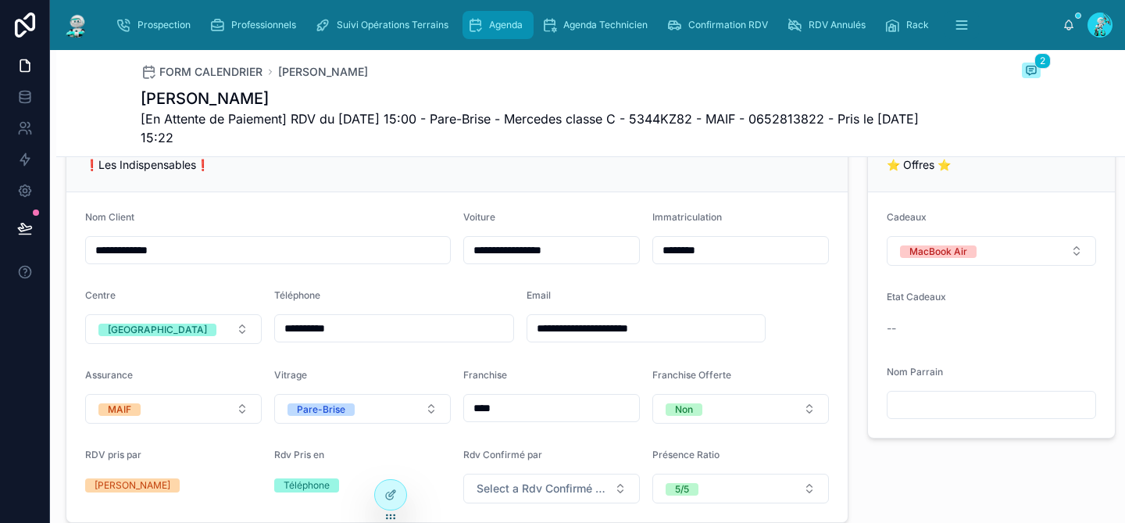
click at [491, 20] on span "Agenda" at bounding box center [506, 25] width 34 height 13
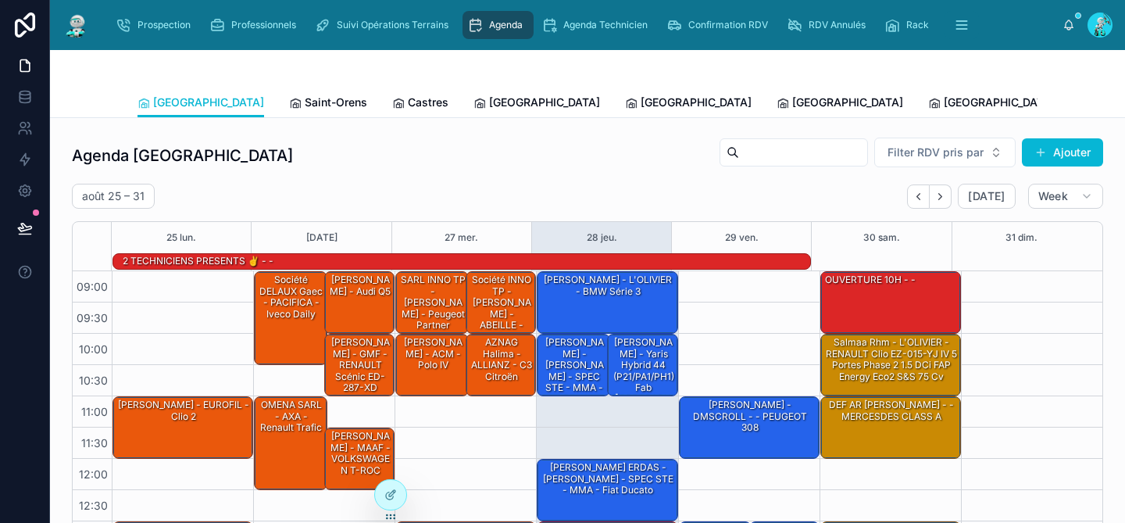
scroll to position [264, 0]
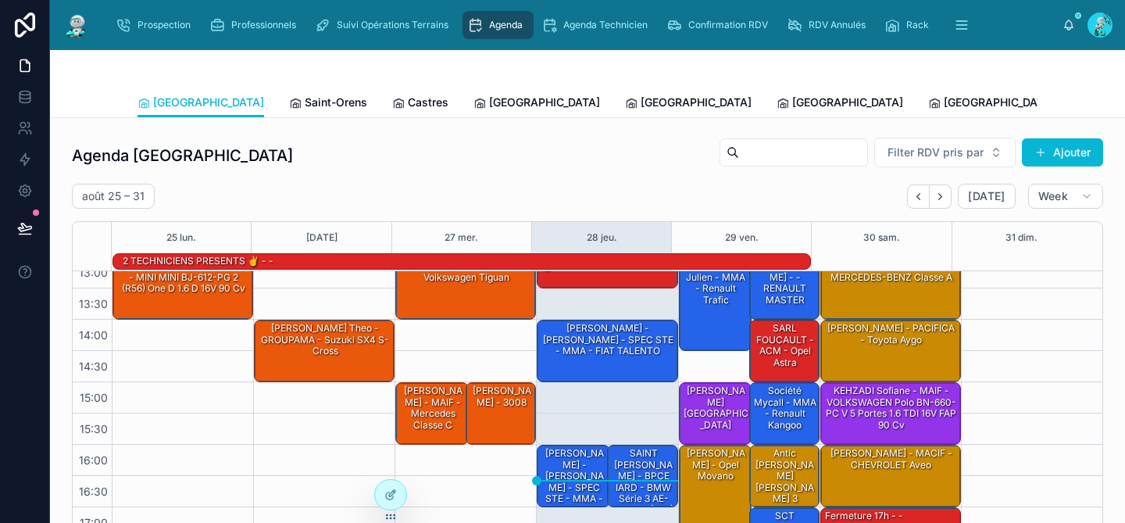
click at [195, 291] on div "[PERSON_NAME] - MATMUT - MINI MINI BJ-612-PG 2 (R56) One D 1.6 D 16V 90 cv" at bounding box center [184, 277] width 136 height 37
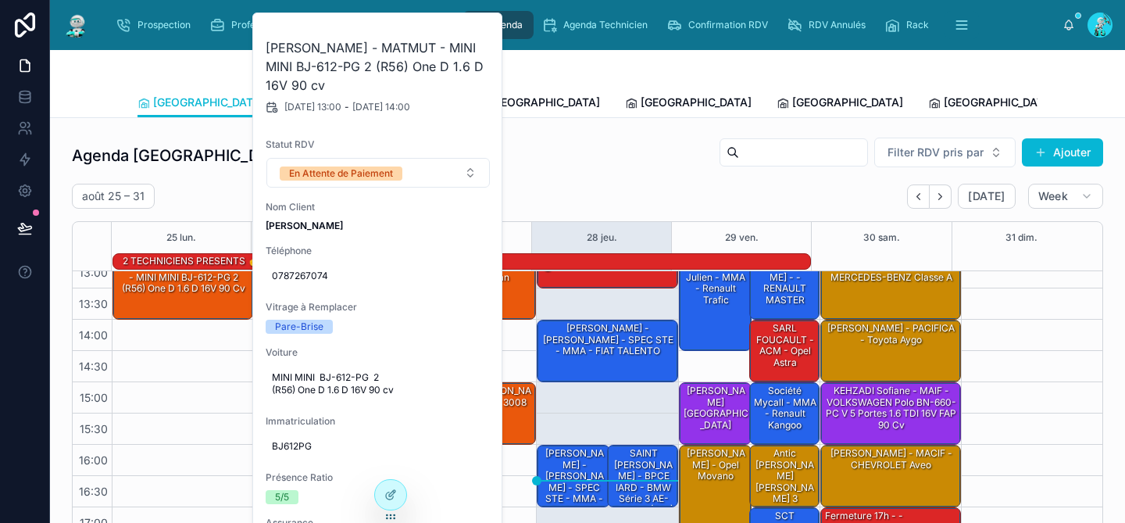
click at [195, 291] on div "[PERSON_NAME] - MATMUT - MINI MINI BJ-612-PG 2 (R56) One D 1.6 D 16V 90 cv" at bounding box center [184, 277] width 136 height 37
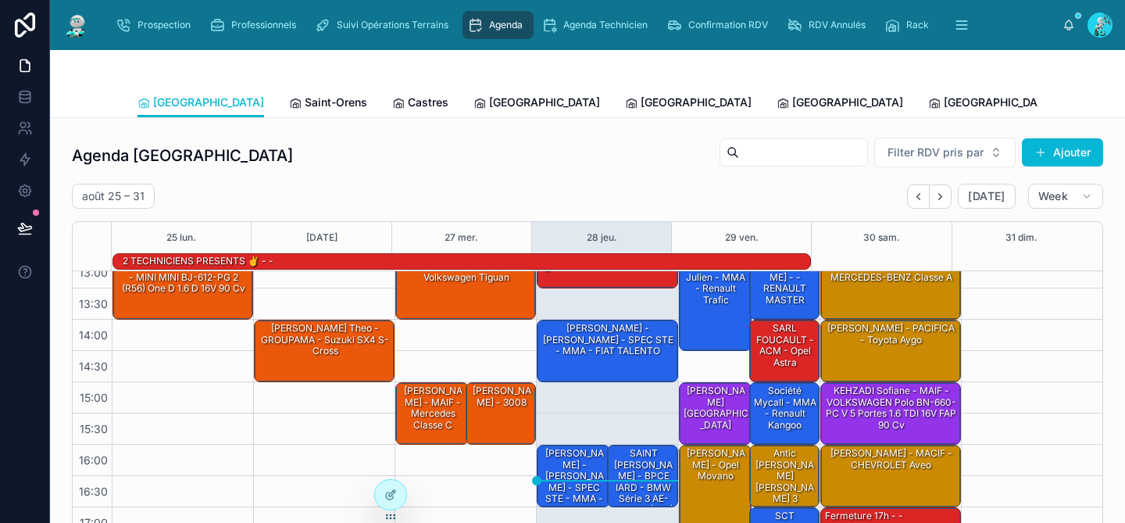
click at [195, 291] on div "[PERSON_NAME] - MATMUT - MINI MINI BJ-612-PG 2 (R56) One D 1.6 D 16V 90 cv" at bounding box center [184, 277] width 136 height 37
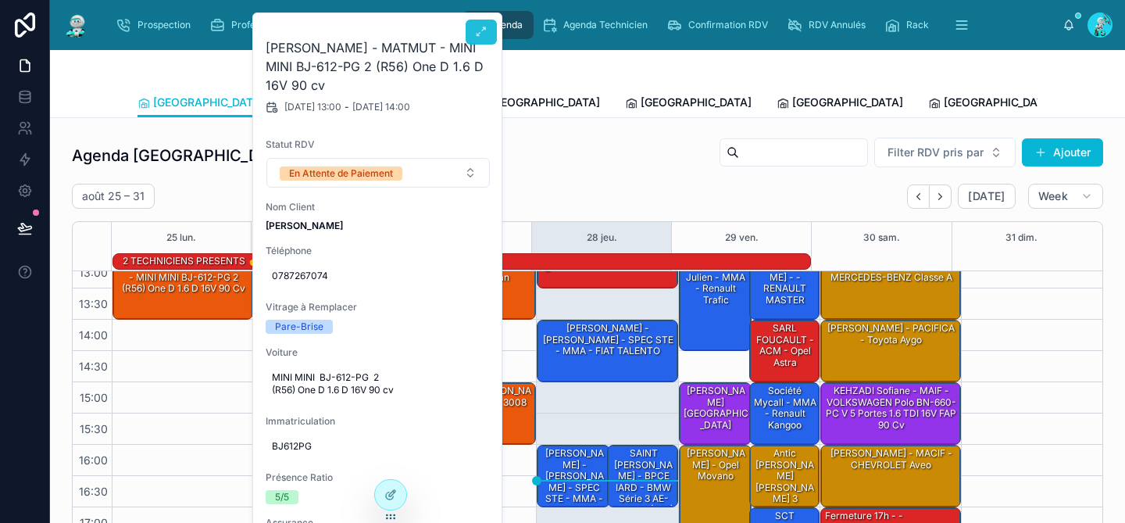
click at [477, 32] on icon at bounding box center [481, 32] width 13 height 13
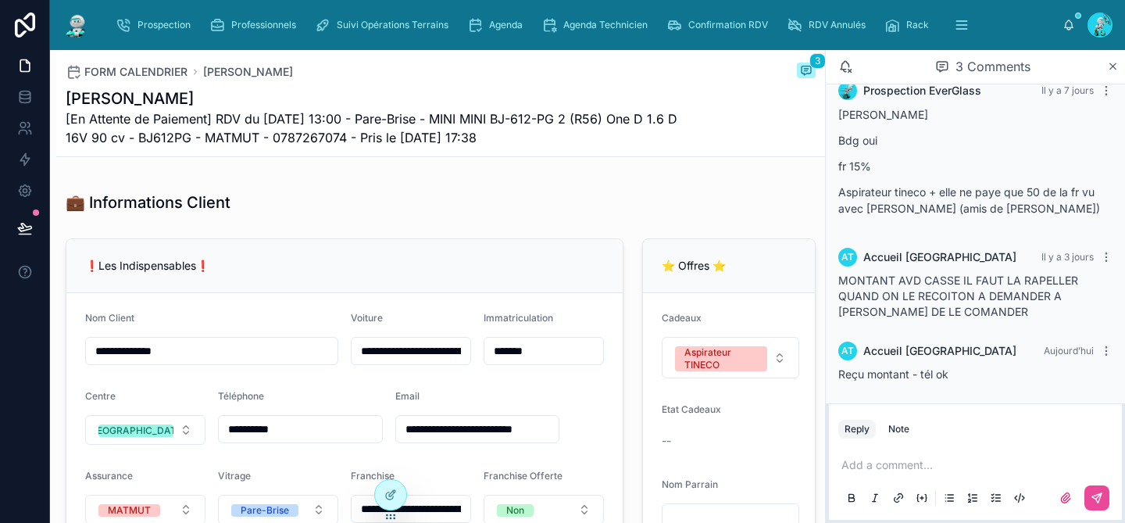
scroll to position [259, 0]
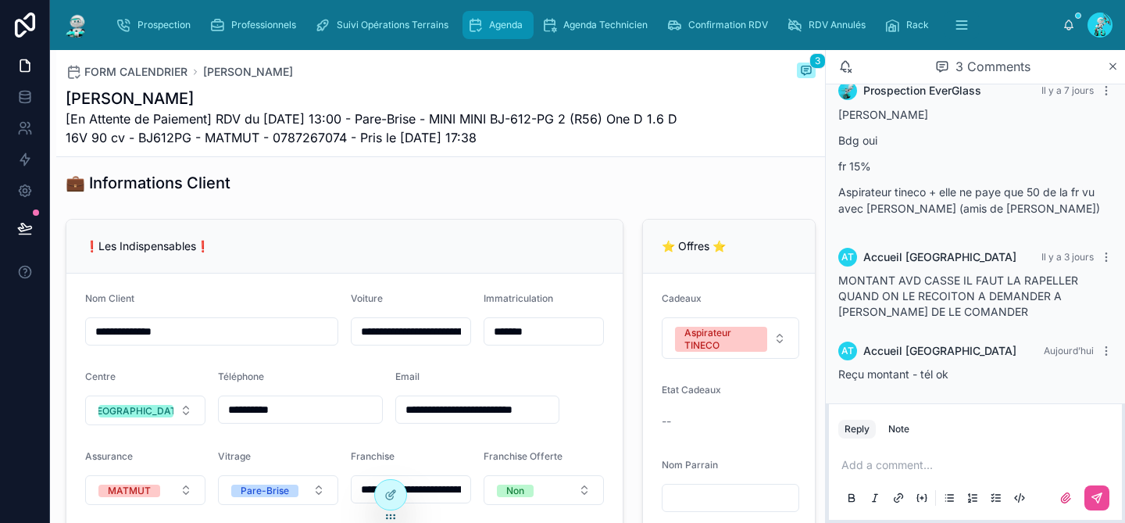
click at [495, 24] on span "Agenda" at bounding box center [506, 25] width 34 height 13
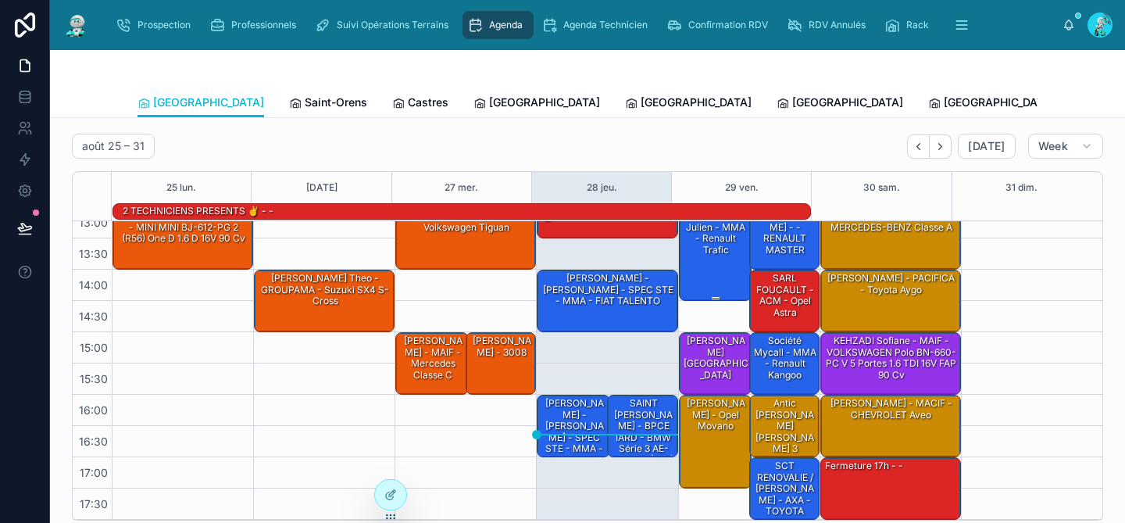
scroll to position [73, 0]
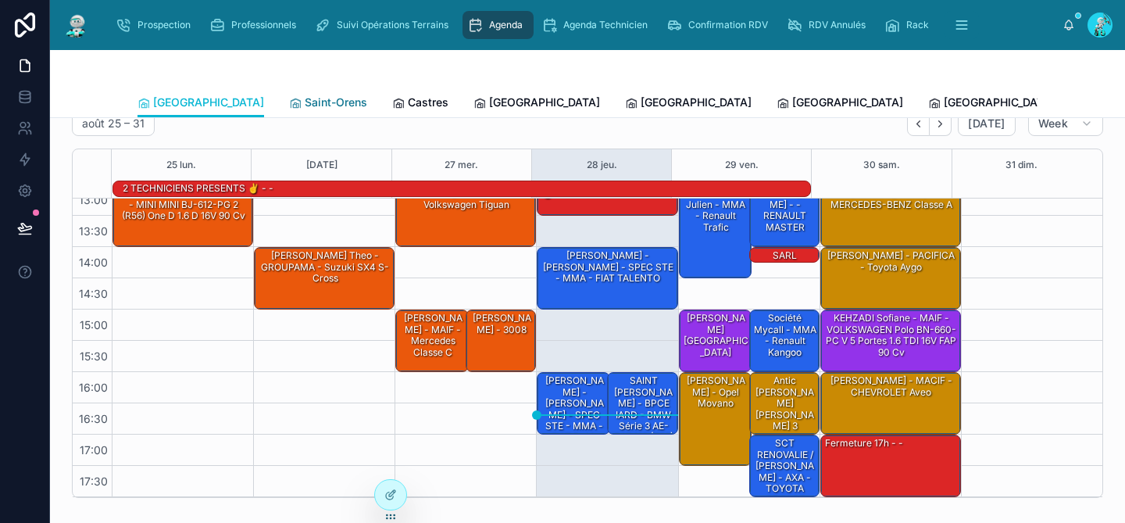
click at [305, 103] on span "Saint-Orens" at bounding box center [336, 103] width 63 height 16
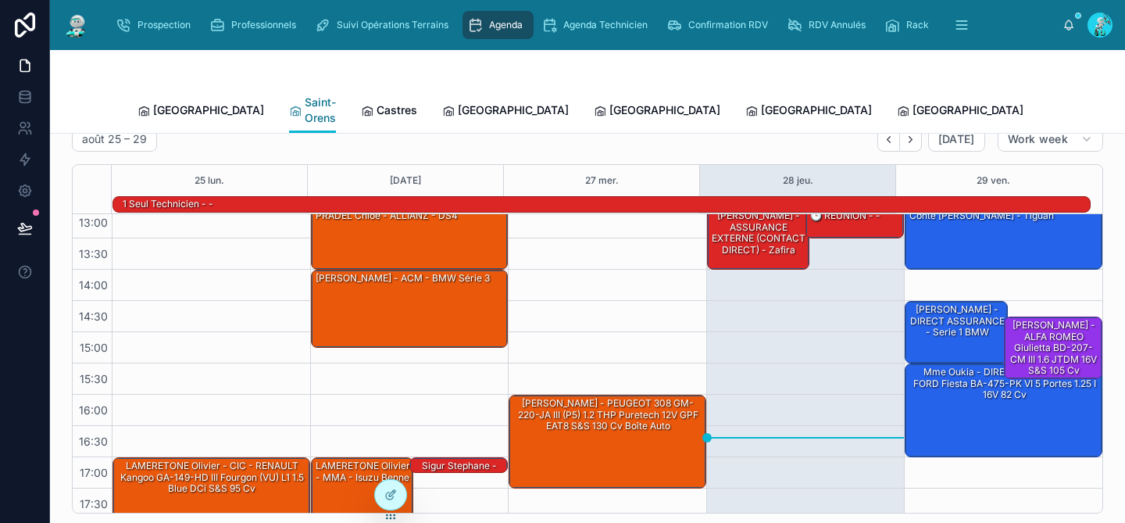
scroll to position [258, 0]
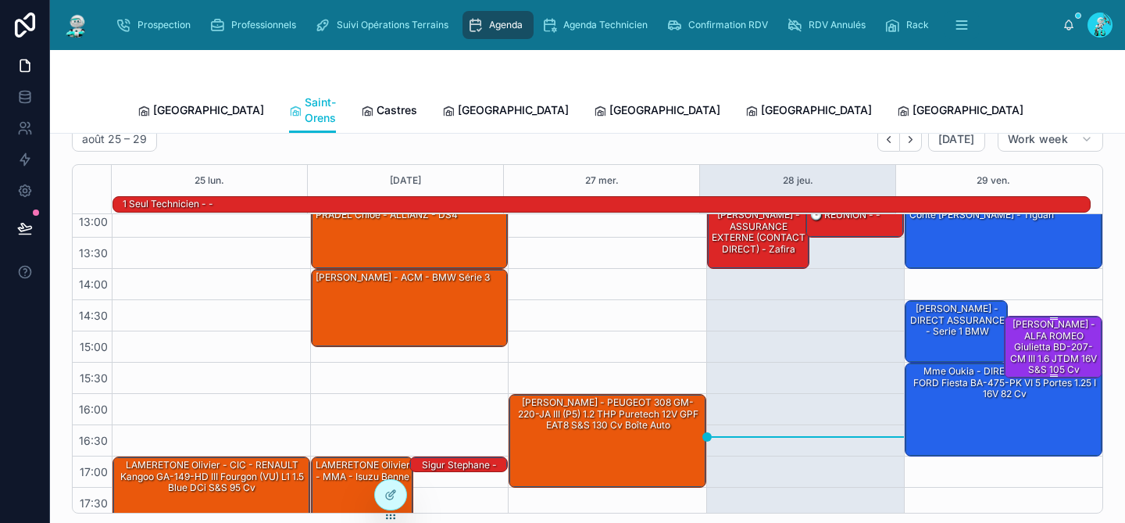
click at [1031, 323] on div "[PERSON_NAME] - ALFA ROMEO Giulietta BD-207-CM III 1.6 JTDM 16V S&S 105 cv" at bounding box center [1054, 346] width 94 height 59
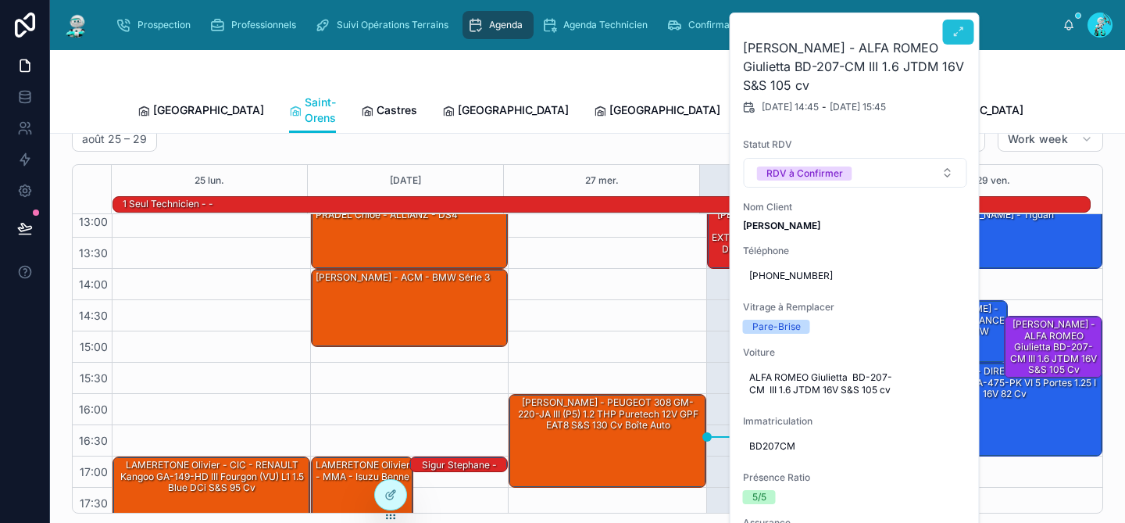
click at [956, 28] on icon at bounding box center [958, 32] width 13 height 13
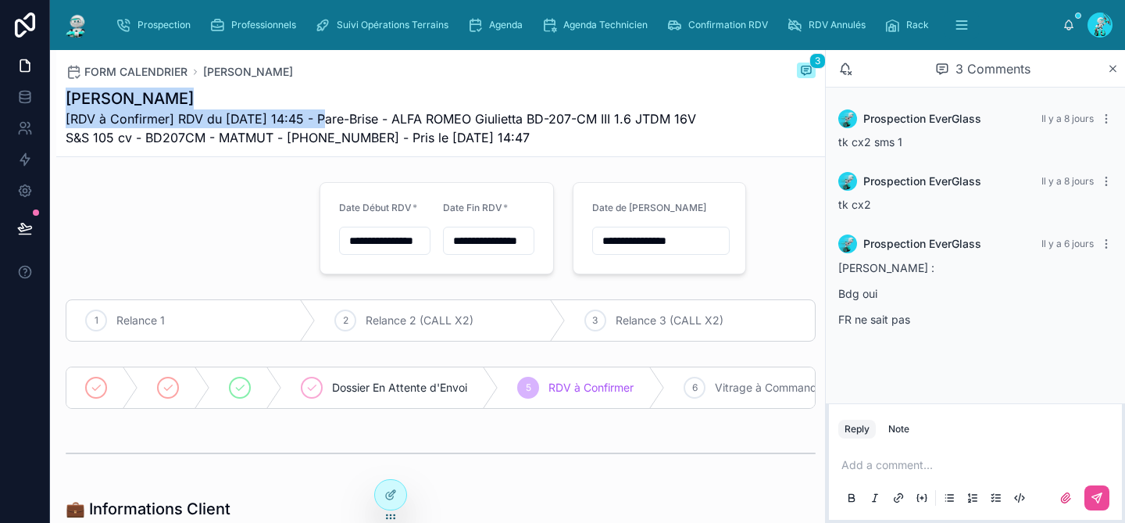
drag, startPoint x: 332, startPoint y: 120, endPoint x: 63, endPoint y: 91, distance: 270.4
click at [63, 91] on div "FORM CALENDRIER [PERSON_NAME] 3 [PERSON_NAME] [RDV à Confirmer] RDV du [DATE] 1…" at bounding box center [440, 103] width 769 height 107
copy div "[PERSON_NAME] [RDV à Confirmer] RDV du [DATE] 14:45"
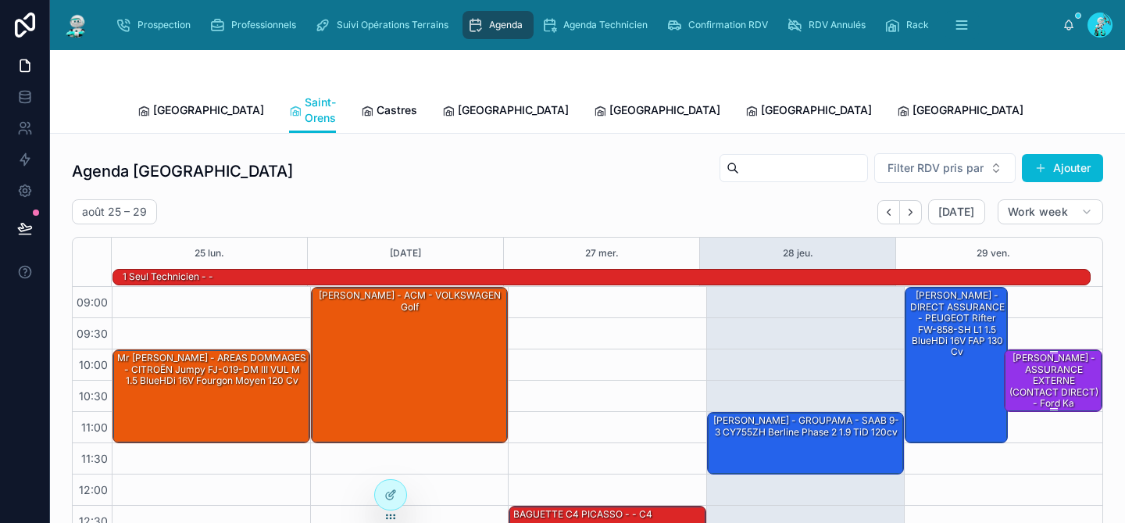
click at [1037, 359] on div "[PERSON_NAME] - ASSURANCE EXTERNE (CONTACT DIRECT) - ford ka" at bounding box center [1054, 380] width 94 height 59
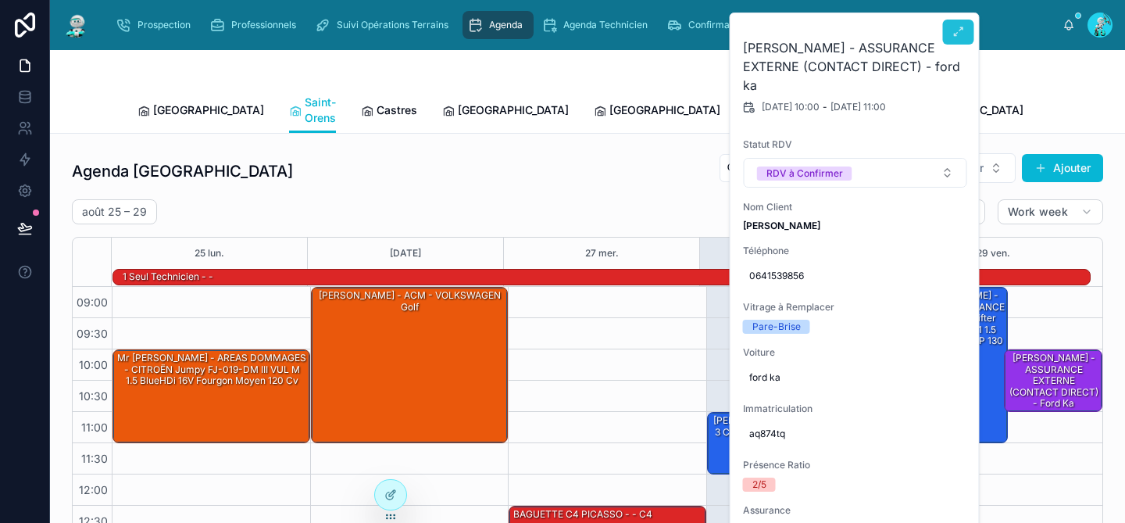
click at [956, 38] on button at bounding box center [958, 32] width 31 height 25
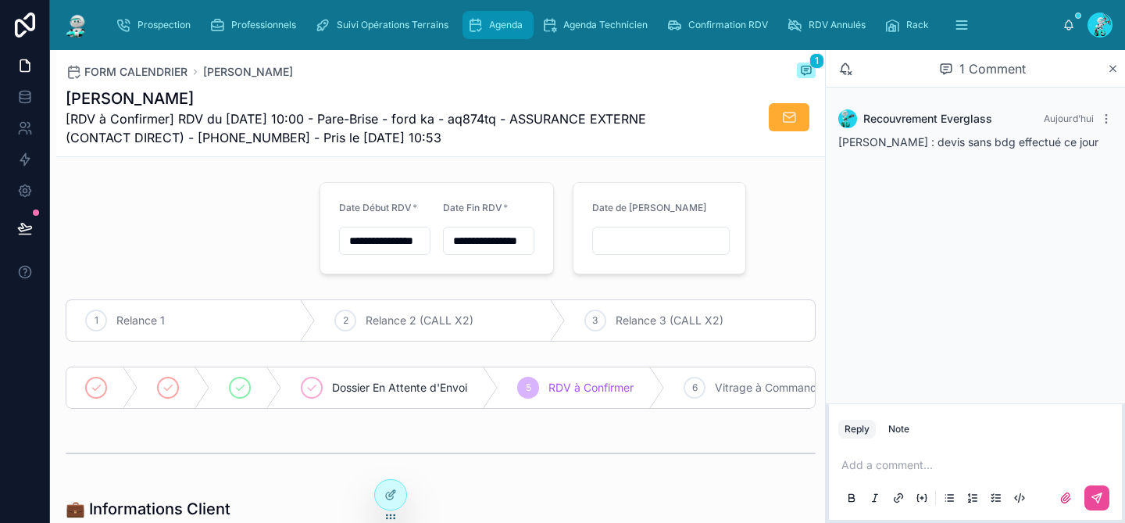
click at [476, 36] on div "Agenda" at bounding box center [498, 25] width 62 height 25
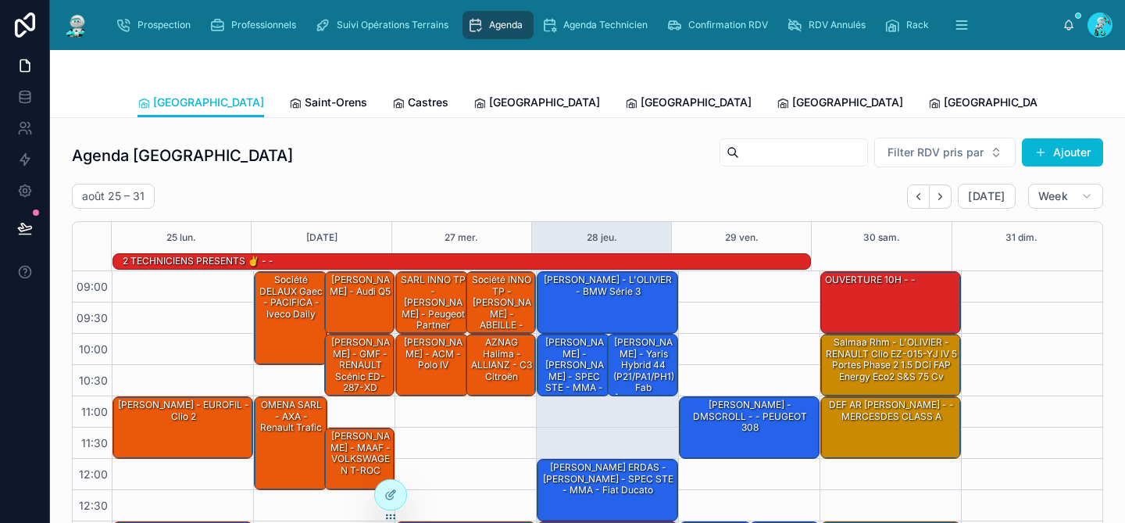
scroll to position [264, 0]
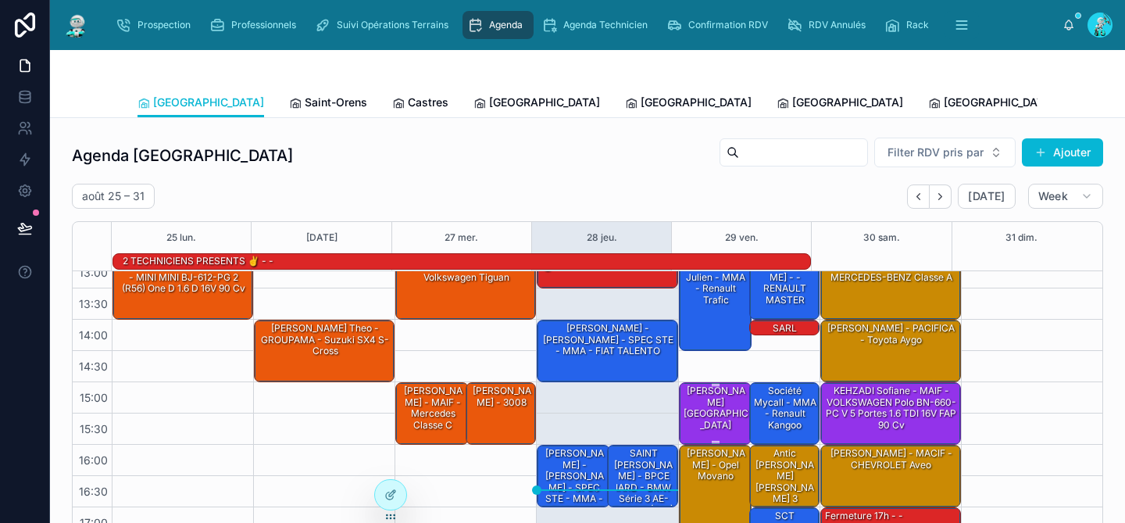
click at [695, 406] on div "[PERSON_NAME][GEOGRAPHIC_DATA]" at bounding box center [716, 408] width 69 height 48
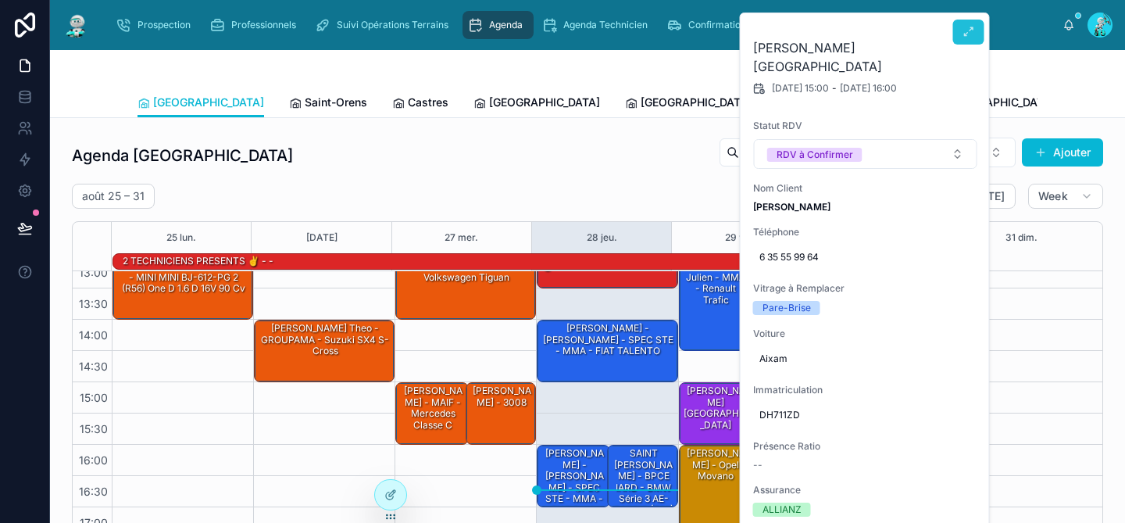
click at [960, 38] on button at bounding box center [968, 32] width 31 height 25
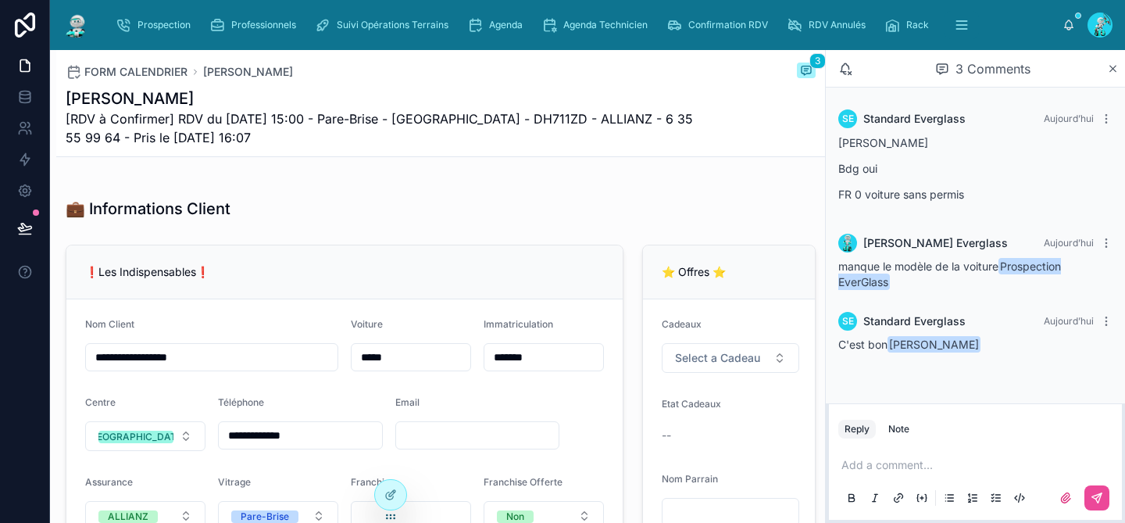
scroll to position [299, 0]
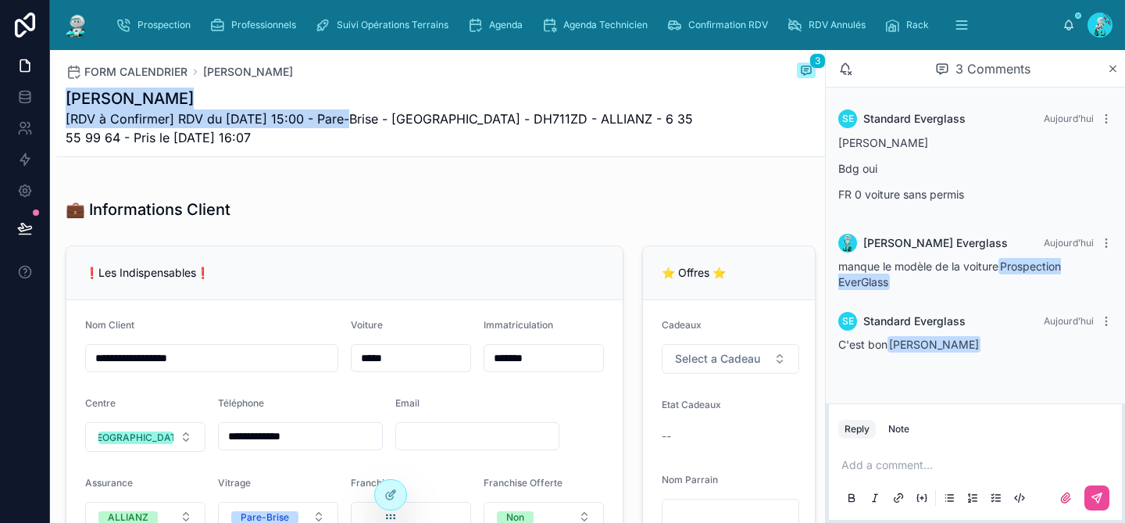
drag, startPoint x: 348, startPoint y: 121, endPoint x: 58, endPoint y: 93, distance: 292.0
click at [58, 93] on div "FORM CALENDRIER [PERSON_NAME] 3 [PERSON_NAME] [RDV à Confirmer] RDV du [DATE] 1…" at bounding box center [440, 103] width 769 height 107
copy div "[PERSON_NAME] [RDV à Confirmer] RDV du [DATE] 15:00 - P"
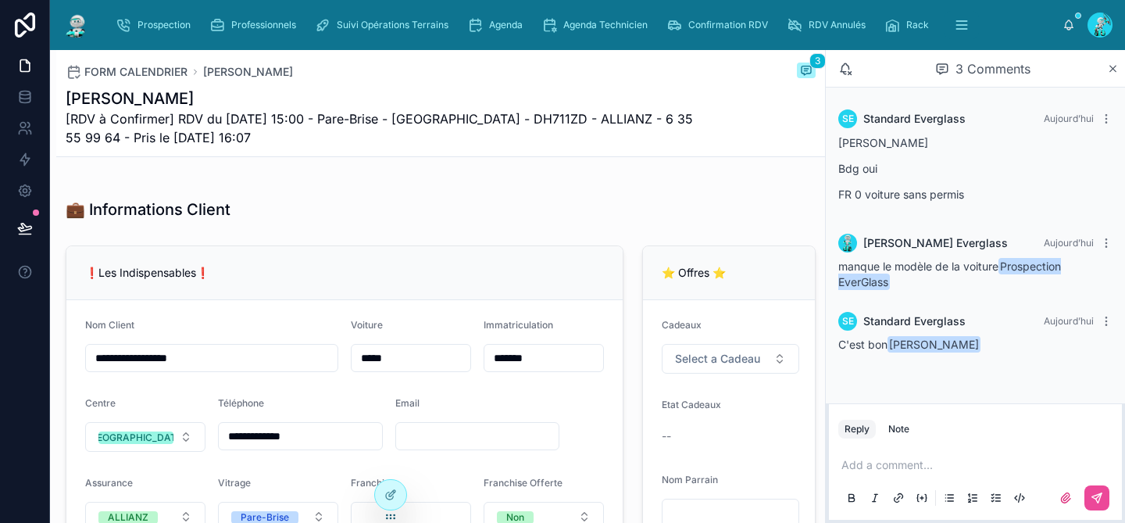
click at [752, 208] on div "💼 Informations Client" at bounding box center [440, 209] width 769 height 34
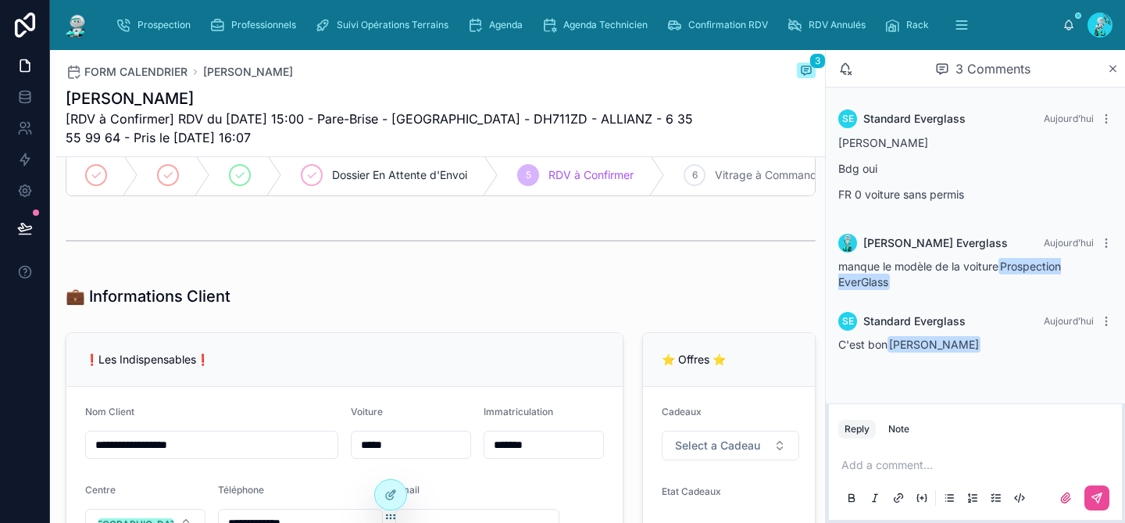
scroll to position [198, 0]
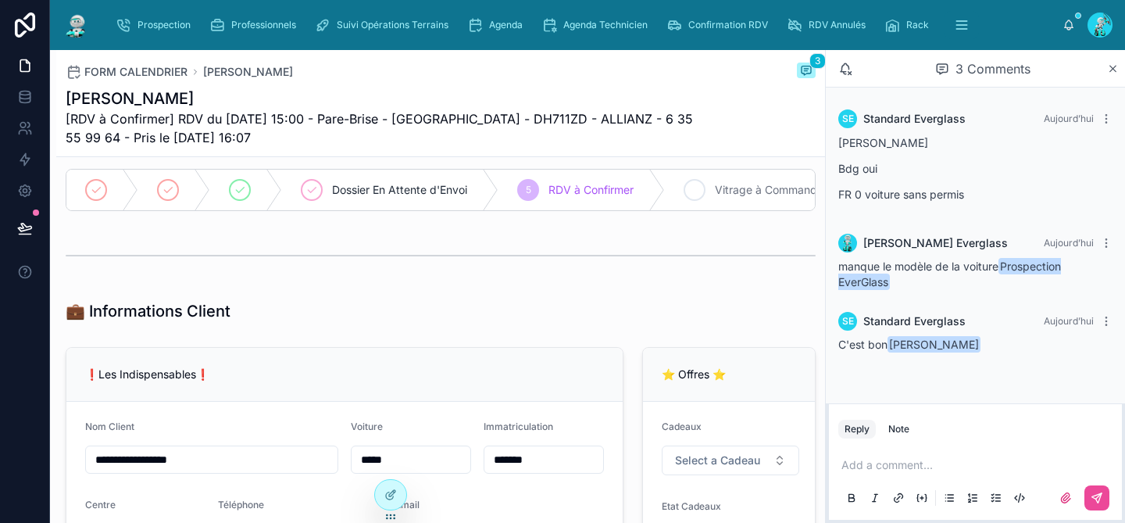
click at [710, 197] on div "6 Vitrage à Commander" at bounding box center [762, 190] width 194 height 41
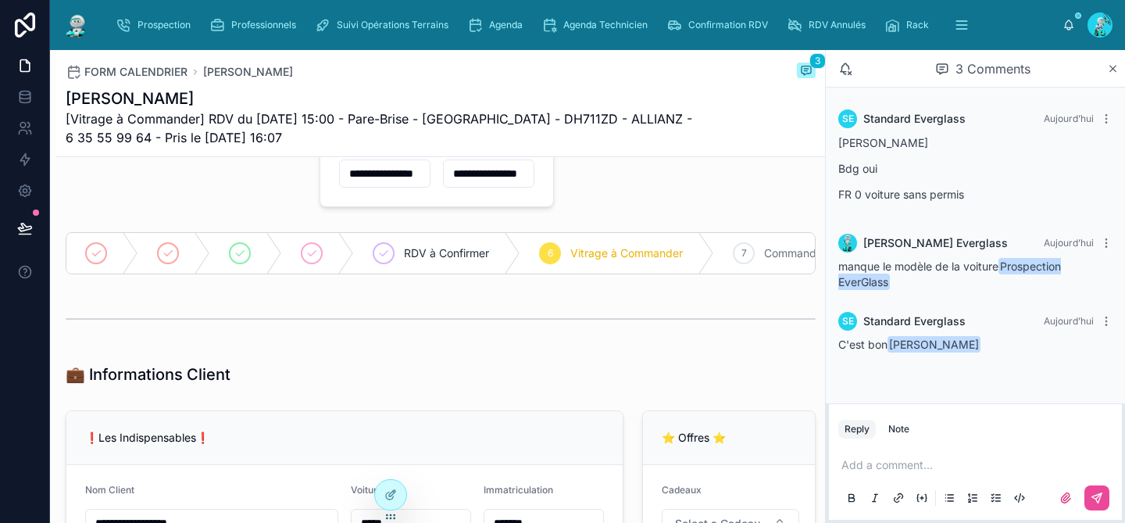
scroll to position [64, 0]
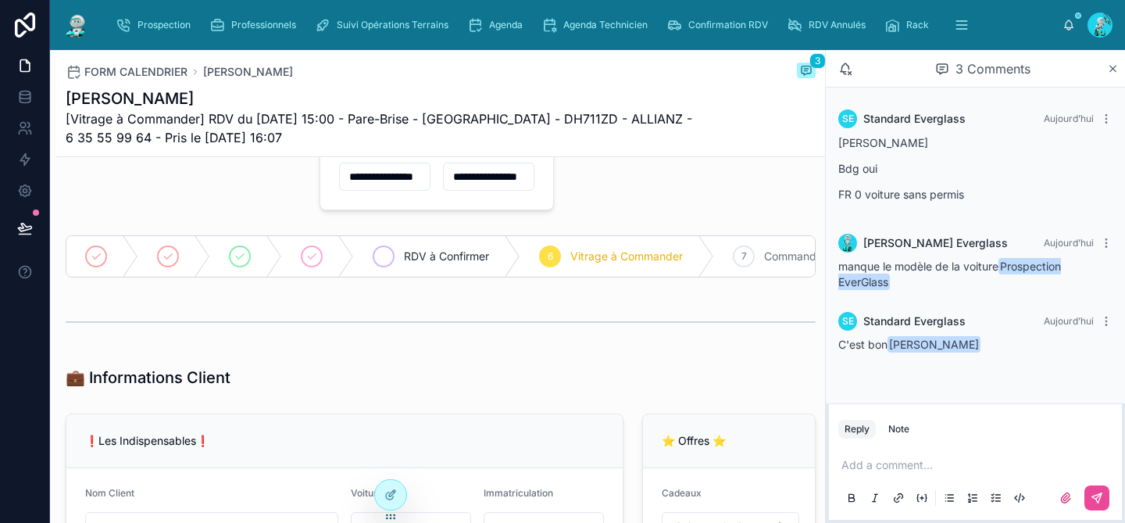
click at [450, 262] on span "RDV à Confirmer" at bounding box center [446, 256] width 85 height 16
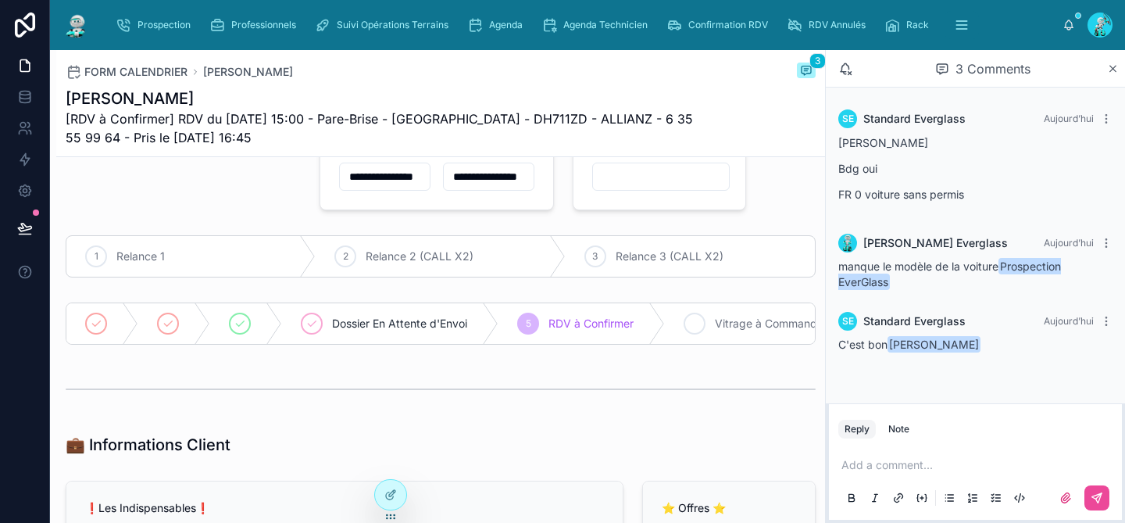
click at [738, 323] on span "Vitrage à Commander" at bounding box center [771, 324] width 113 height 16
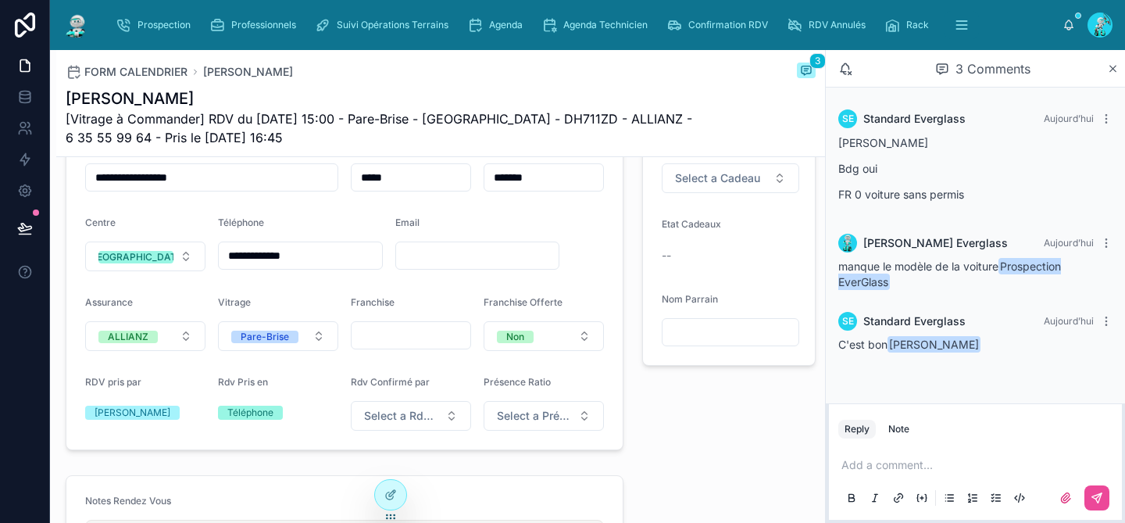
scroll to position [401, 0]
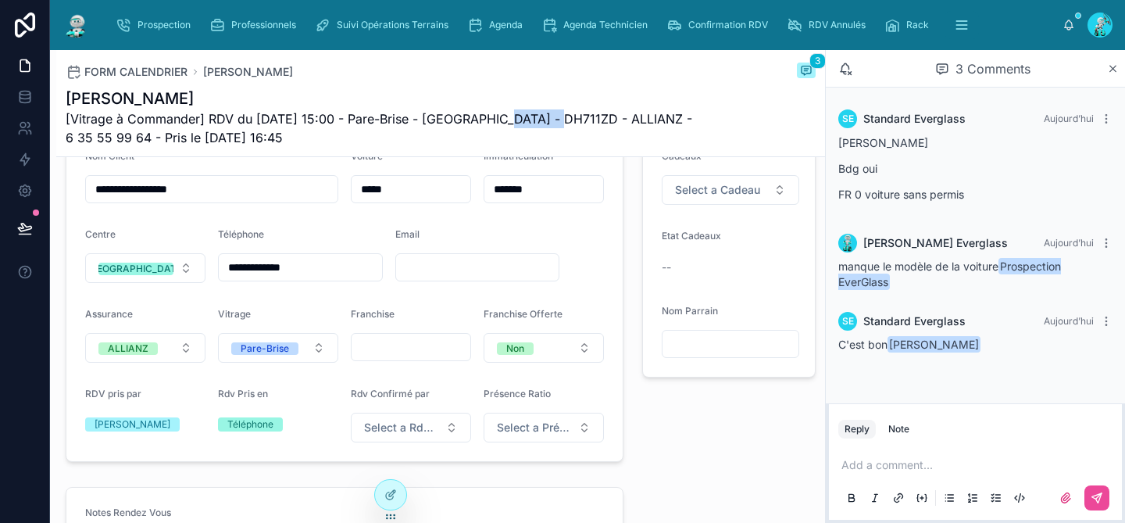
drag, startPoint x: 552, startPoint y: 120, endPoint x: 501, endPoint y: 120, distance: 51.6
click at [501, 120] on span "[Vitrage à Commander] RDV du [DATE] 15:00 - Pare-Brise - [GEOGRAPHIC_DATA] - DH…" at bounding box center [382, 128] width 633 height 38
copy span "DH711ZD"
click at [772, 459] on div "⭐ Offres ⭐ Cadeaux Select a Cadeau Etat Cadeaux -- Nom Parrain" at bounding box center [729, 269] width 192 height 398
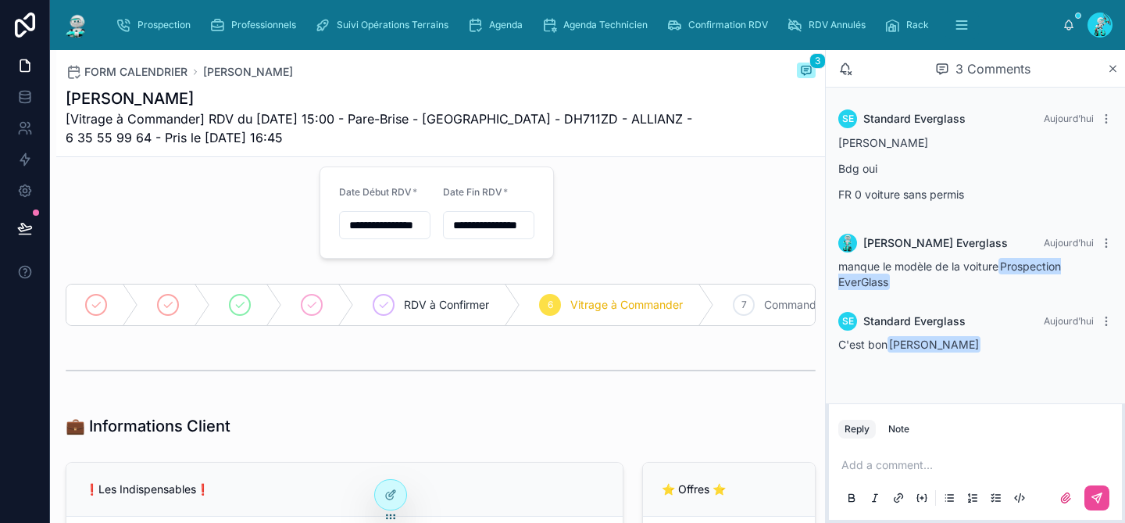
scroll to position [0, 0]
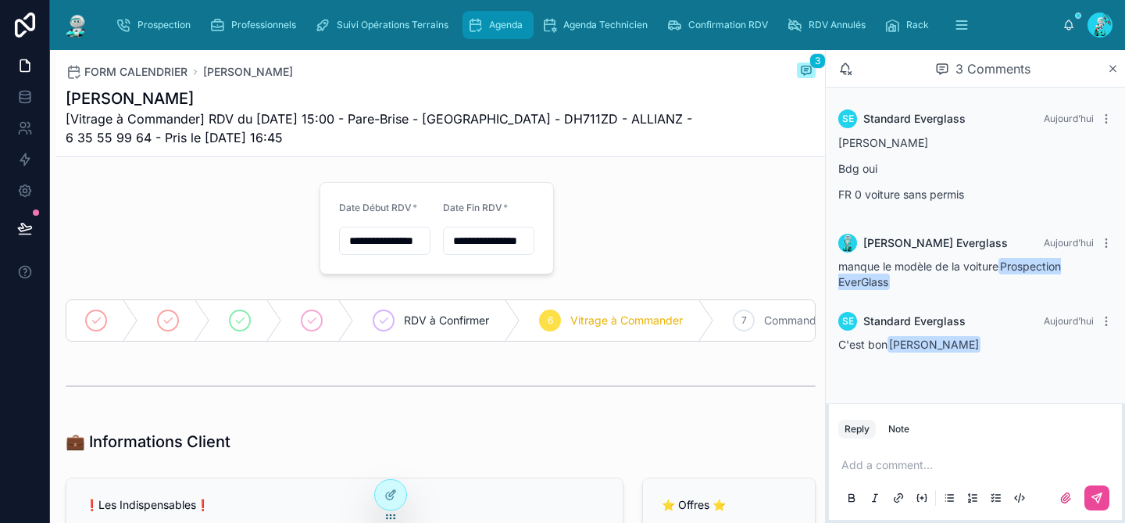
click at [486, 27] on div "Agenda" at bounding box center [498, 25] width 62 height 25
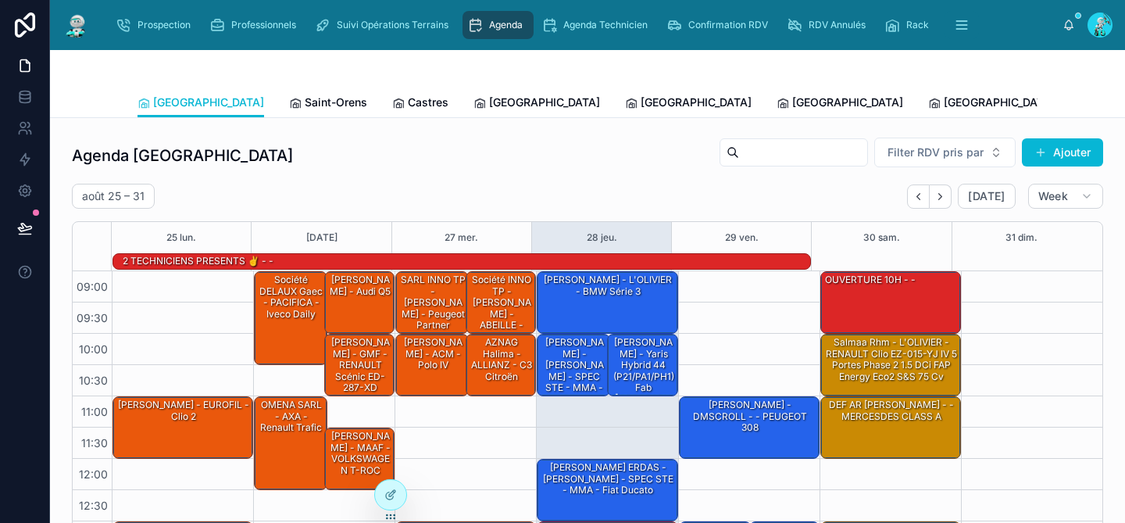
scroll to position [264, 0]
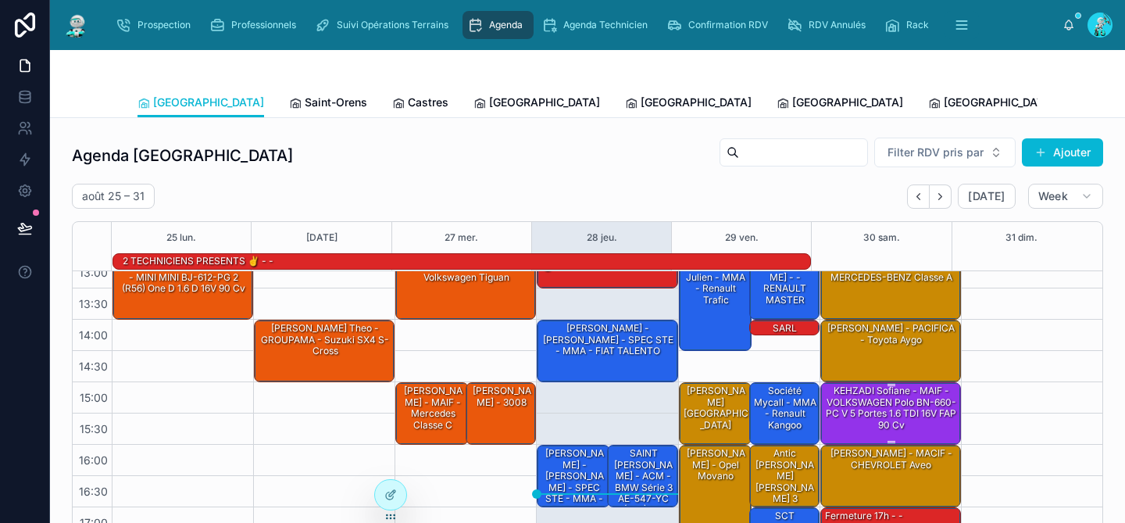
click at [863, 413] on div "KEHZADI Sofiane - MAIF - VOLKSWAGEN Polo BN-660-PC V 5 portes 1.6 TDI 16V FAP 9…" at bounding box center [892, 408] width 136 height 48
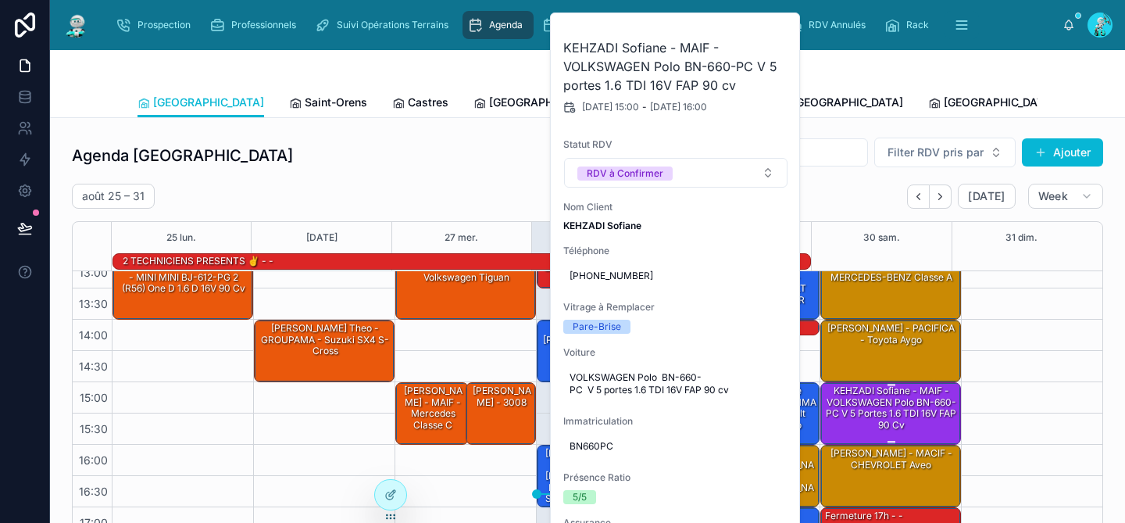
click at [863, 413] on div "KEHZADI Sofiane - MAIF - VOLKSWAGEN Polo BN-660-PC V 5 portes 1.6 TDI 16V FAP 9…" at bounding box center [892, 408] width 136 height 48
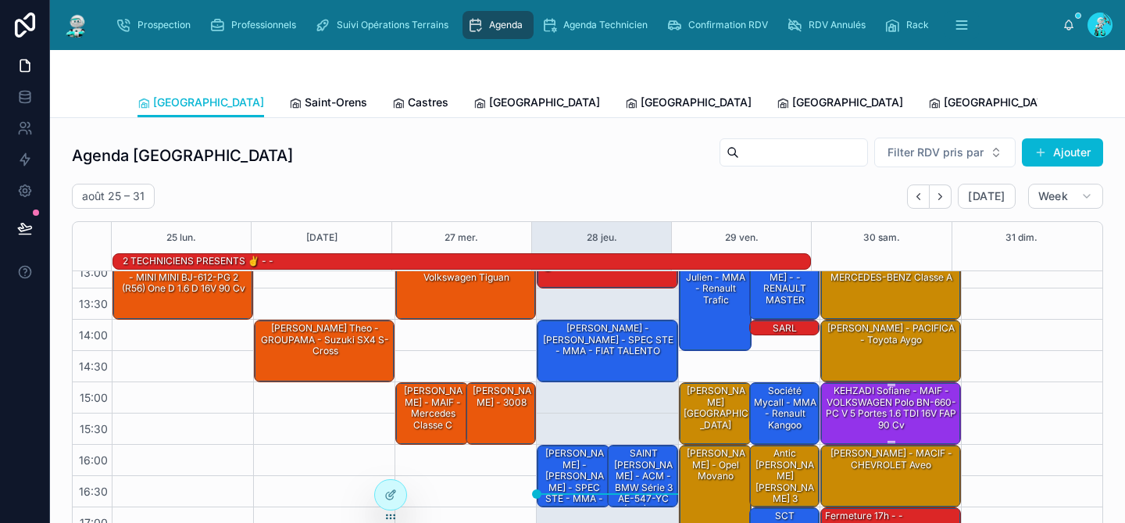
click at [863, 413] on div "KEHZADI Sofiane - MAIF - VOLKSWAGEN Polo BN-660-PC V 5 portes 1.6 TDI 16V FAP 9…" at bounding box center [892, 408] width 136 height 48
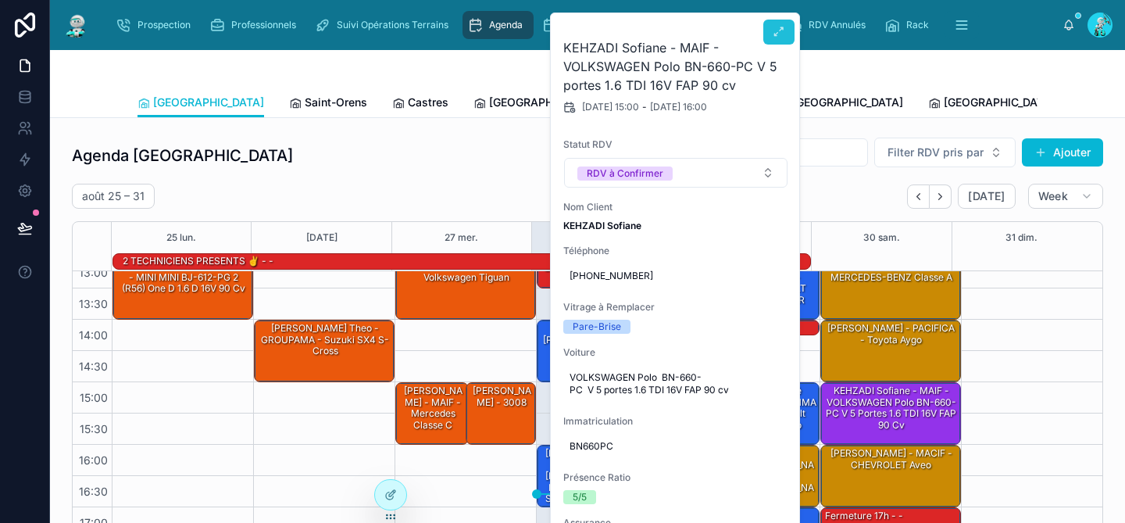
click at [778, 43] on button at bounding box center [778, 32] width 31 height 25
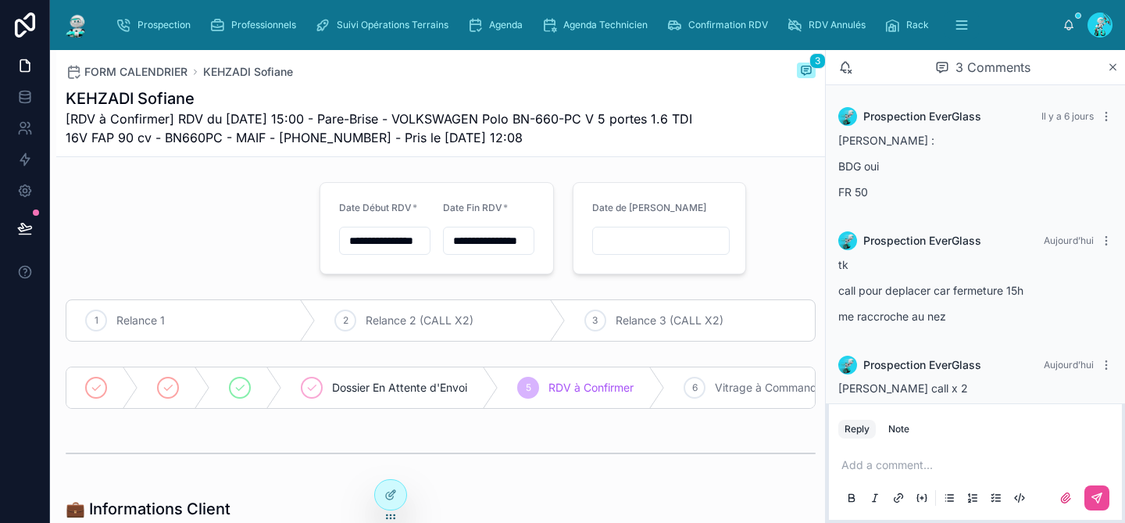
scroll to position [15, 0]
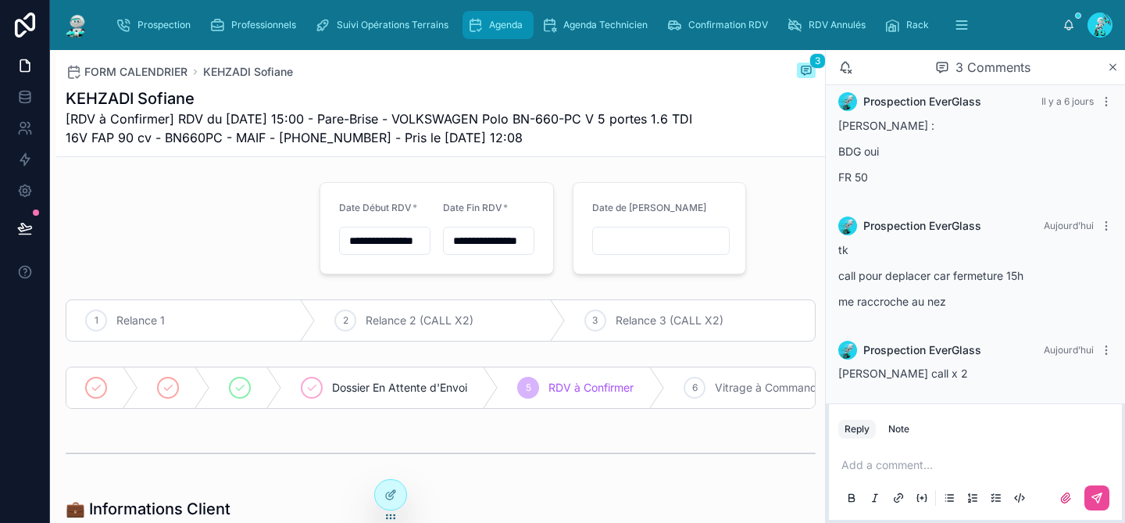
click at [513, 30] on span "Agenda" at bounding box center [506, 25] width 34 height 13
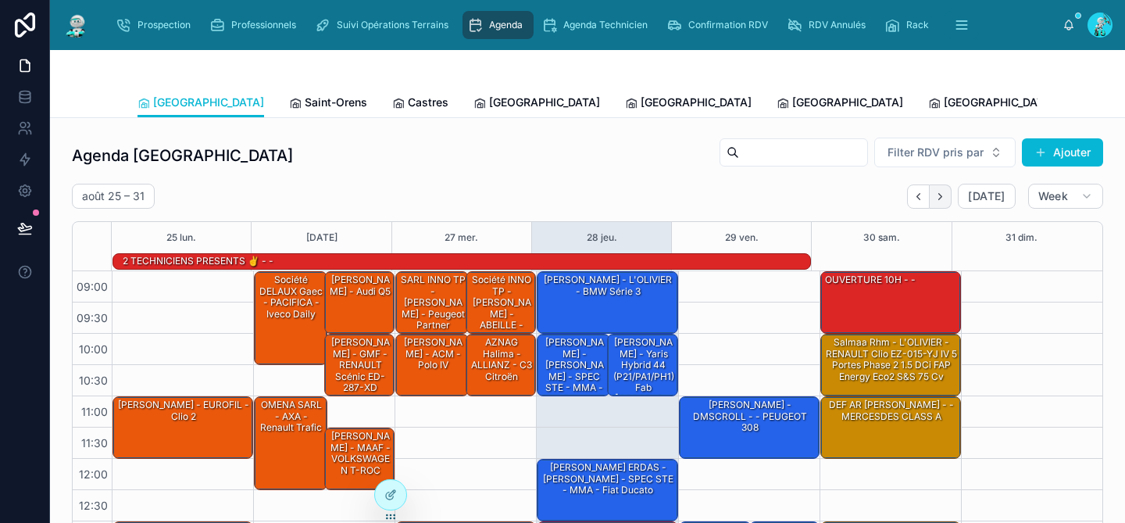
click at [938, 201] on button "Next" at bounding box center [941, 196] width 22 height 24
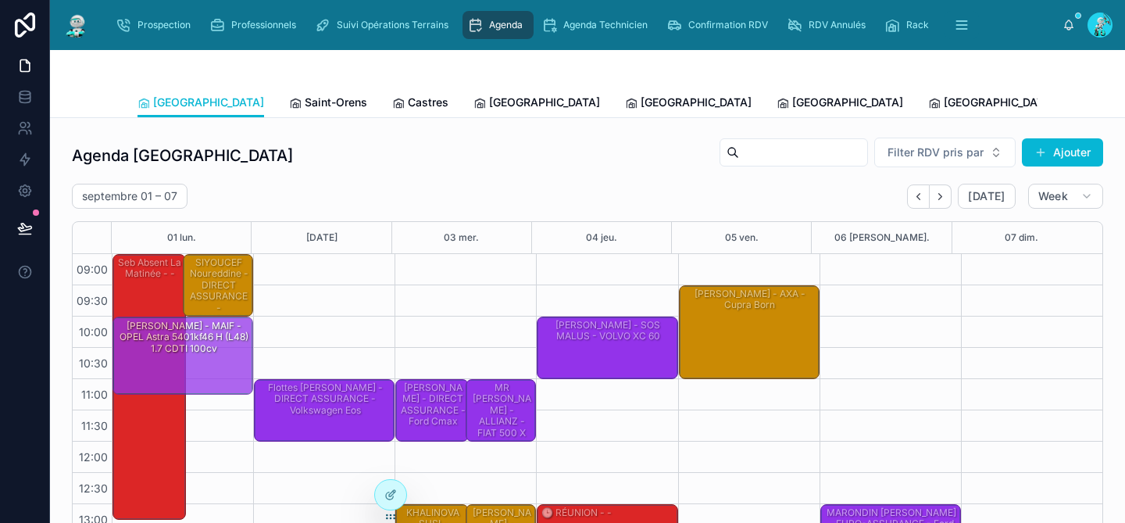
drag, startPoint x: 215, startPoint y: 375, endPoint x: 220, endPoint y: 406, distance: 31.6
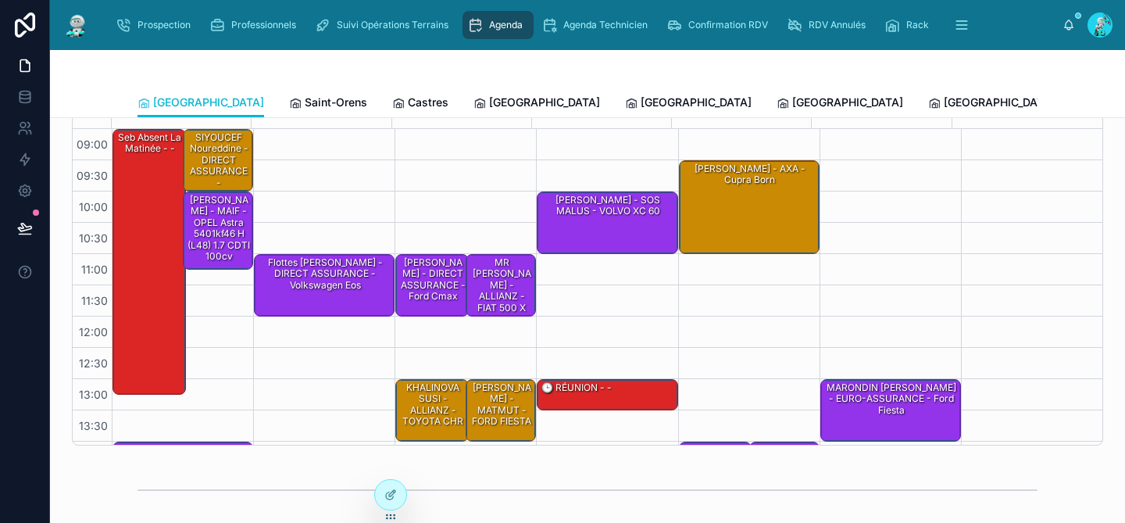
scroll to position [104, 0]
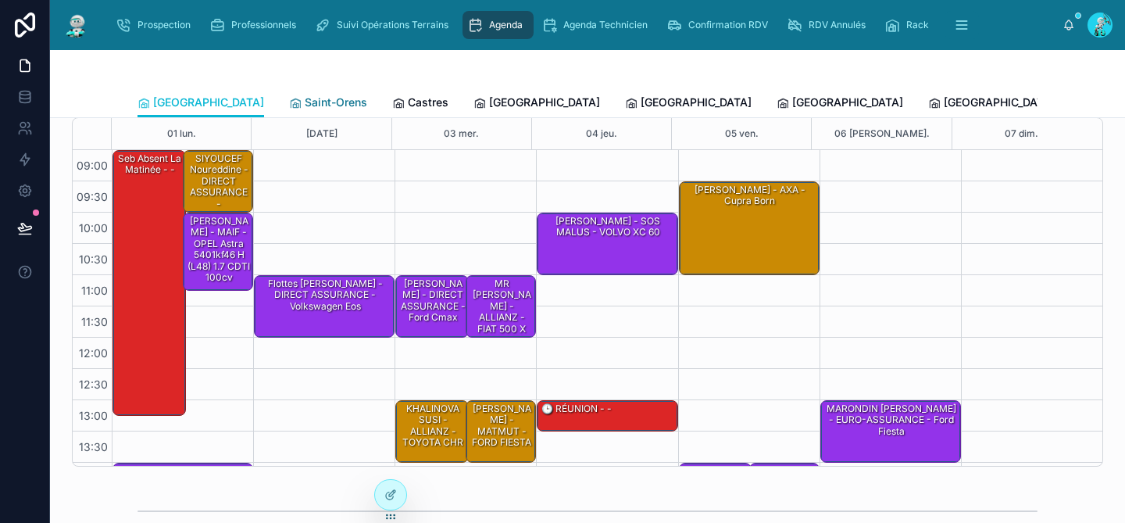
click at [305, 99] on span "Saint-Orens" at bounding box center [336, 103] width 63 height 16
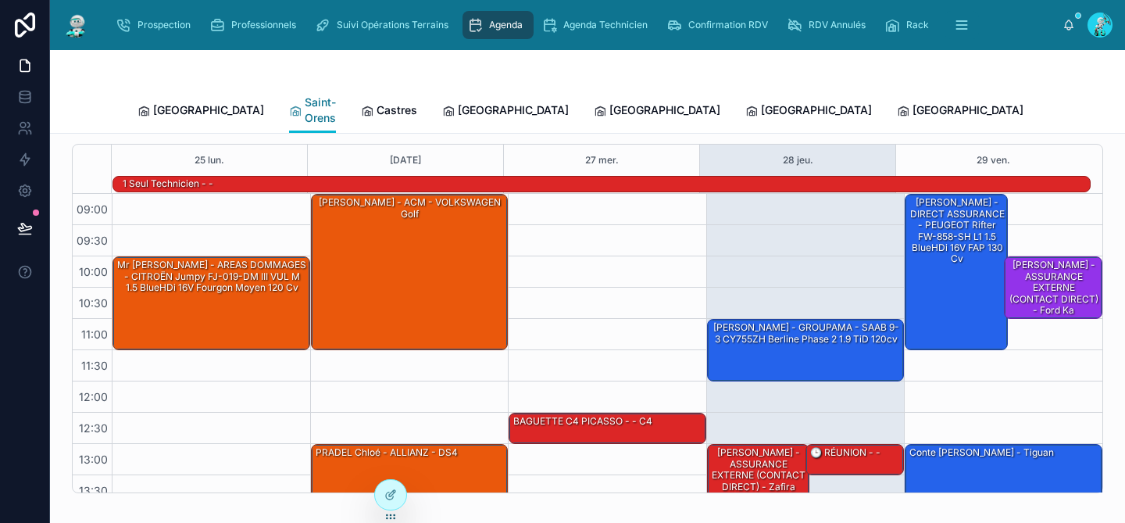
scroll to position [4, 0]
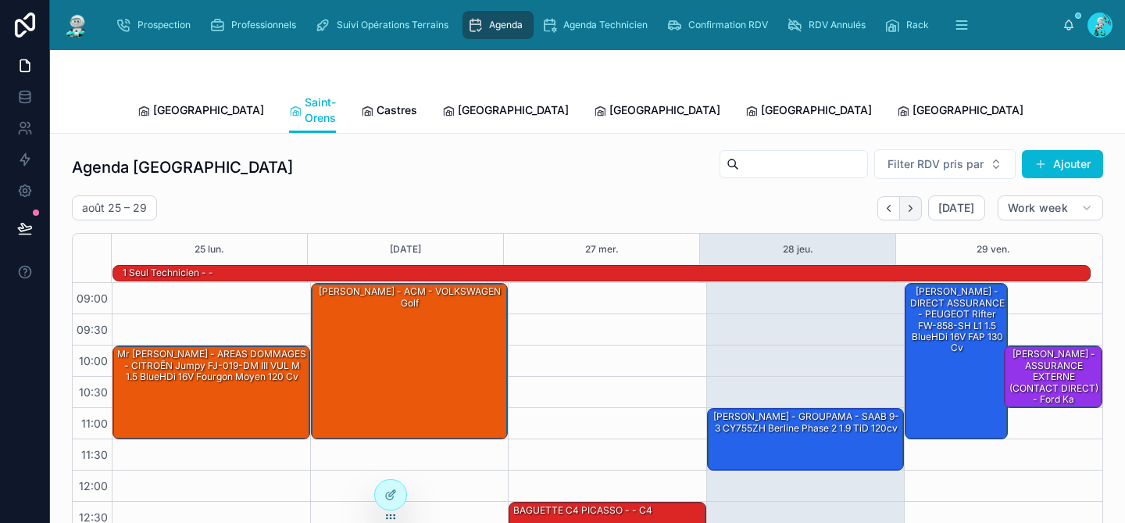
click at [909, 196] on button "Next" at bounding box center [911, 208] width 22 height 24
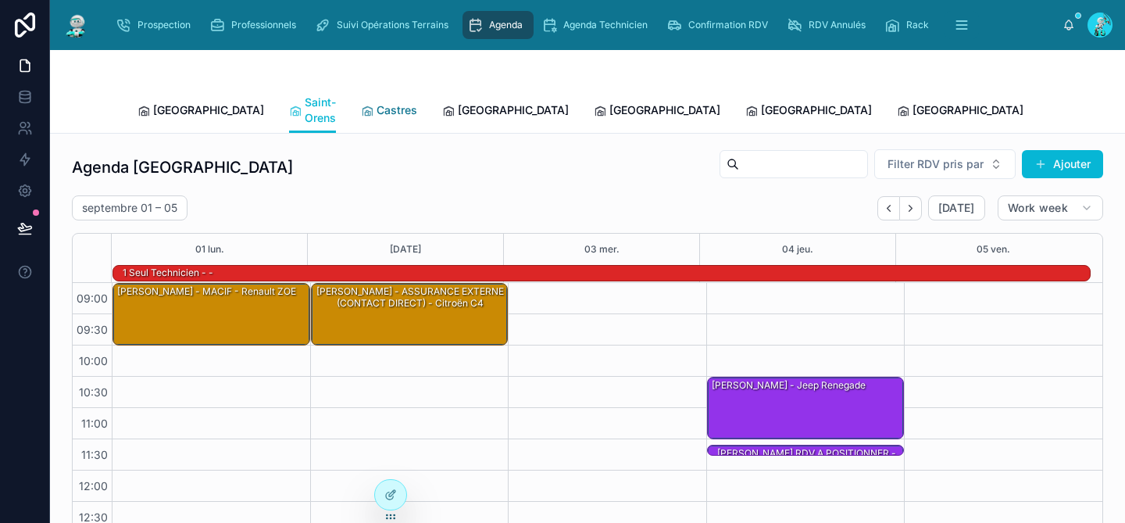
click at [377, 103] on span "Castres" at bounding box center [397, 110] width 41 height 16
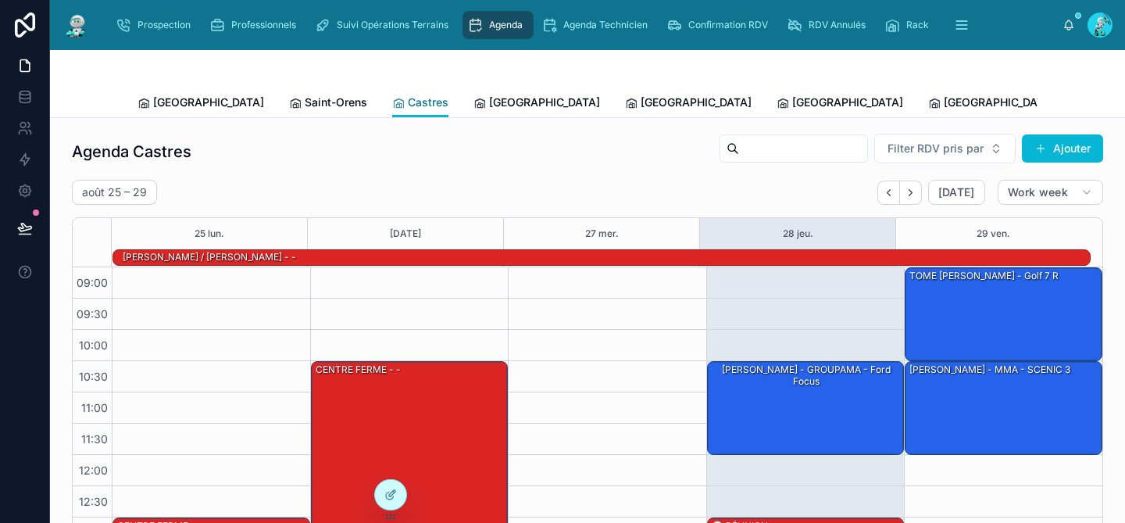
scroll to position [264, 0]
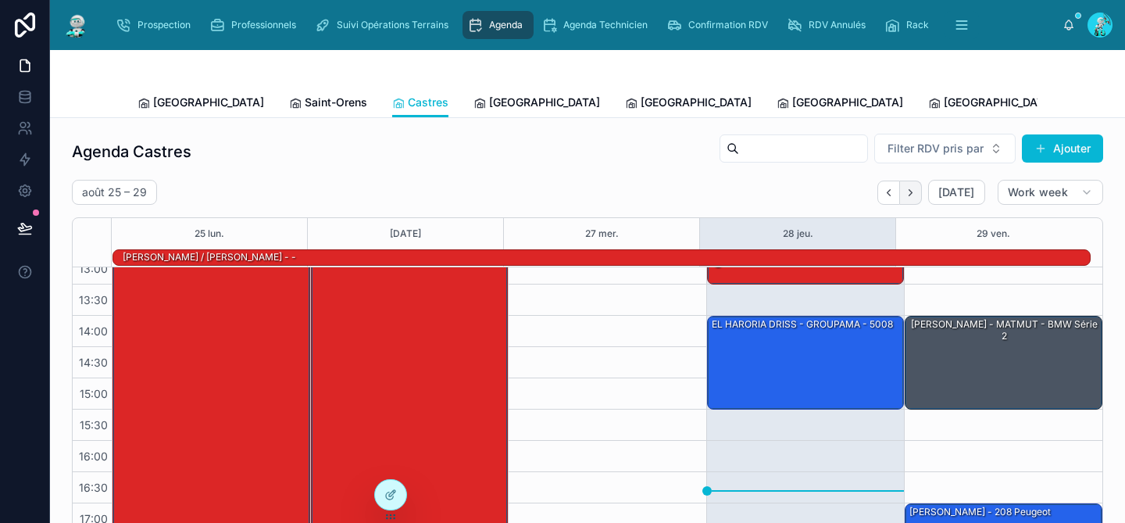
click at [907, 188] on icon "Next" at bounding box center [911, 193] width 12 height 12
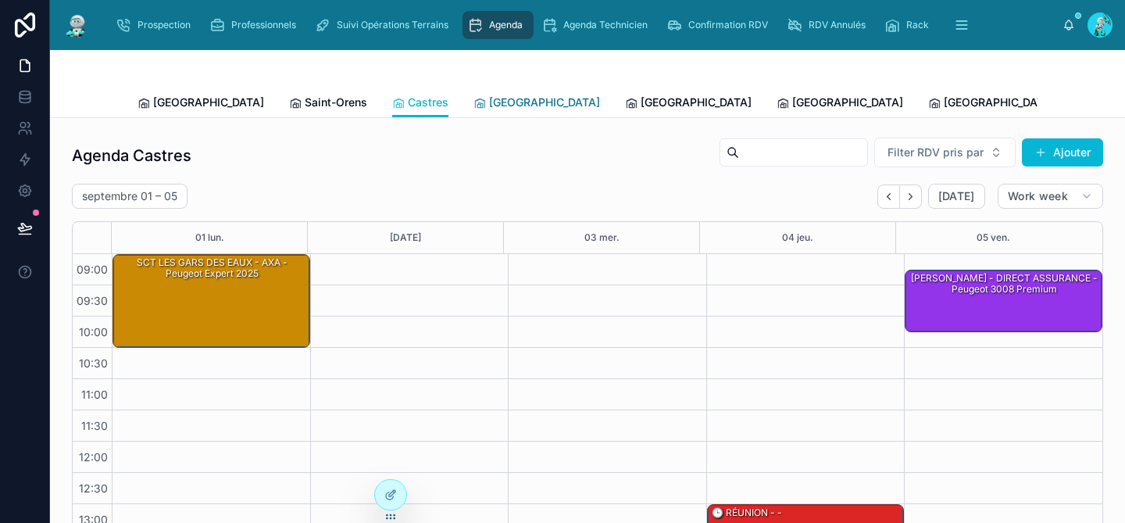
click at [473, 111] on link "[GEOGRAPHIC_DATA]" at bounding box center [536, 103] width 127 height 31
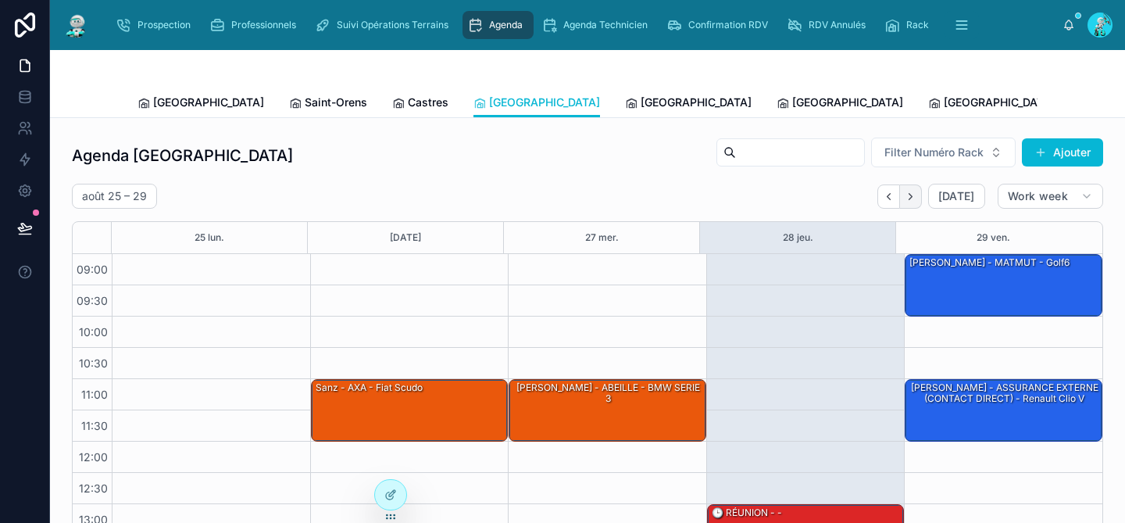
click at [905, 197] on icon "Next" at bounding box center [911, 197] width 12 height 12
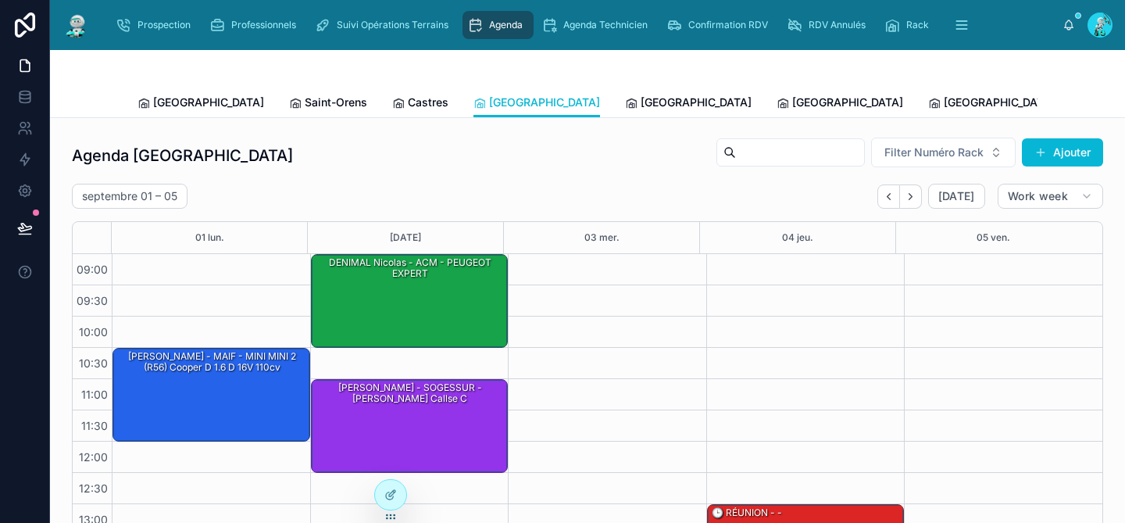
click at [453, 315] on div "DENIMAL Nicolas - ACM - PEUGEOT EXPERT" at bounding box center [410, 300] width 193 height 91
click at [641, 100] on span "[GEOGRAPHIC_DATA]" at bounding box center [696, 103] width 111 height 16
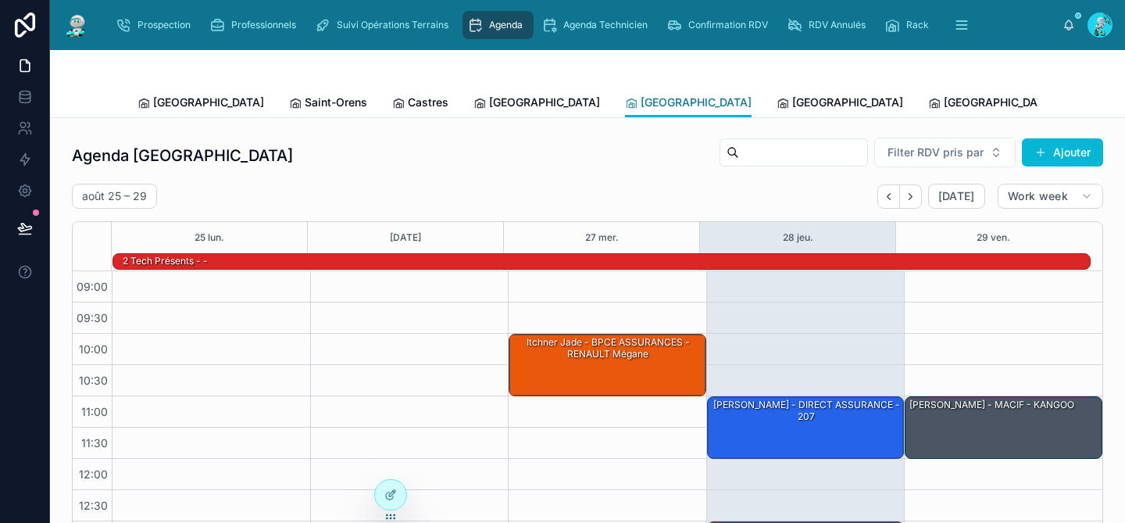
scroll to position [264, 0]
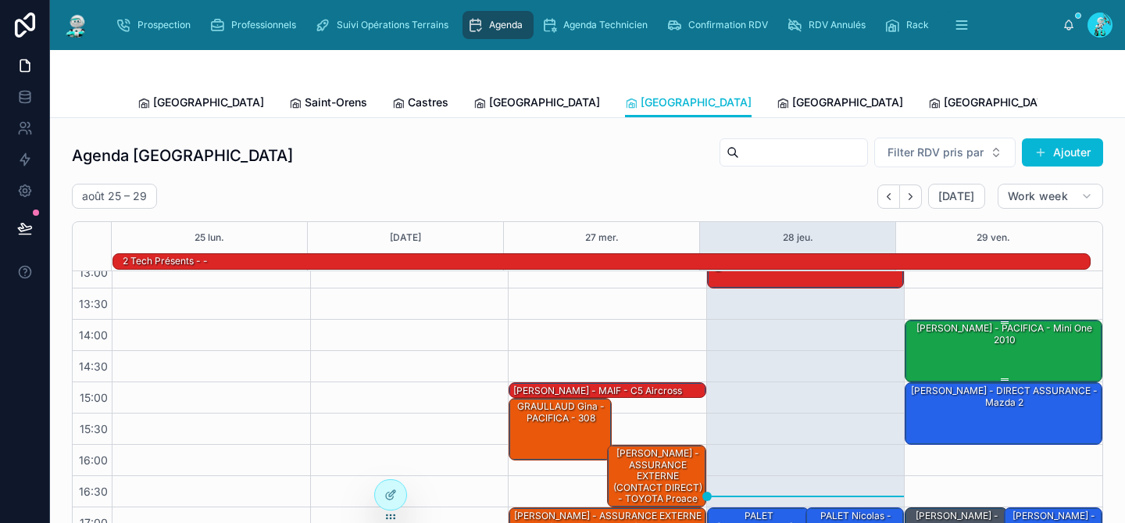
click at [920, 359] on div "[PERSON_NAME] - PACIFICA - mini one 2010" at bounding box center [1004, 349] width 193 height 59
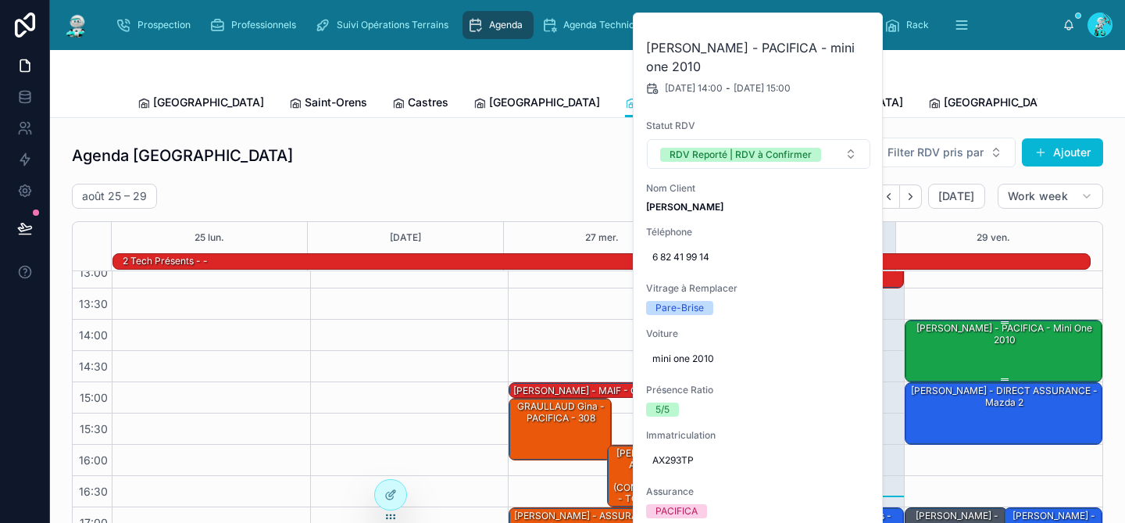
click at [920, 359] on div "[PERSON_NAME] - PACIFICA - mini one 2010" at bounding box center [1004, 349] width 193 height 59
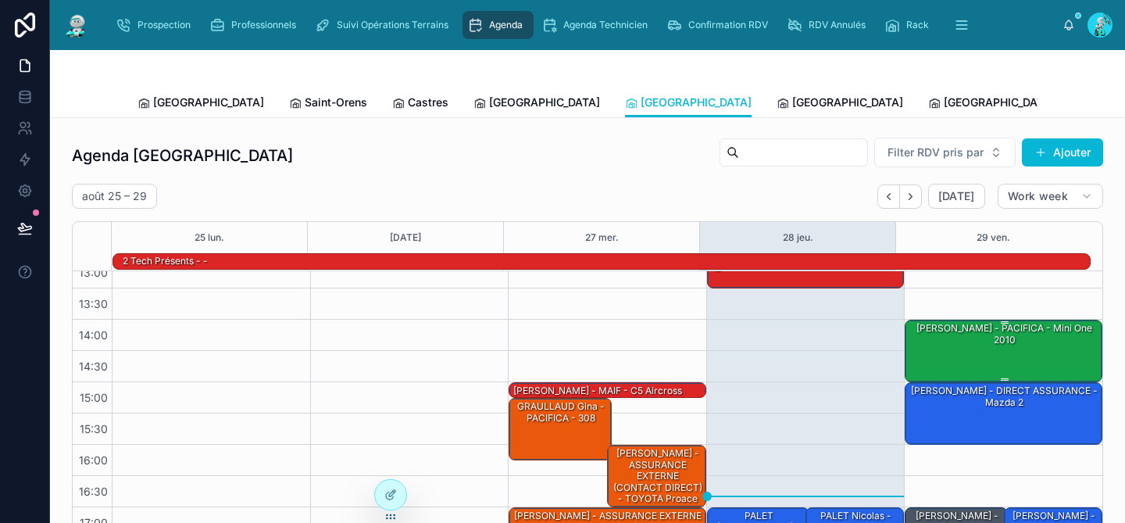
click at [920, 359] on div "[PERSON_NAME] - PACIFICA - mini one 2010" at bounding box center [1004, 349] width 193 height 59
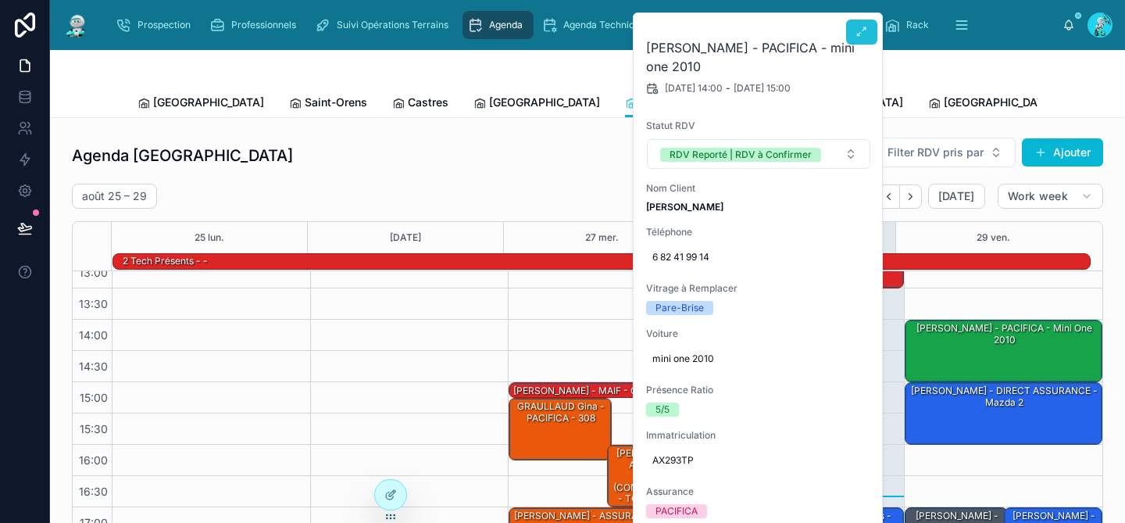
click at [858, 33] on icon at bounding box center [862, 32] width 13 height 13
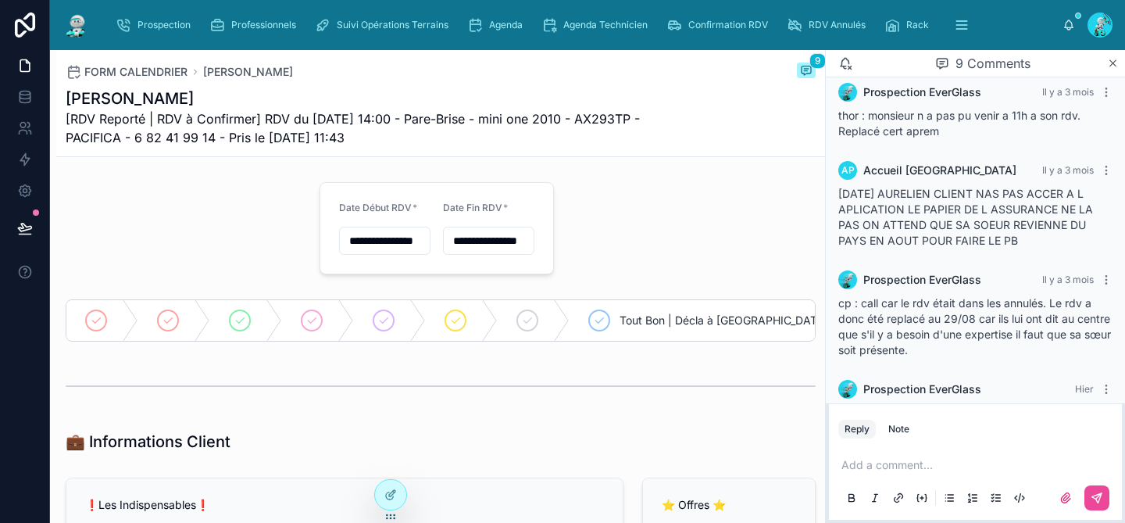
scroll to position [201, 0]
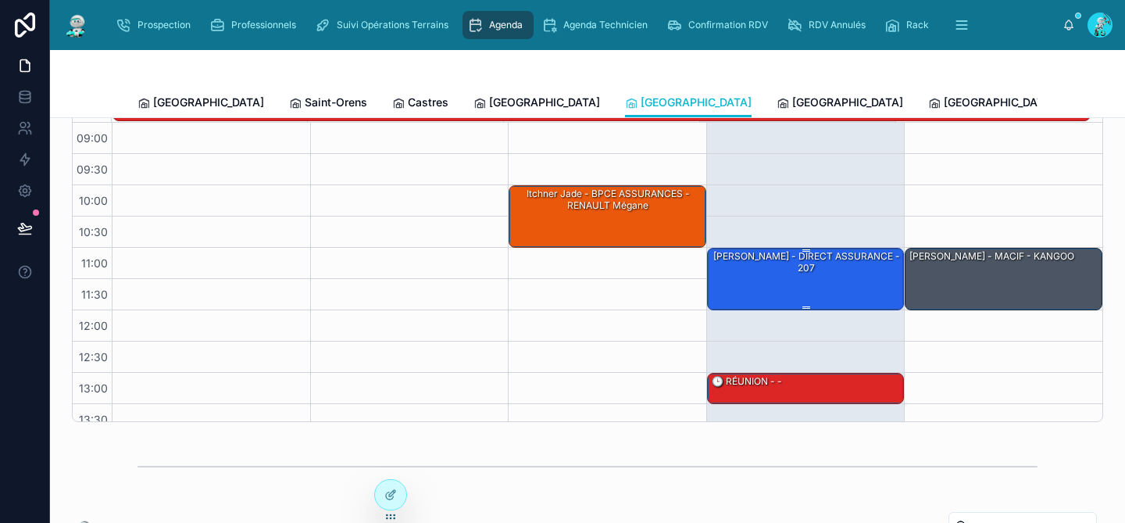
scroll to position [53, 0]
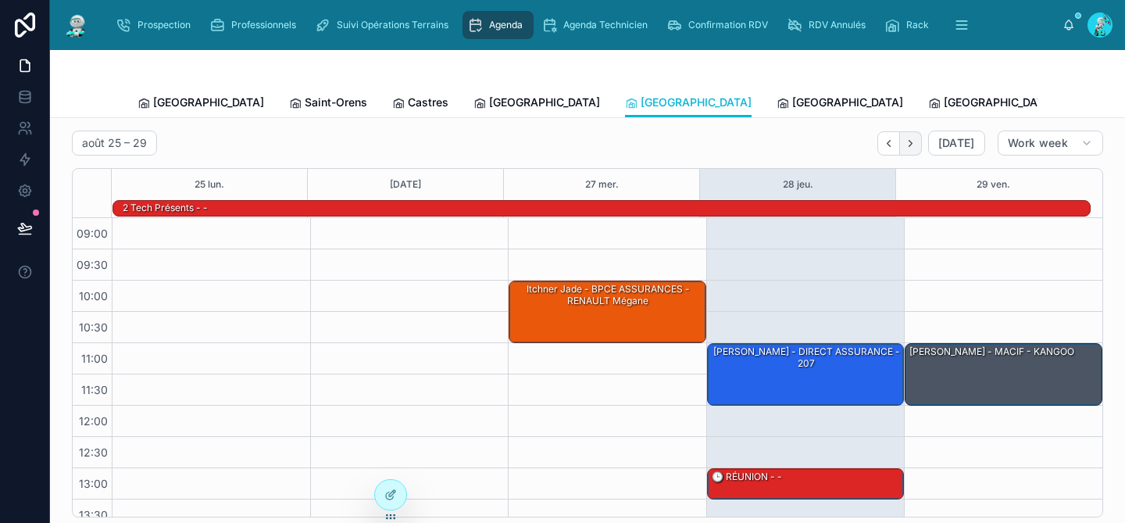
click at [904, 151] on button "Next" at bounding box center [911, 143] width 22 height 24
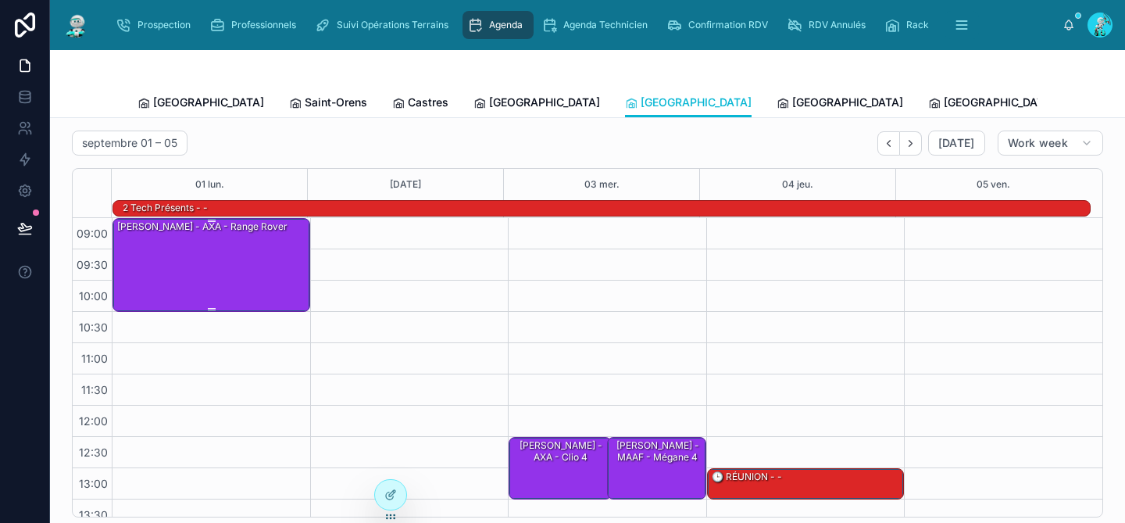
click at [184, 276] on div "[PERSON_NAME] - AXA - Range rover" at bounding box center [212, 264] width 193 height 91
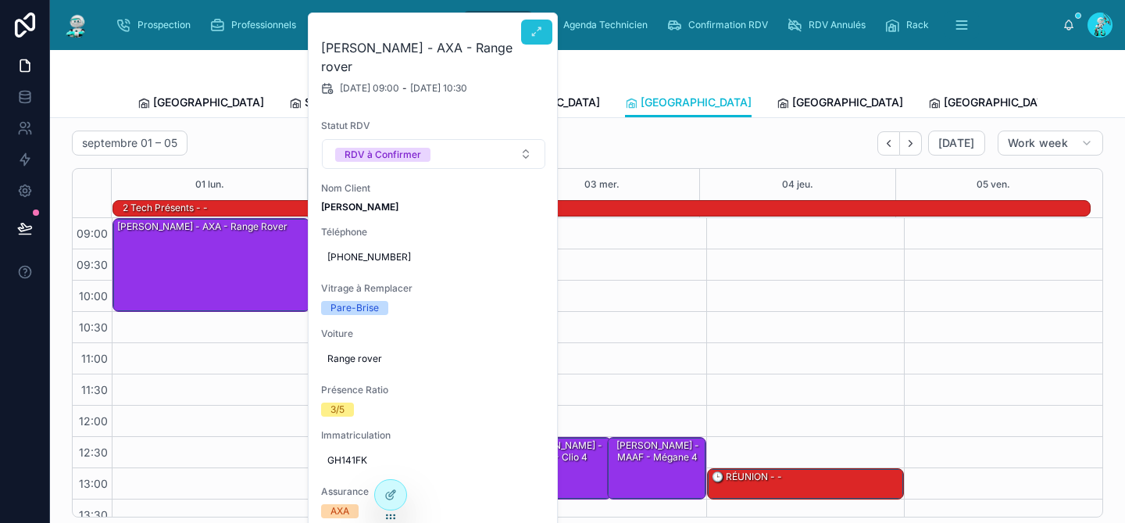
click at [539, 31] on icon at bounding box center [537, 32] width 13 height 13
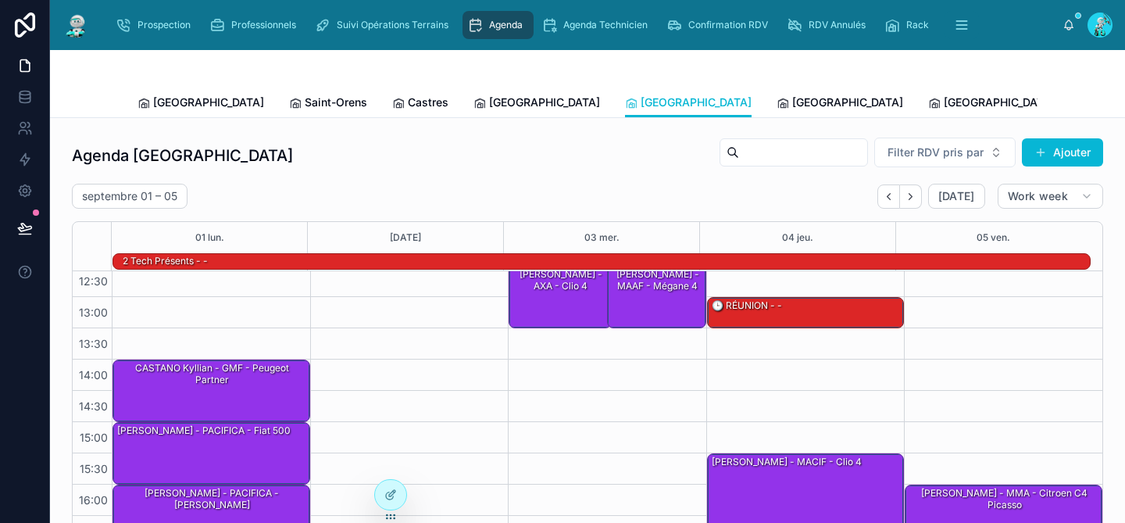
scroll to position [225, 0]
click at [142, 380] on div "CASTANO Kyllian - GMF - Peugeot partner" at bounding box center [212, 373] width 193 height 26
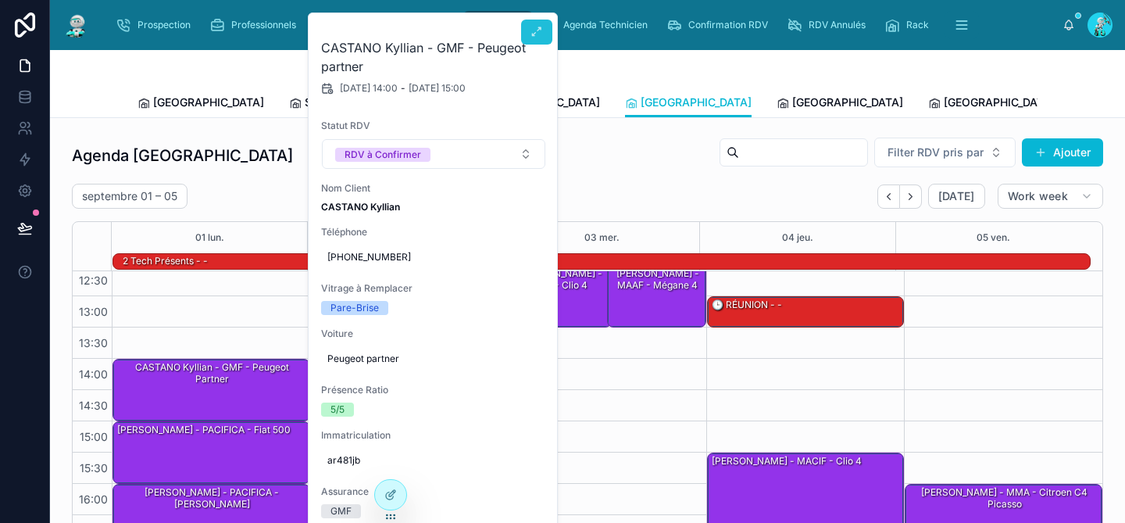
click at [532, 42] on button at bounding box center [536, 32] width 31 height 25
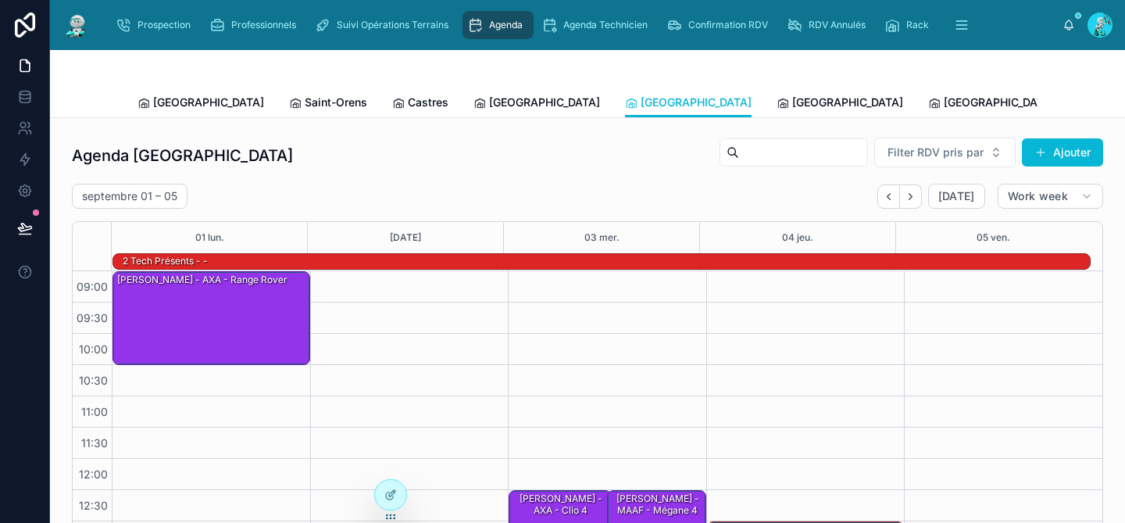
scroll to position [264, 0]
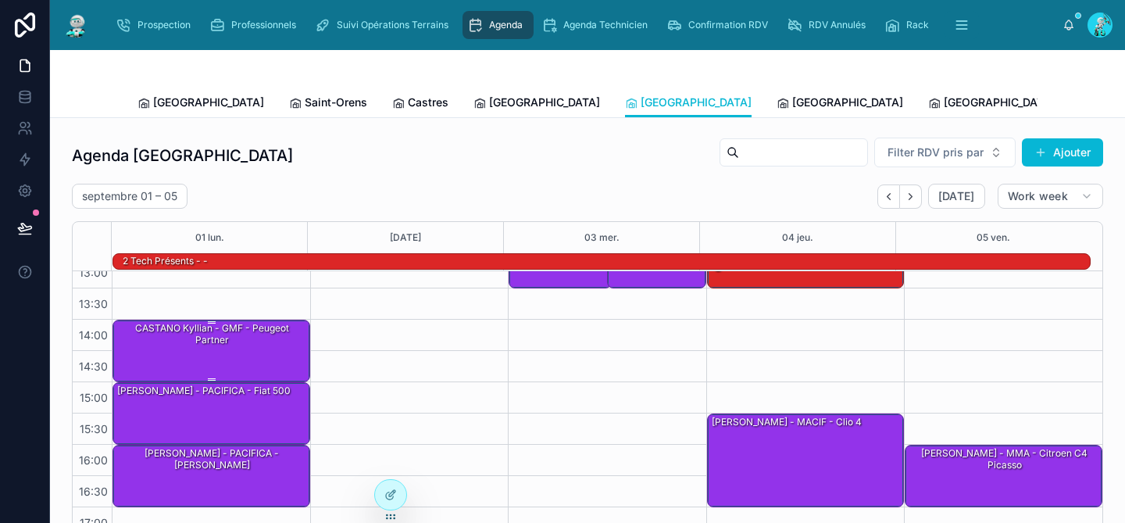
click at [220, 352] on div "CASTANO Kyllian - GMF - Peugeot partner" at bounding box center [212, 349] width 193 height 59
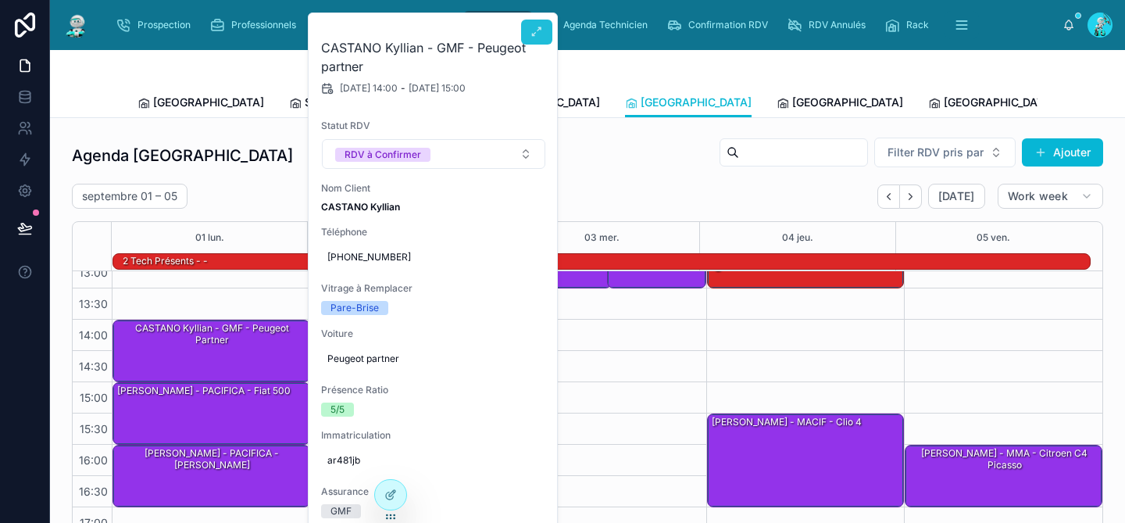
click at [542, 28] on icon at bounding box center [537, 32] width 13 height 13
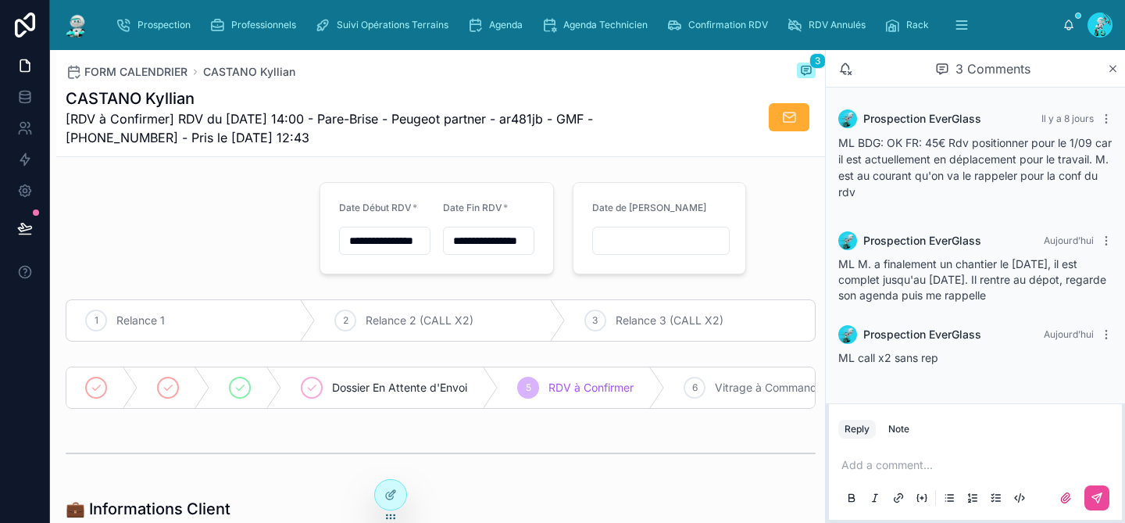
drag, startPoint x: 326, startPoint y: 134, endPoint x: 62, endPoint y: 102, distance: 266.0
click at [62, 102] on div "FORM CALENDRIER CASTANO Kyllian 3 CASTANO Kyllian [RDV à Confirmer] RDV du [DAT…" at bounding box center [440, 103] width 769 height 107
copy div "CASTANO Kyllian [RDV à Confirmer] RDV du [DATE] 14:00 - Pare-Brise - Peugeot pa…"
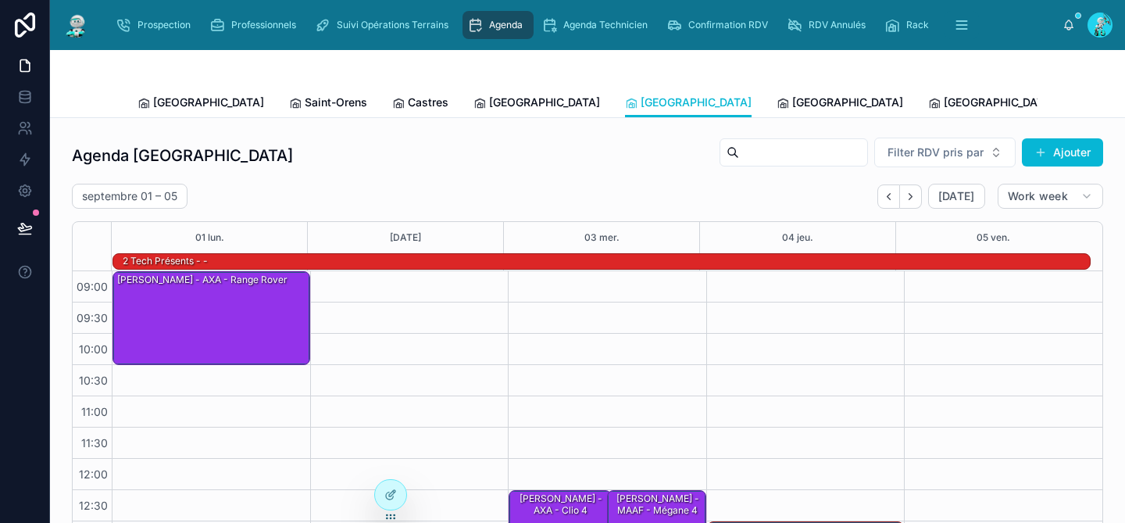
scroll to position [264, 0]
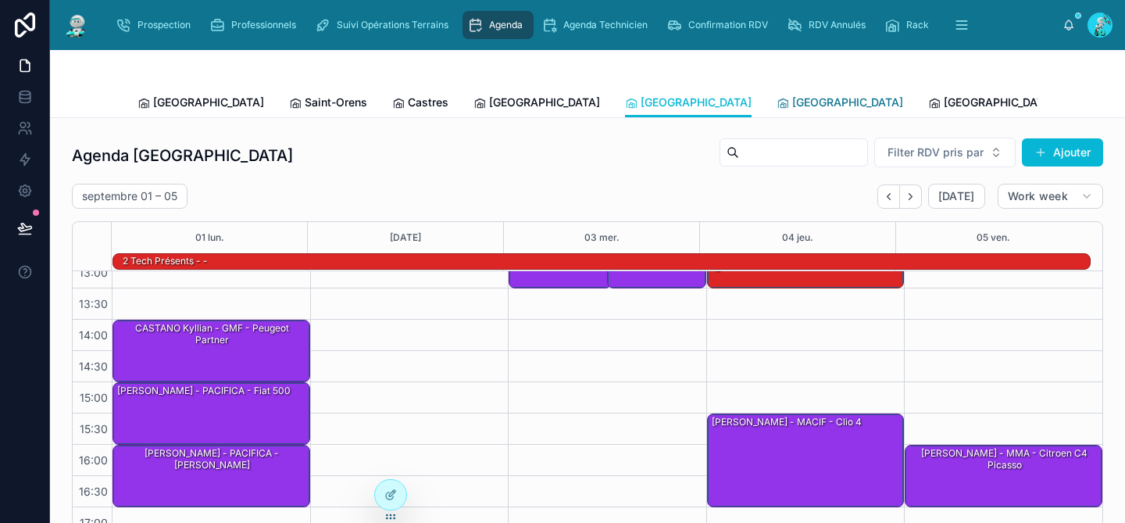
click at [792, 100] on span "[GEOGRAPHIC_DATA]" at bounding box center [847, 103] width 111 height 16
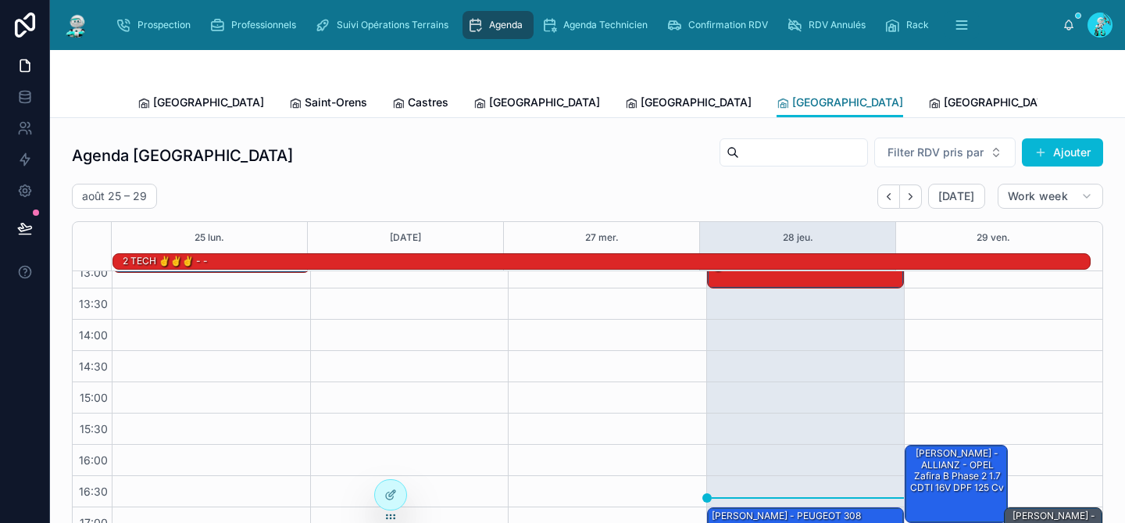
scroll to position [11, 0]
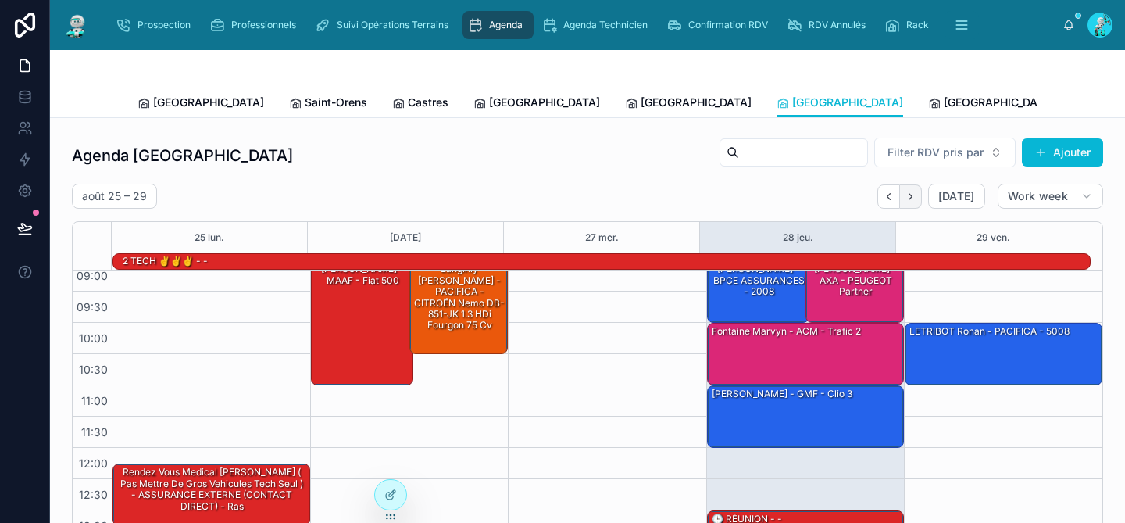
click at [909, 197] on button "Next" at bounding box center [911, 196] width 22 height 24
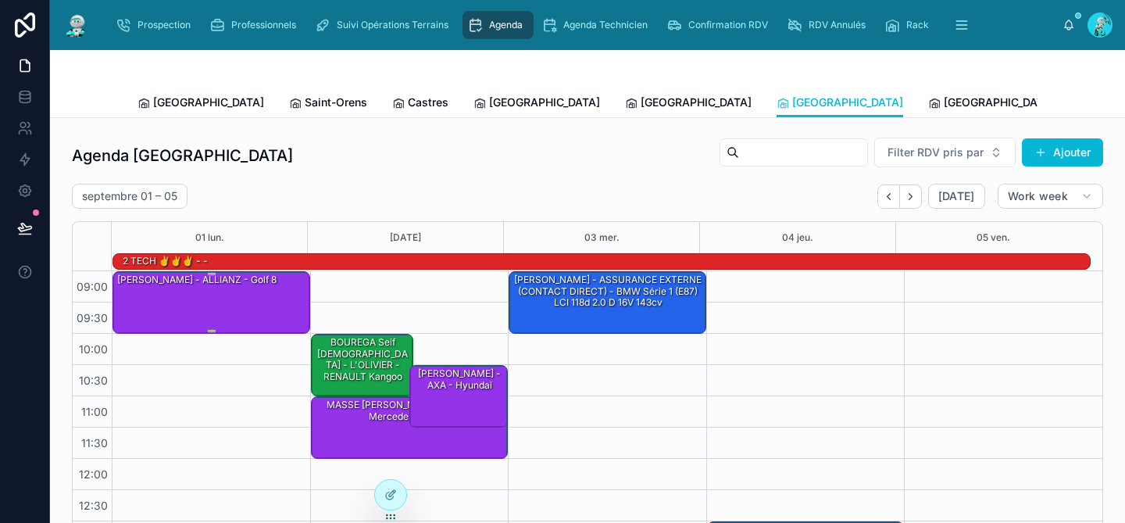
click at [241, 298] on div "[PERSON_NAME] - ALLIANZ - Golf 8" at bounding box center [212, 301] width 193 height 59
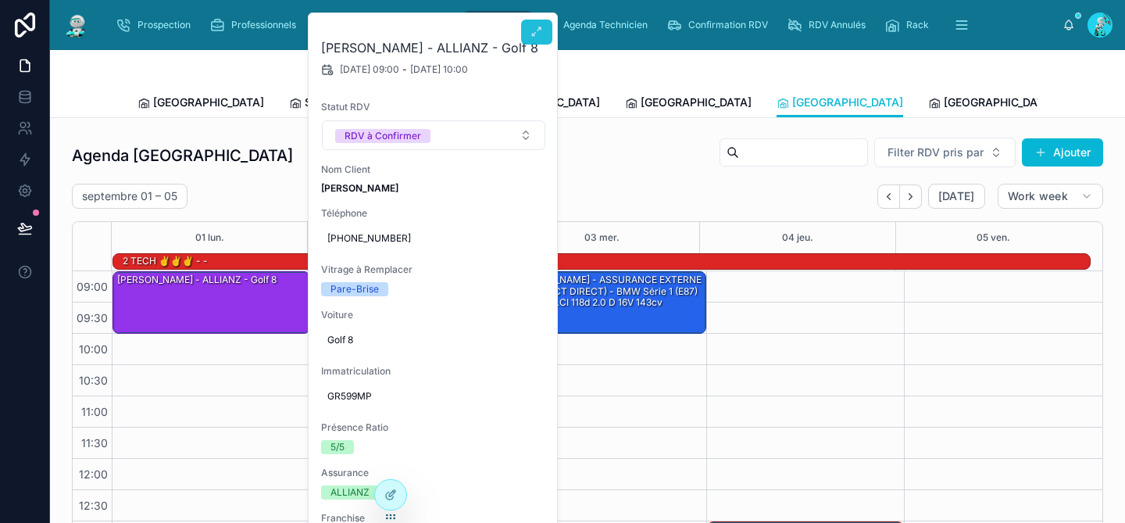
click at [537, 36] on icon at bounding box center [537, 32] width 13 height 13
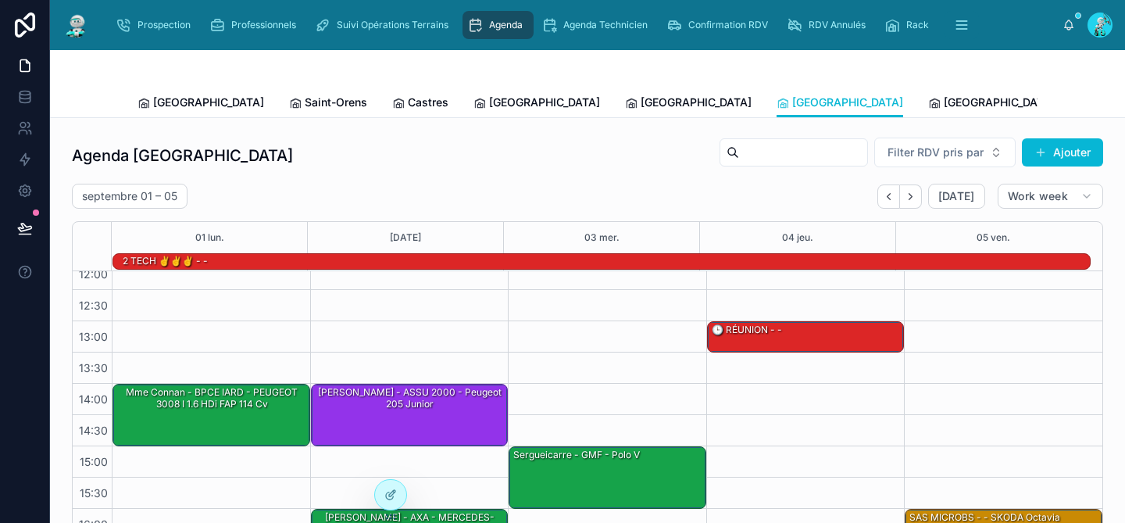
scroll to position [218, 0]
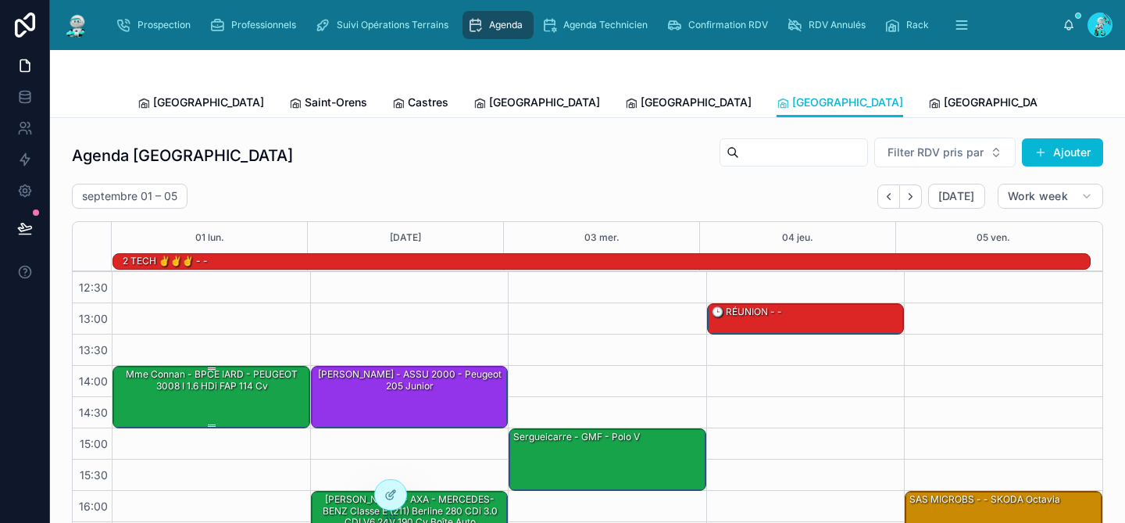
click at [202, 412] on div "Mme Connan - BPCE IARD - PEUGEOT 3008 I 1.6 HDi FAP 114 cv" at bounding box center [212, 395] width 193 height 59
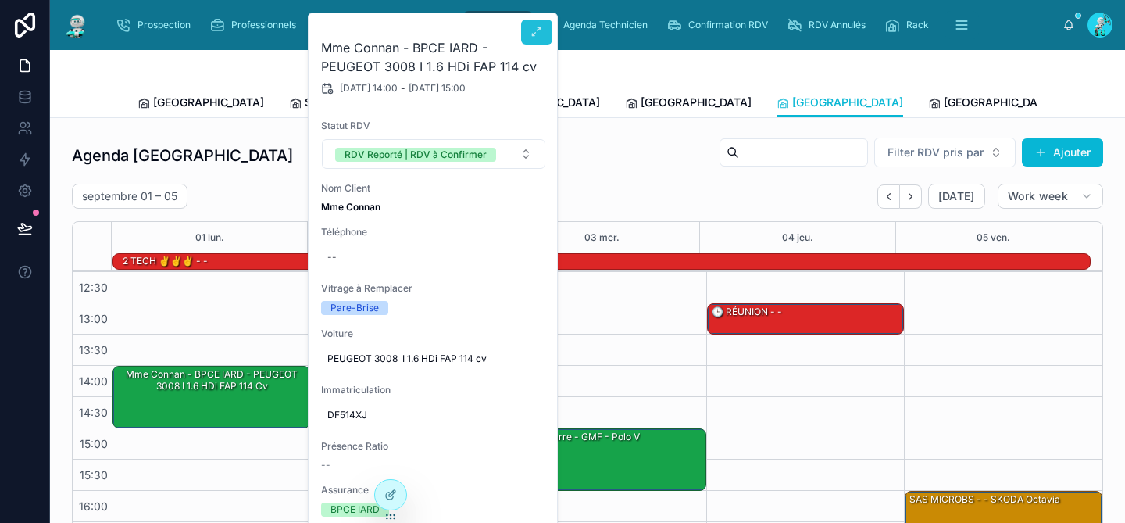
click at [531, 39] on button at bounding box center [536, 32] width 31 height 25
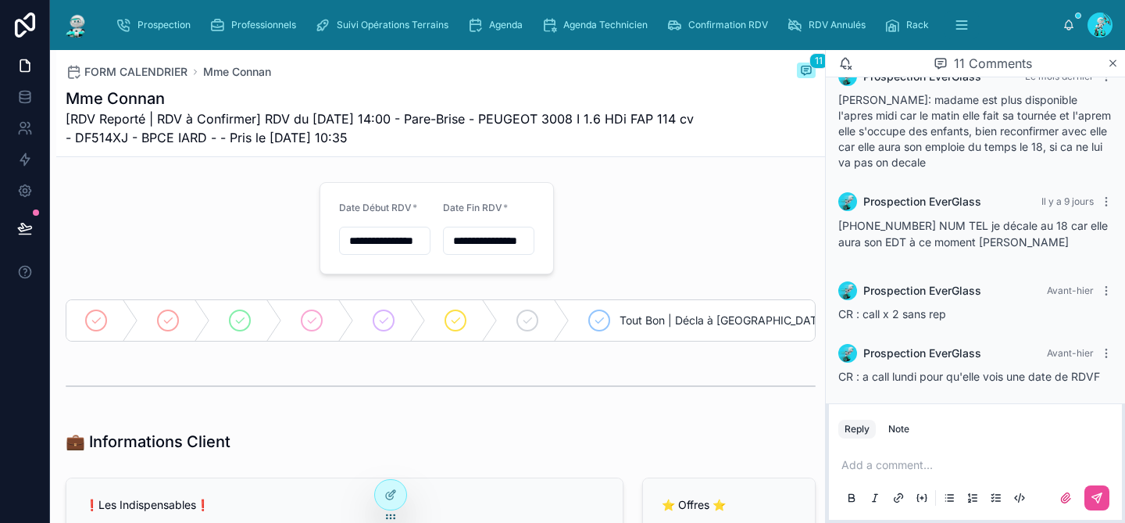
scroll to position [683, 0]
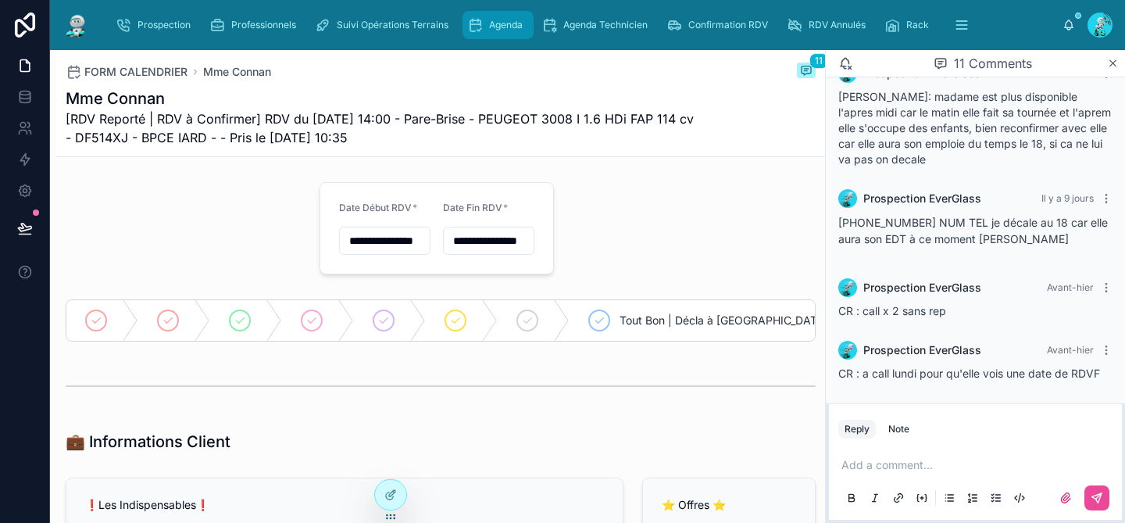
click at [519, 30] on span "Agenda" at bounding box center [506, 25] width 34 height 13
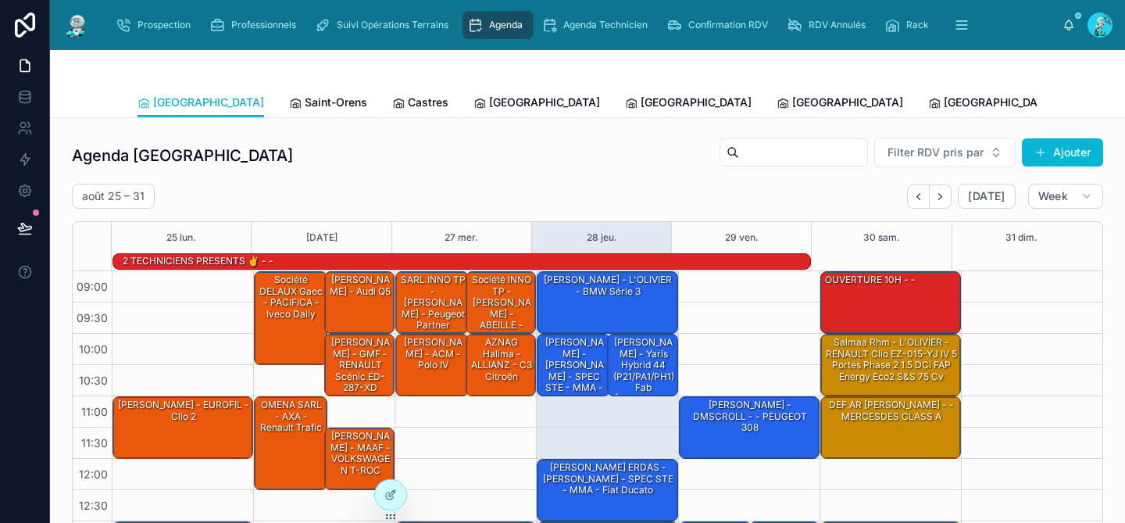
scroll to position [264, 0]
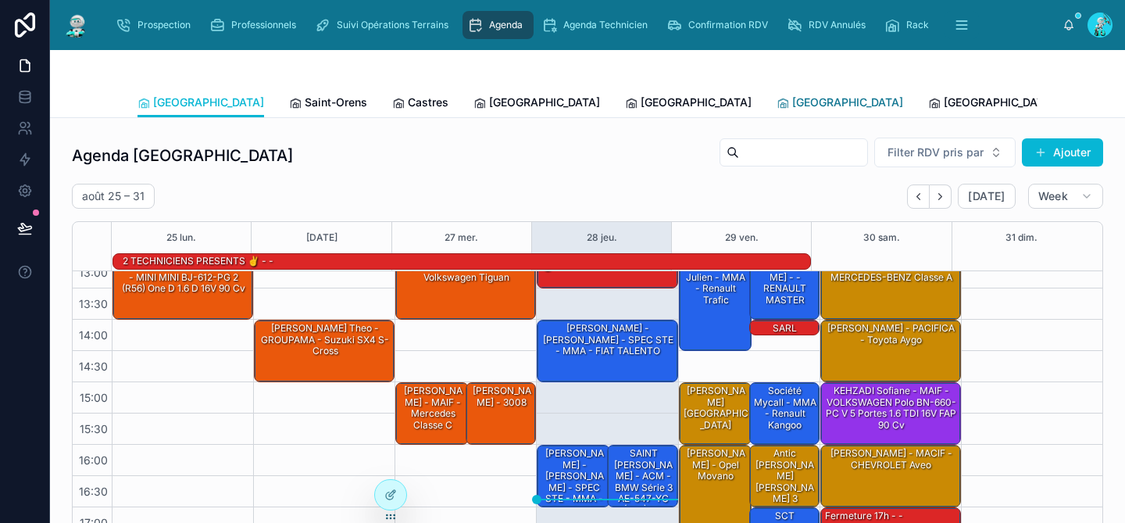
click at [792, 104] on span "[GEOGRAPHIC_DATA]" at bounding box center [847, 103] width 111 height 16
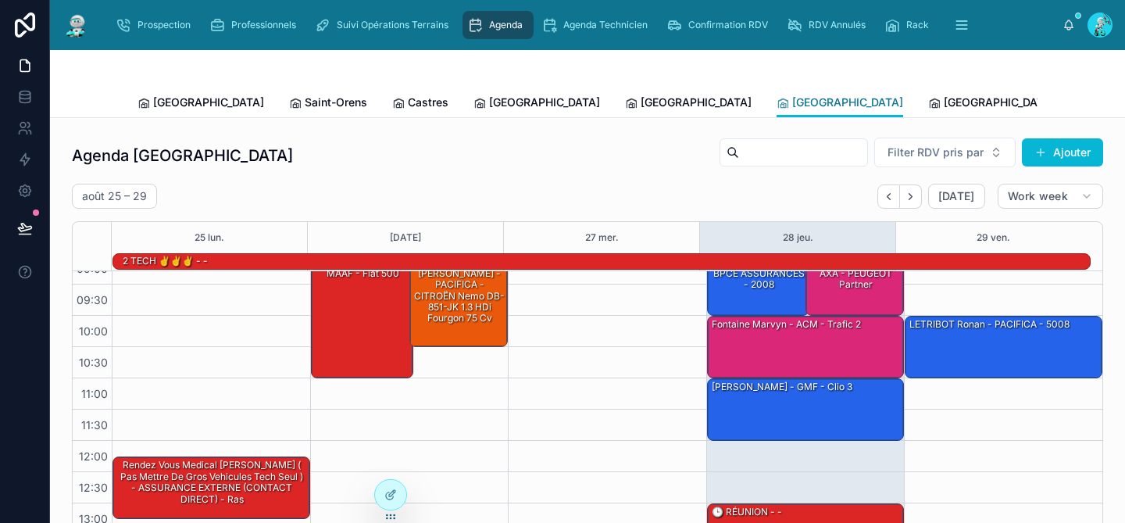
scroll to position [13, 0]
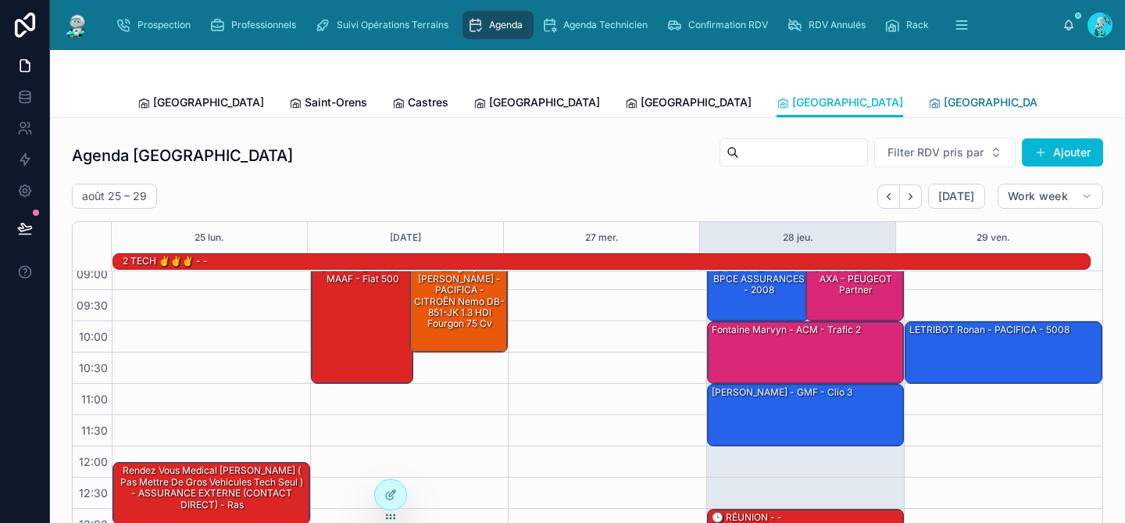
click at [944, 96] on span "[GEOGRAPHIC_DATA]" at bounding box center [999, 103] width 111 height 16
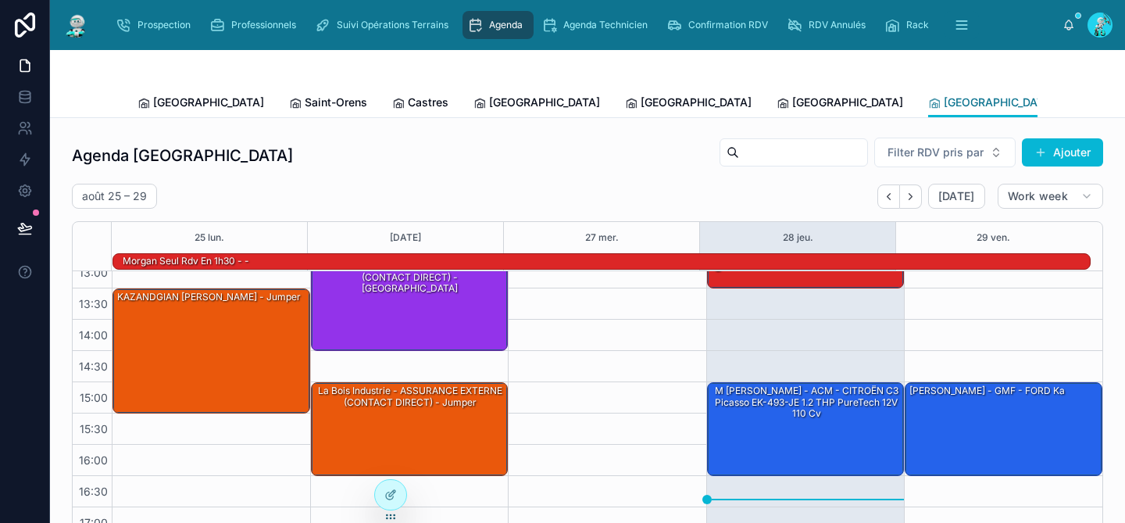
scroll to position [238, 0]
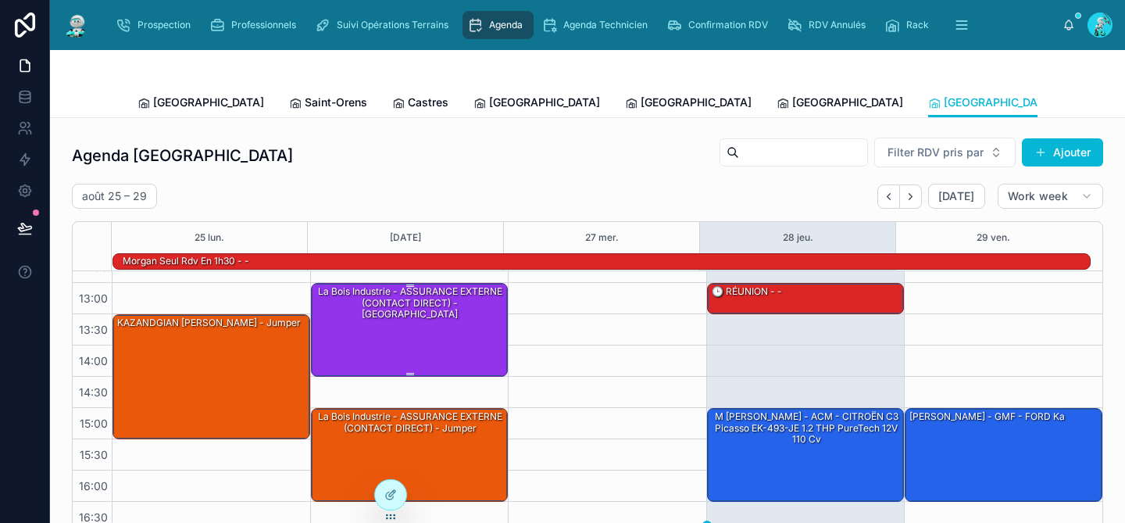
click at [431, 342] on div "La bois industrie - ASSURANCE EXTERNE (CONTACT DIRECT) - [GEOGRAPHIC_DATA]" at bounding box center [410, 329] width 193 height 91
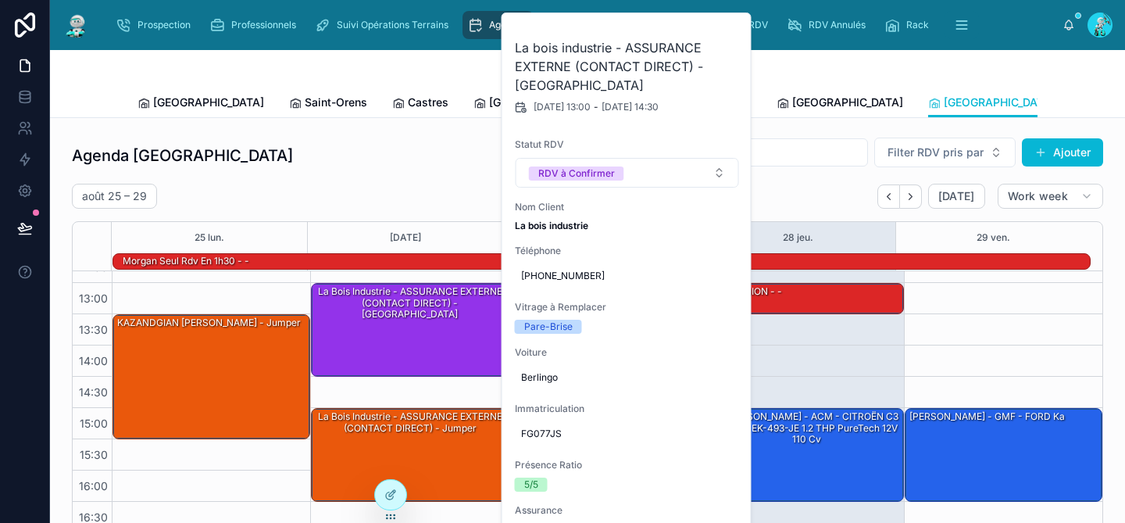
click at [395, 153] on div "Agenda Poitiers Filter RDV pris par [PERSON_NAME]" at bounding box center [587, 156] width 1031 height 38
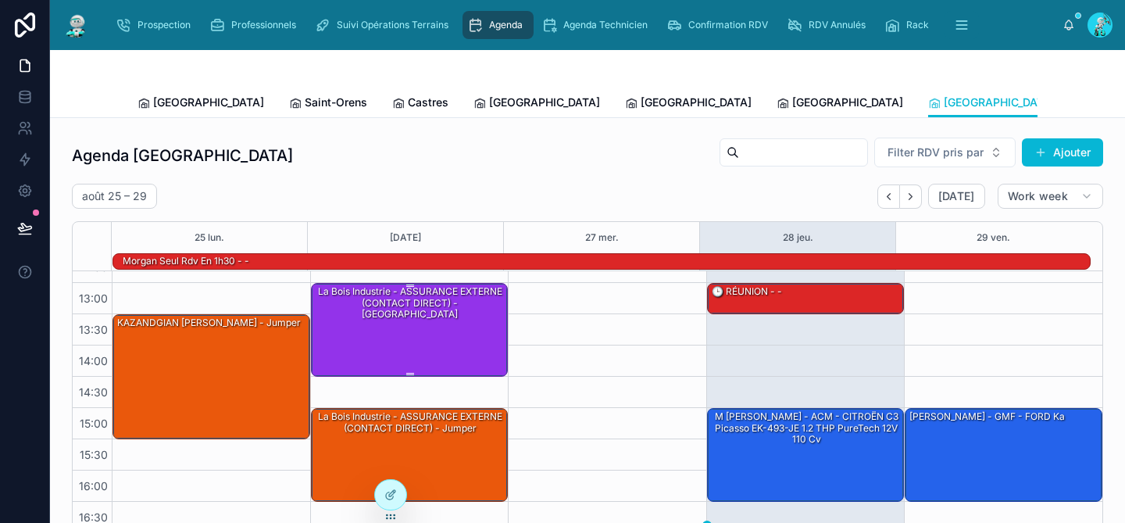
click at [404, 312] on div "La bois industrie - ASSURANCE EXTERNE (CONTACT DIRECT) - [GEOGRAPHIC_DATA]" at bounding box center [410, 329] width 193 height 91
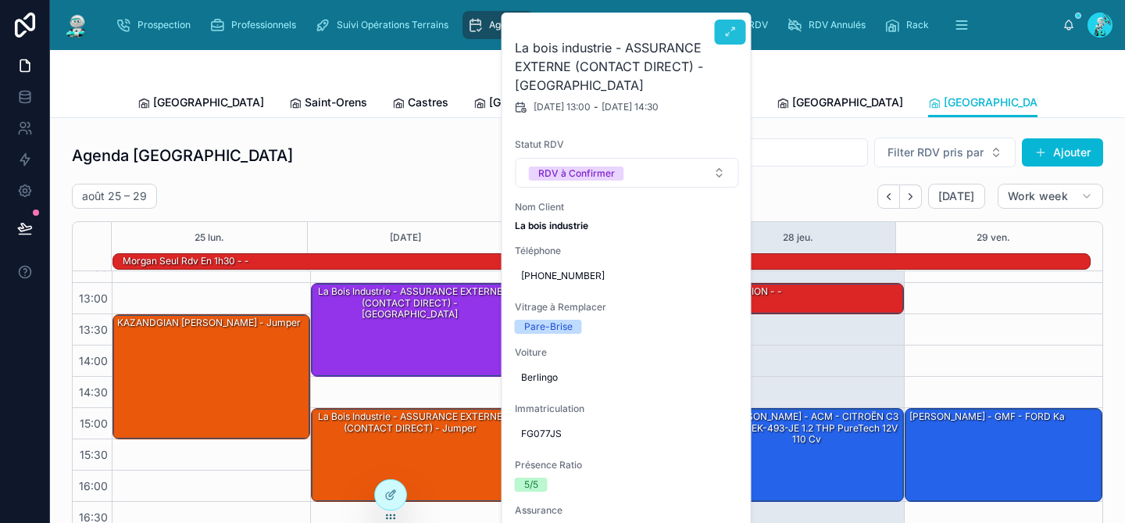
click at [724, 35] on icon at bounding box center [730, 32] width 13 height 13
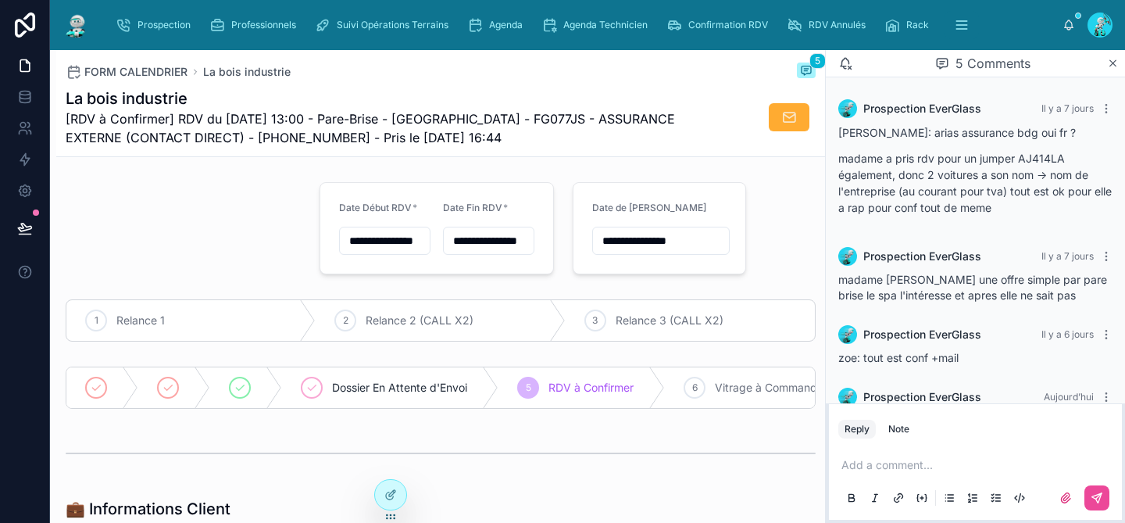
scroll to position [203, 0]
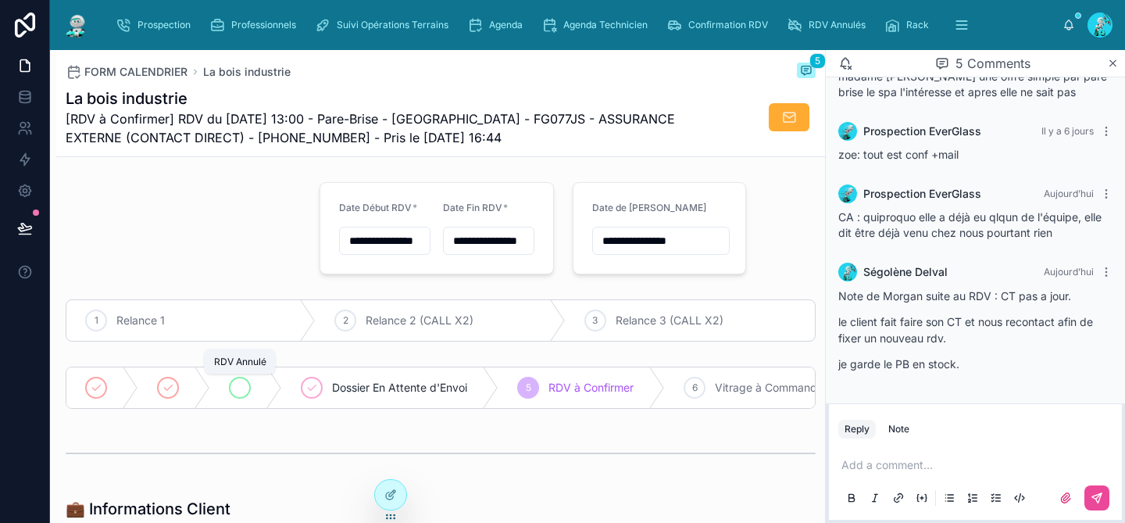
click at [231, 390] on div at bounding box center [240, 388] width 22 height 22
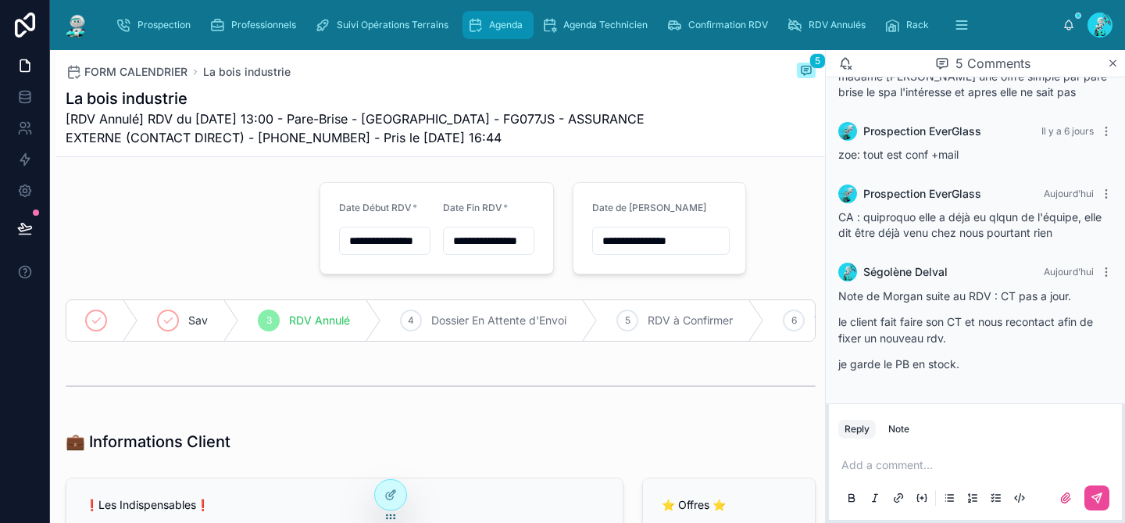
click at [483, 23] on div "Agenda" at bounding box center [498, 25] width 62 height 25
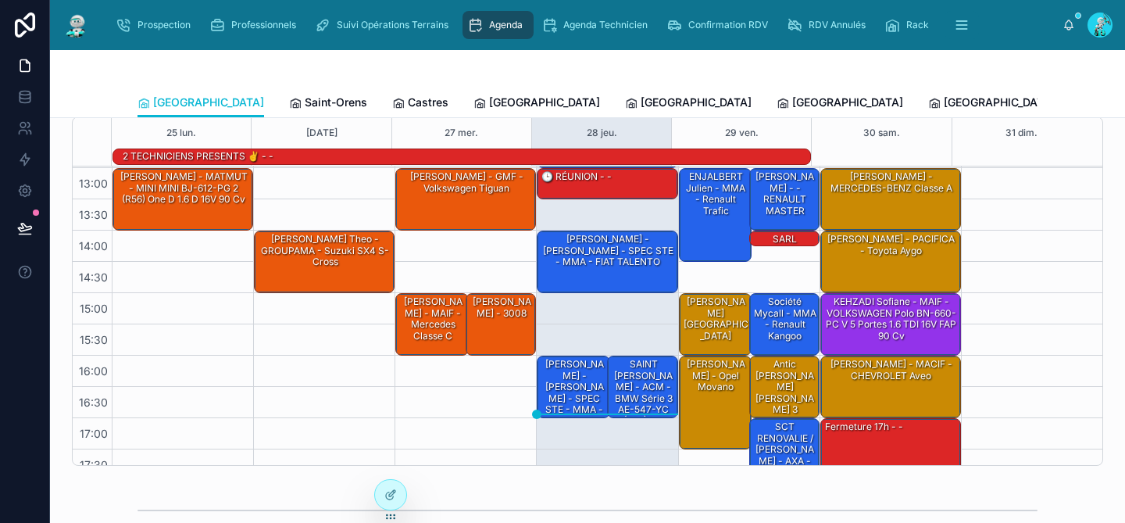
scroll to position [264, 0]
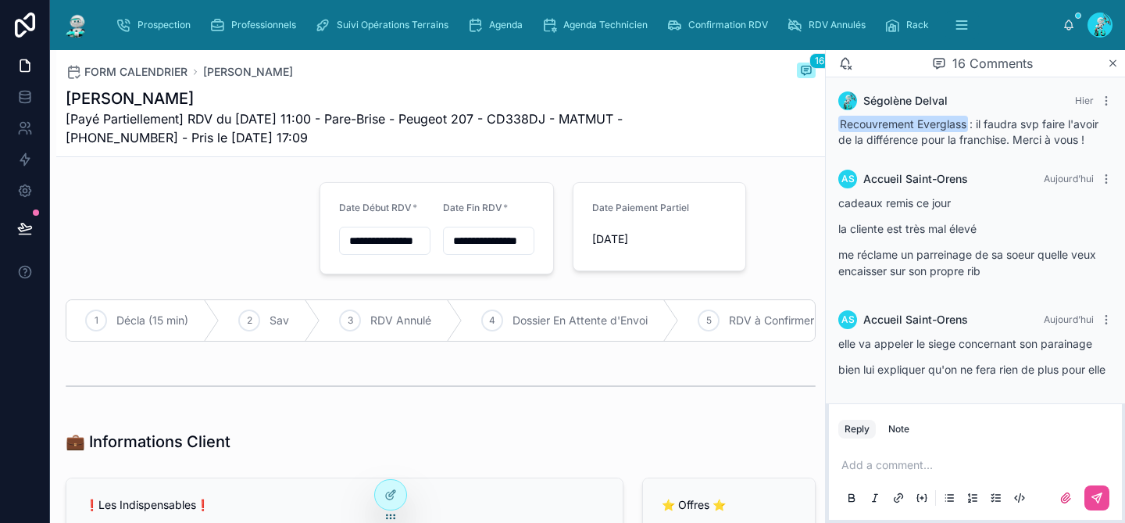
scroll to position [2343, 0]
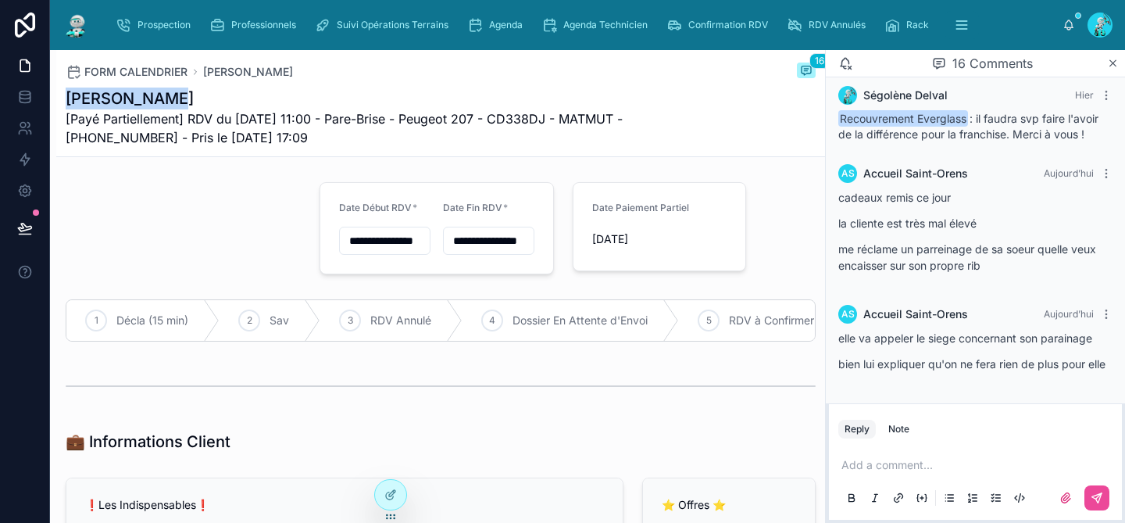
drag, startPoint x: 185, startPoint y: 95, endPoint x: 67, endPoint y: 91, distance: 118.1
click at [67, 91] on h1 "AMALIK Nawal" at bounding box center [382, 99] width 633 height 22
copy h1 "AMALIK Nawal"
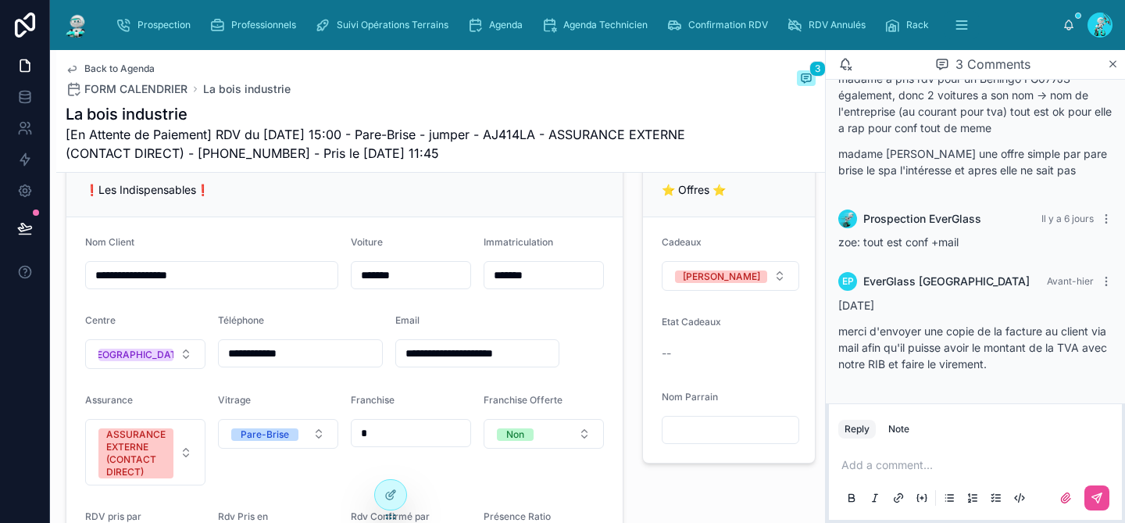
scroll to position [331, 0]
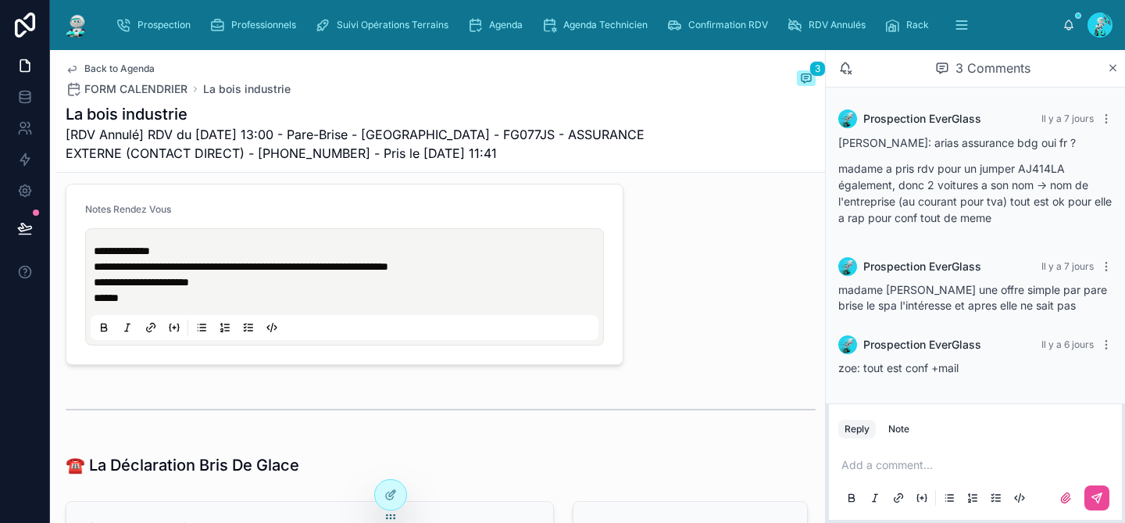
scroll to position [683, 0]
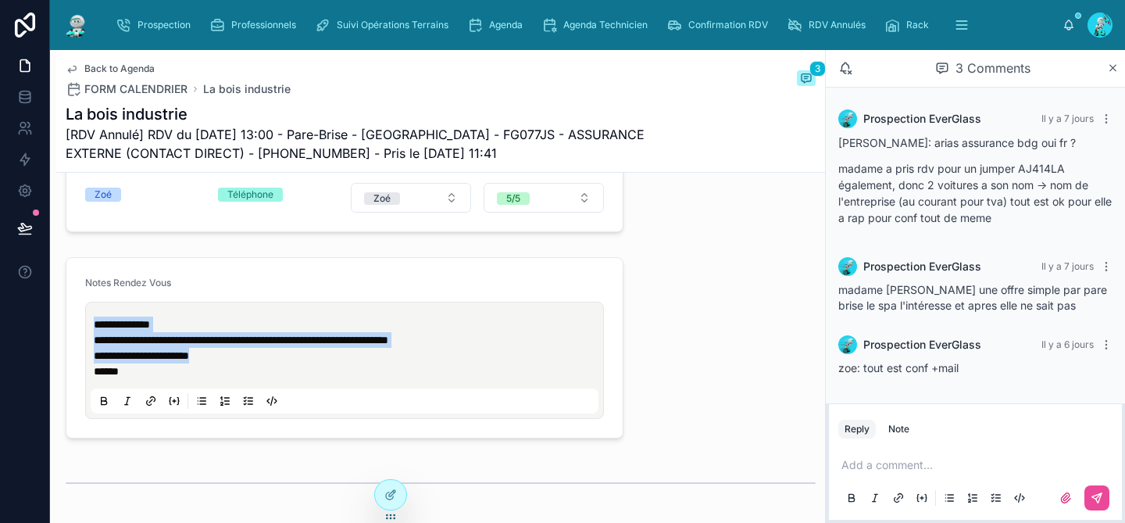
drag, startPoint x: 227, startPoint y: 373, endPoint x: 77, endPoint y: 341, distance: 153.4
click at [77, 341] on form "**********" at bounding box center [344, 348] width 556 height 180
copy div "**********"
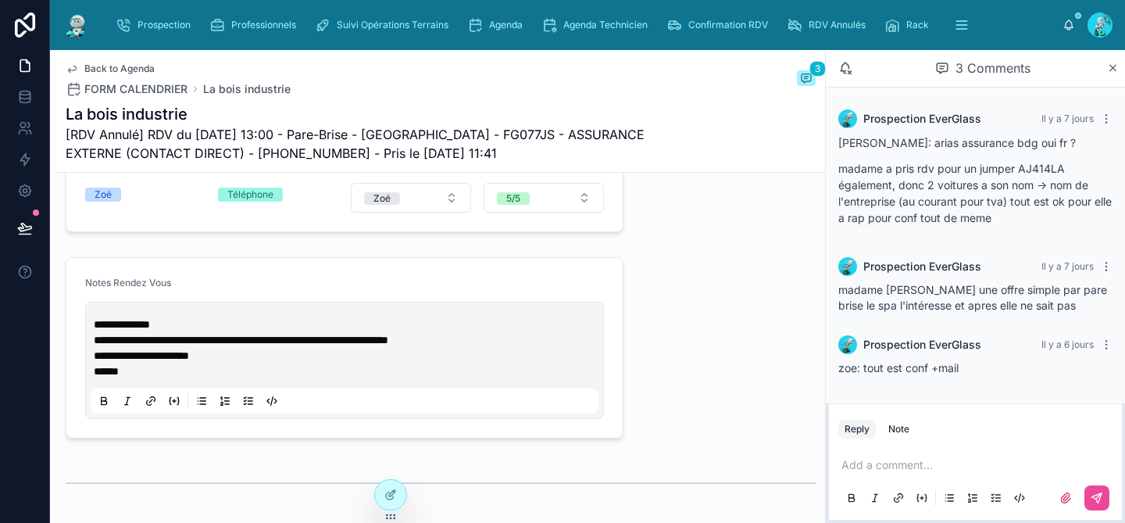
click at [863, 464] on p at bounding box center [979, 465] width 274 height 16
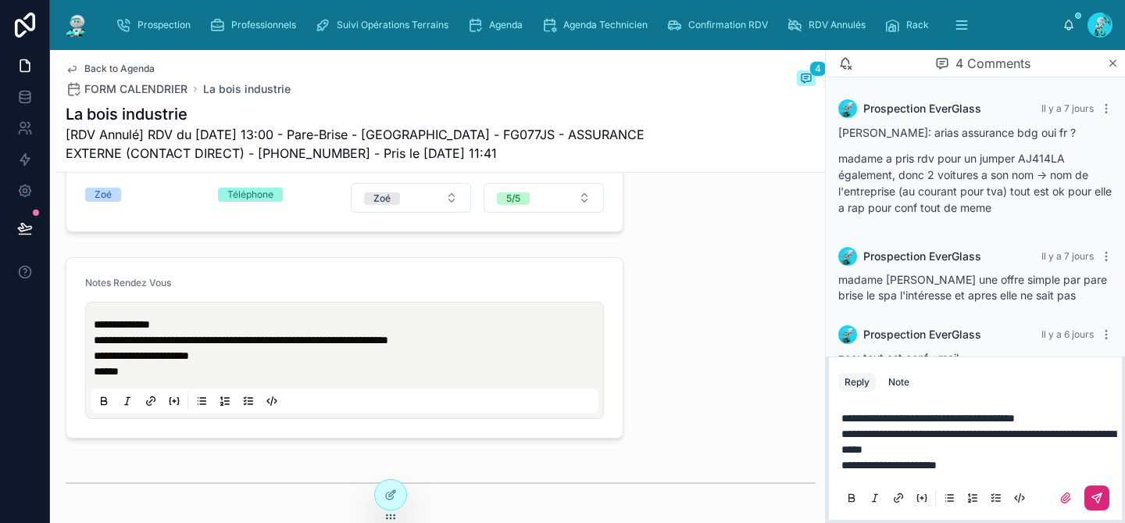
click at [1097, 503] on icon at bounding box center [1097, 497] width 13 height 13
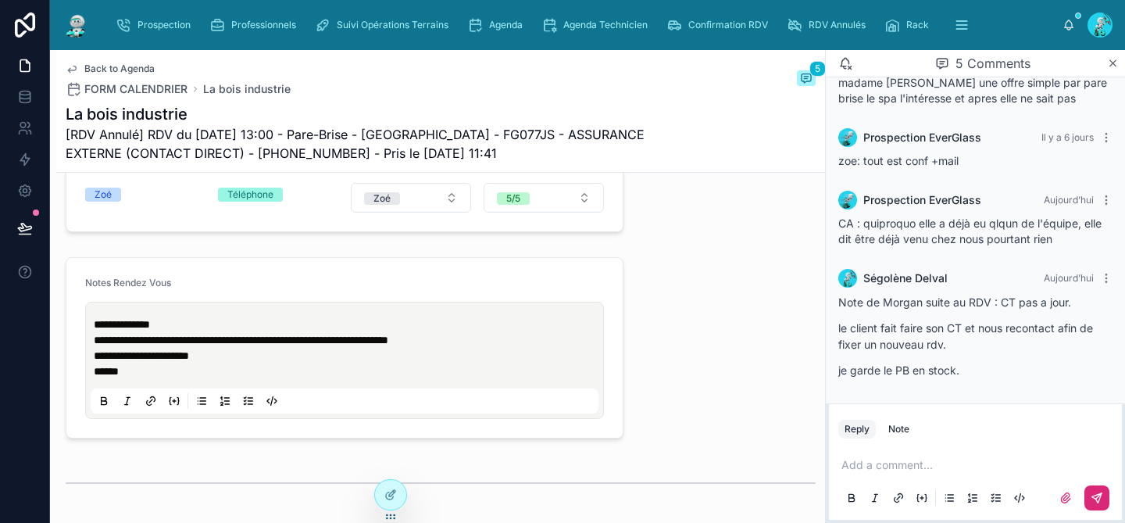
scroll to position [203, 0]
